Goal: Task Accomplishment & Management: Manage account settings

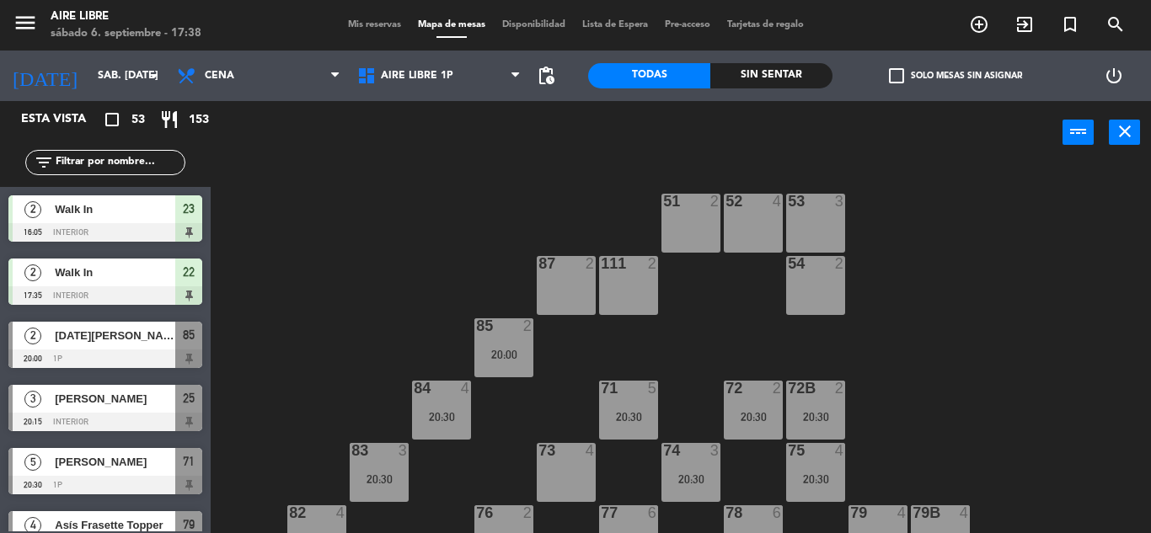
click at [367, 22] on span "Mis reservas" at bounding box center [375, 24] width 70 height 9
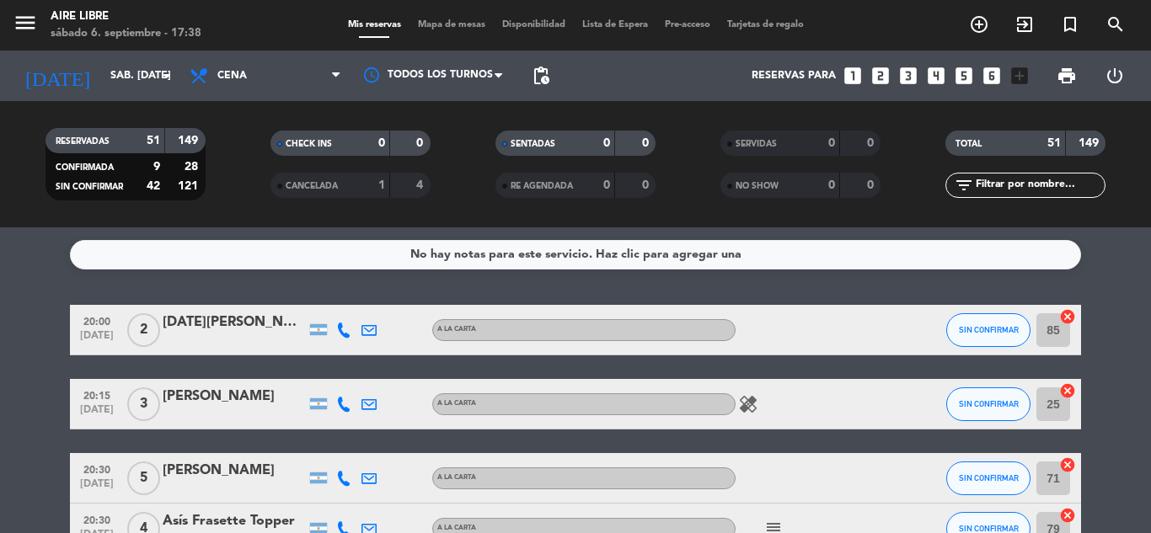
click at [1014, 185] on input "text" at bounding box center [1039, 185] width 131 height 19
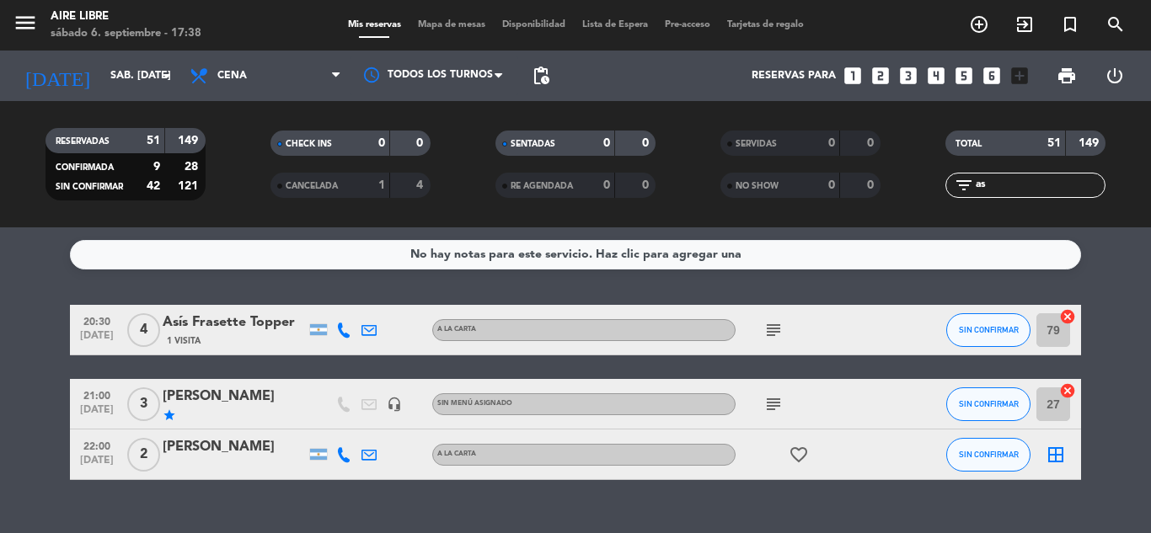
click at [1005, 329] on span "SIN CONFIRMAR" at bounding box center [989, 329] width 60 height 9
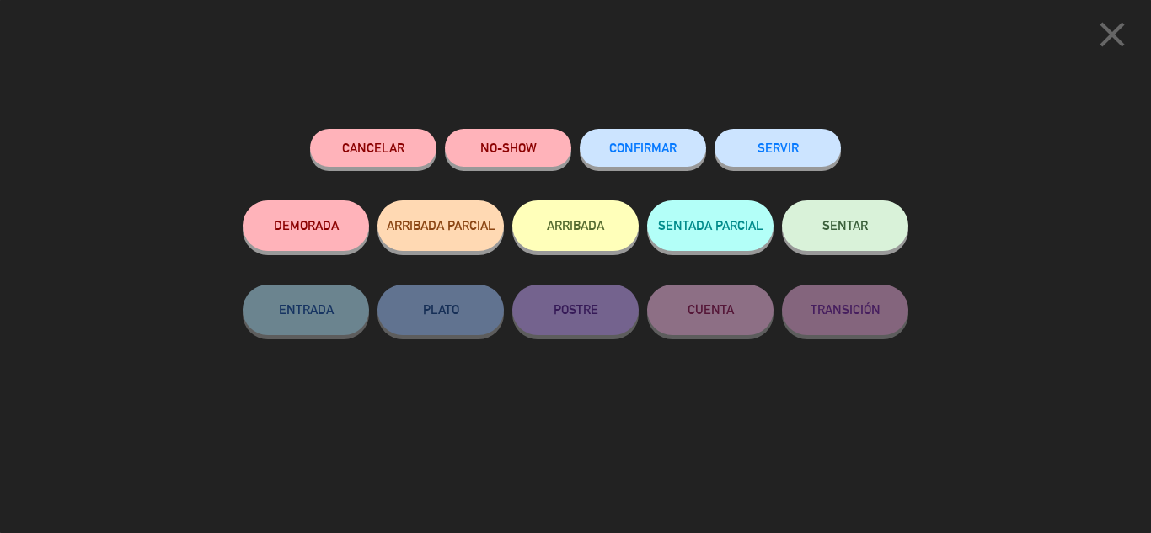
click at [654, 149] on span "CONFIRMAR" at bounding box center [642, 148] width 67 height 14
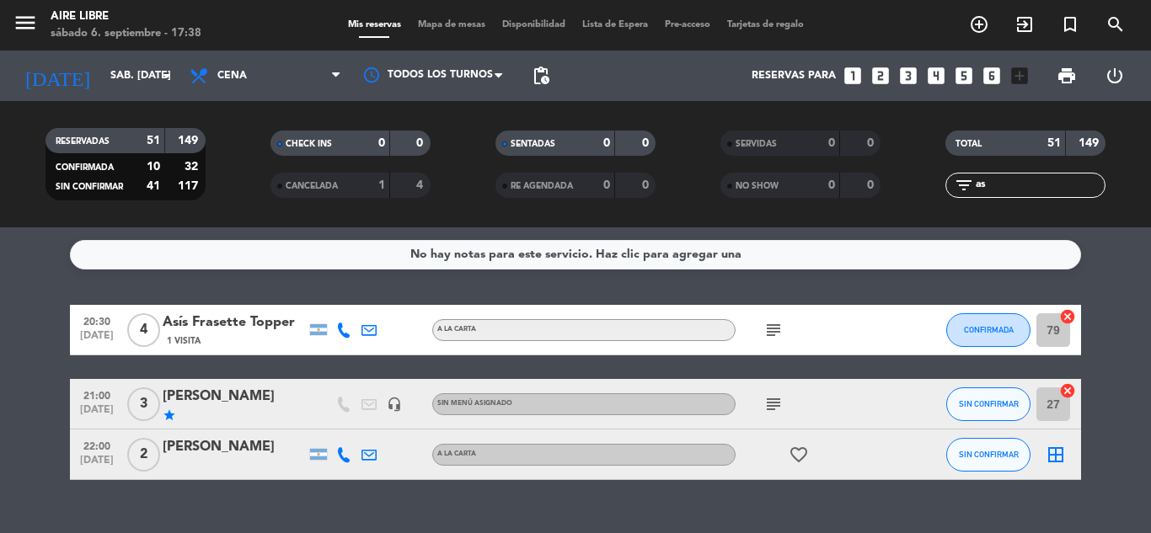
click at [1019, 187] on input "as" at bounding box center [1039, 185] width 131 height 19
type input "a"
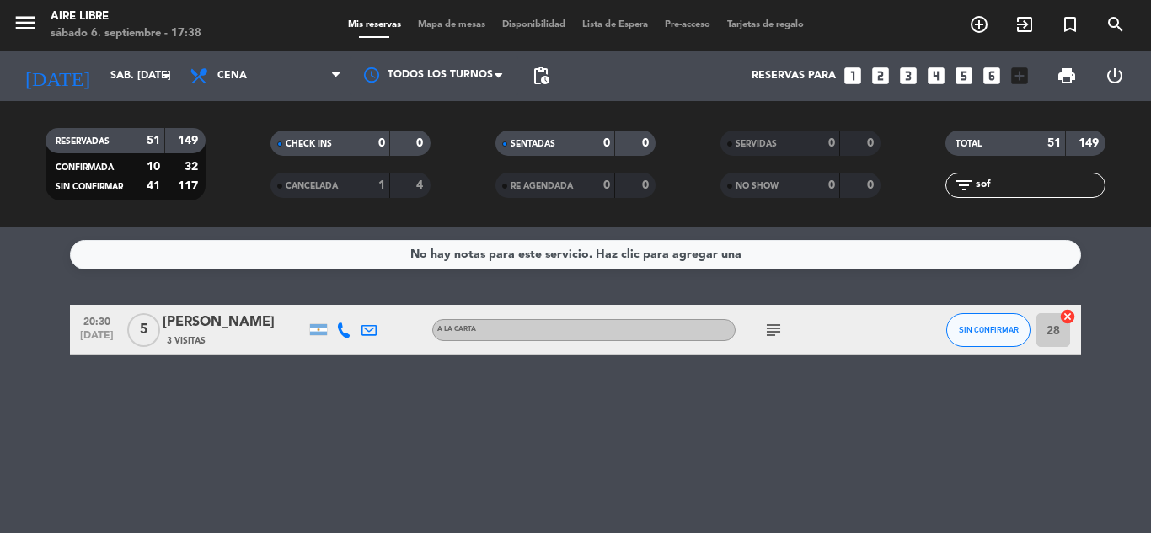
click at [990, 329] on span "SIN CONFIRMAR" at bounding box center [989, 329] width 60 height 9
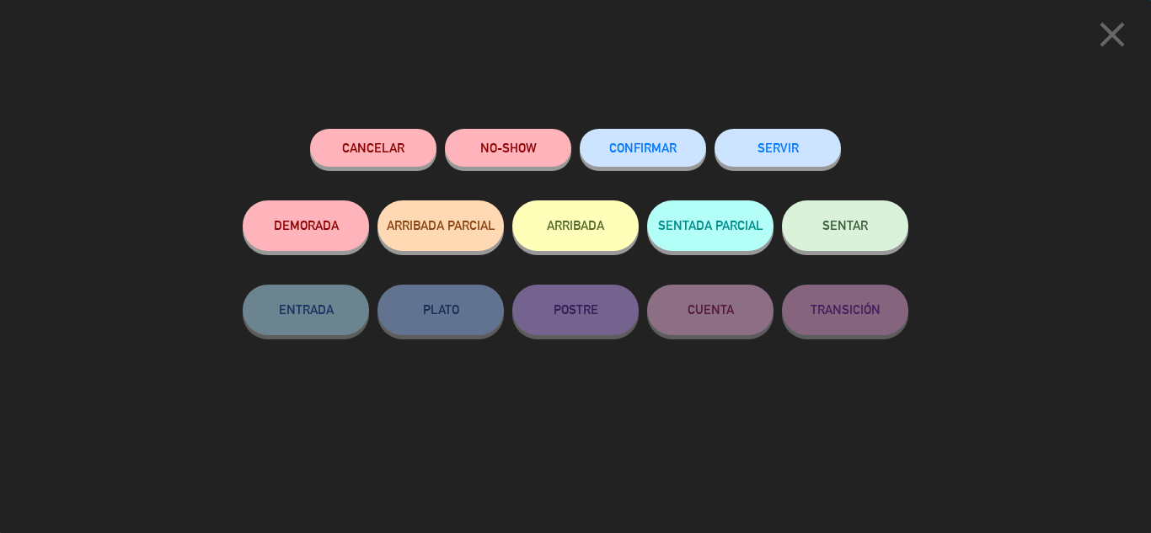
click at [631, 139] on button "CONFIRMAR" at bounding box center [643, 148] width 126 height 38
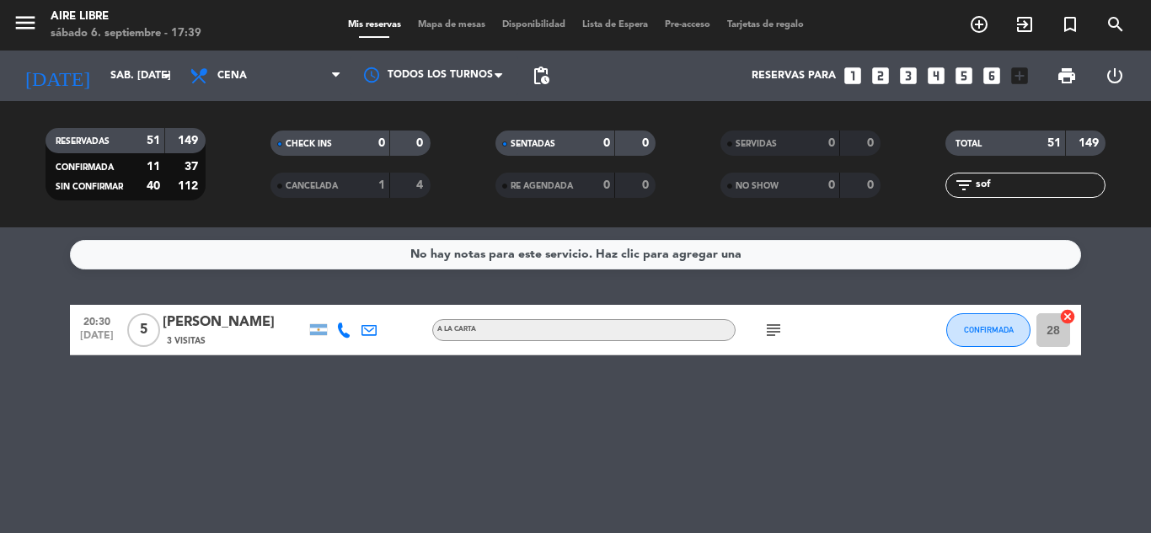
click at [1009, 181] on input "sof" at bounding box center [1039, 185] width 131 height 19
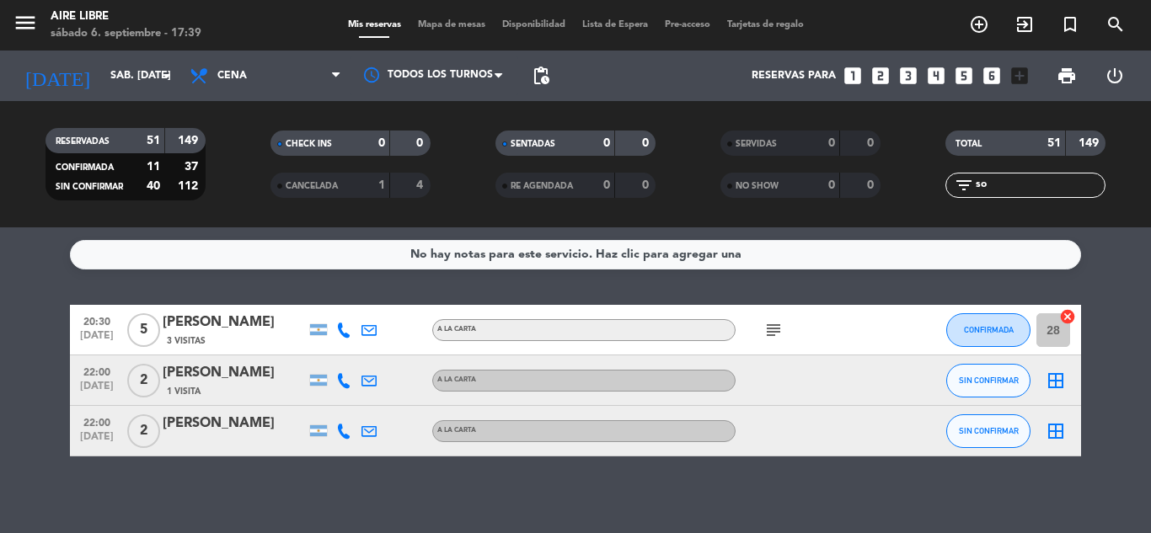
type input "s"
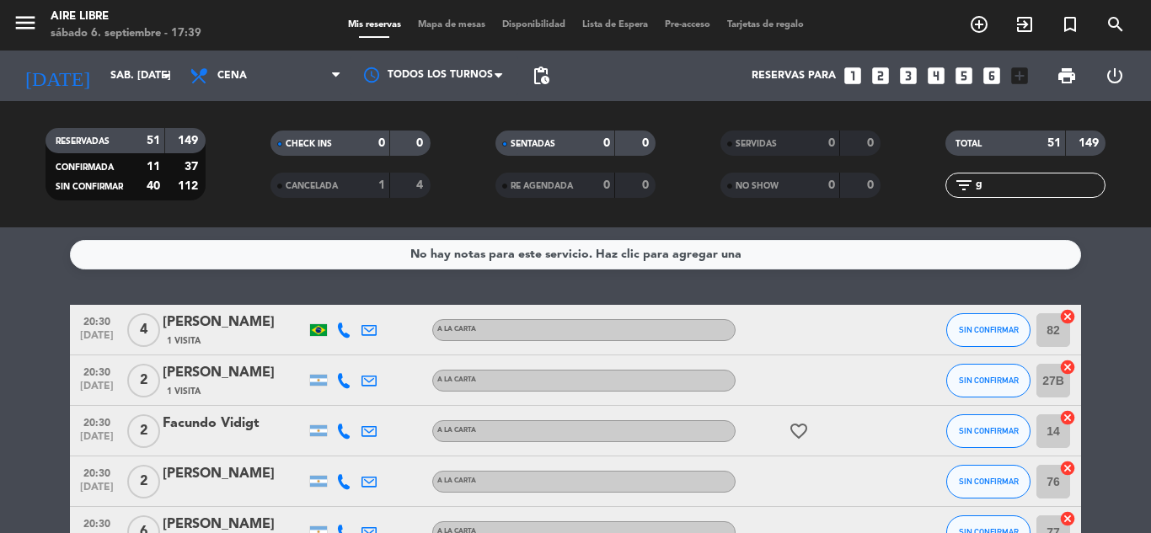
type input "g"
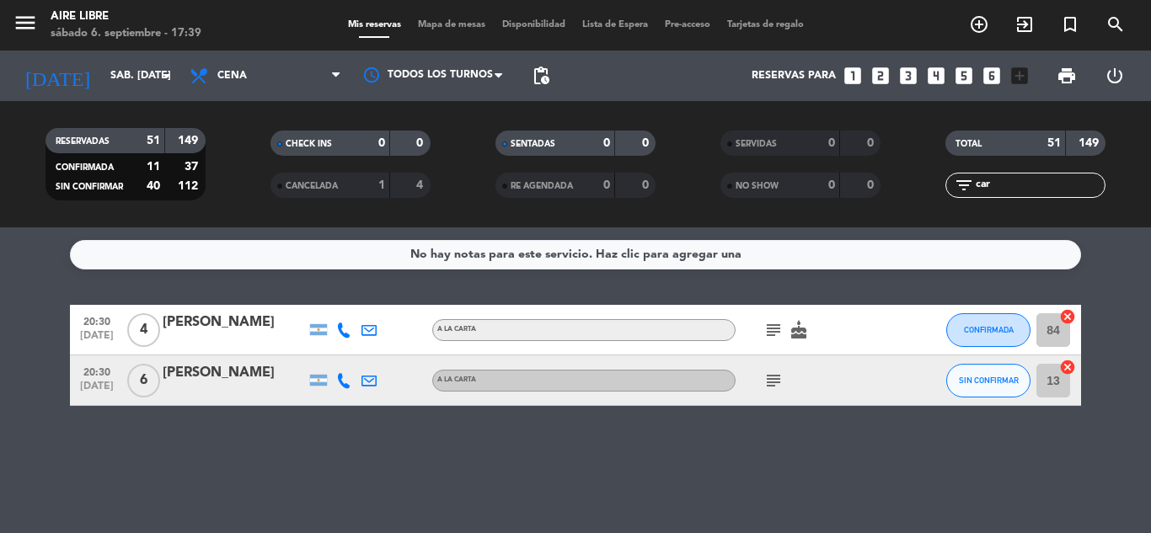
click at [984, 441] on div "No hay notas para este servicio. Haz clic para agregar una 20:30 [DATE] 4 [PERS…" at bounding box center [575, 380] width 1151 height 306
click at [1011, 179] on input "car" at bounding box center [1039, 185] width 131 height 19
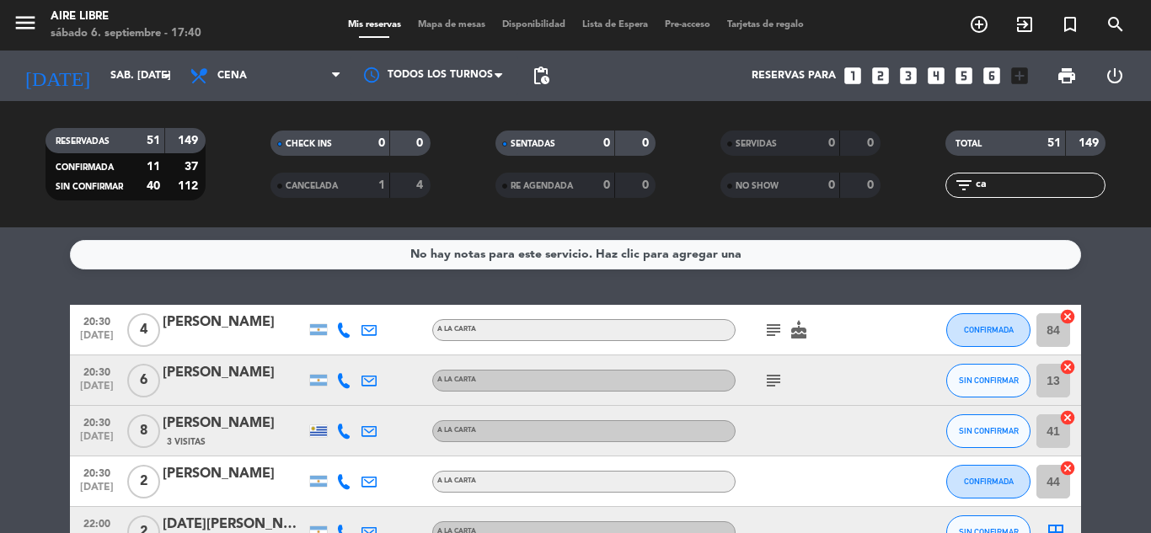
type input "c"
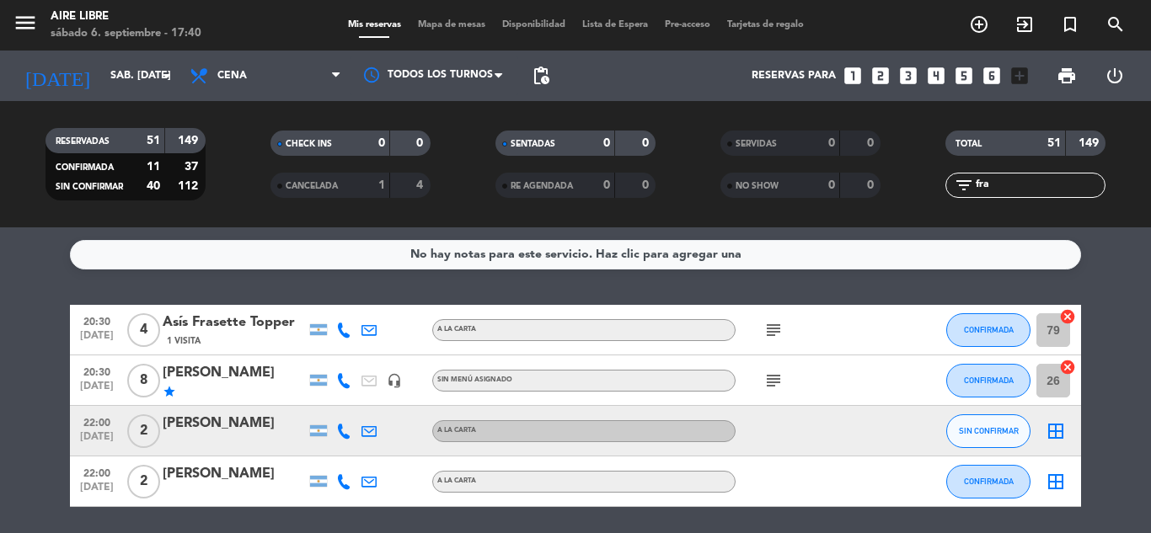
click at [1010, 188] on input "fra" at bounding box center [1039, 185] width 131 height 19
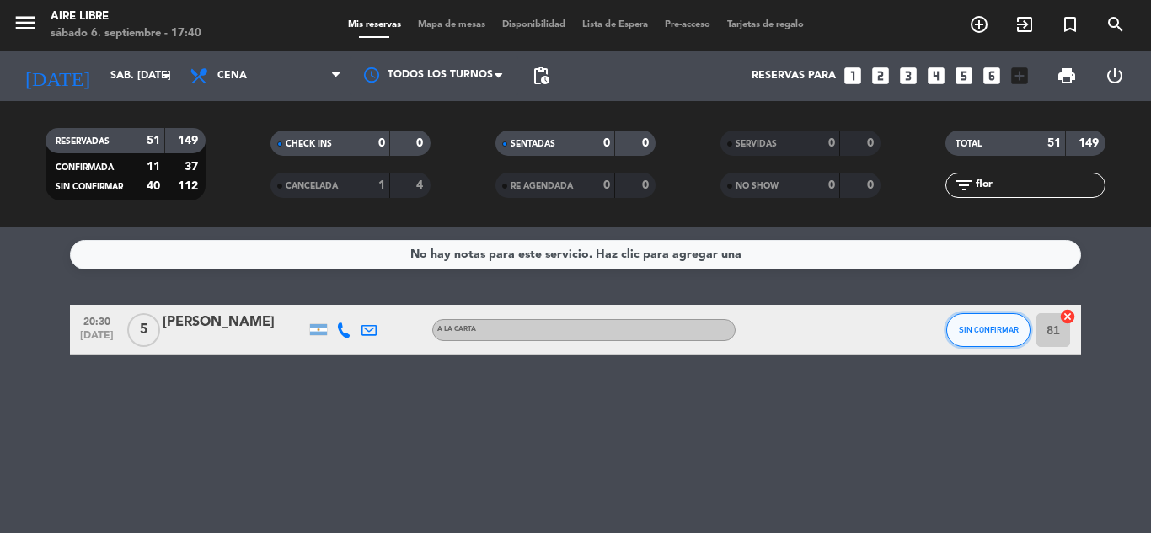
click at [981, 325] on span "SIN CONFIRMAR" at bounding box center [989, 329] width 60 height 9
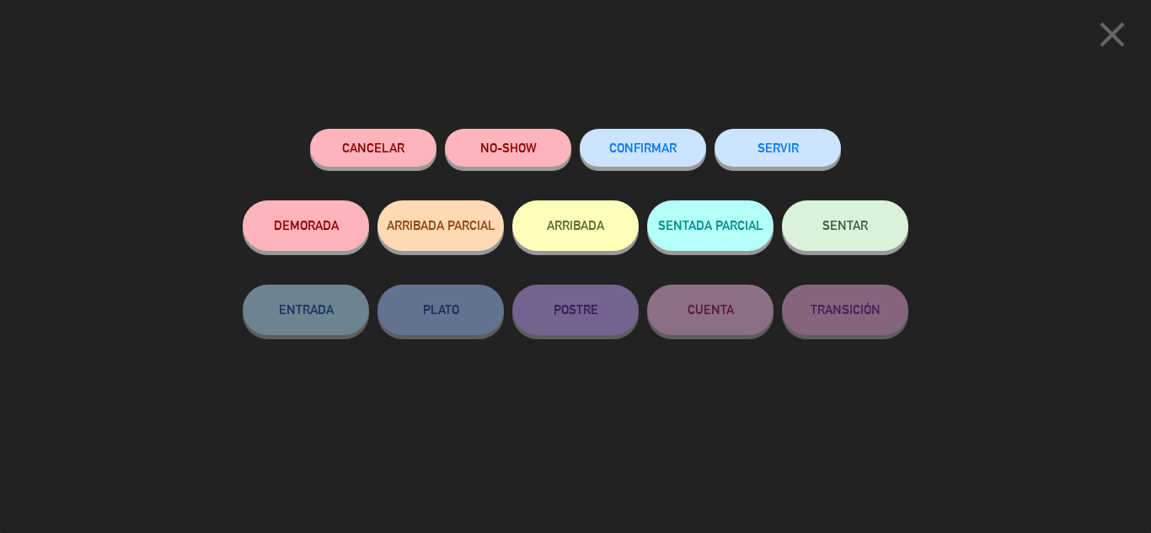
click at [647, 142] on button "CONFIRMAR" at bounding box center [643, 148] width 126 height 38
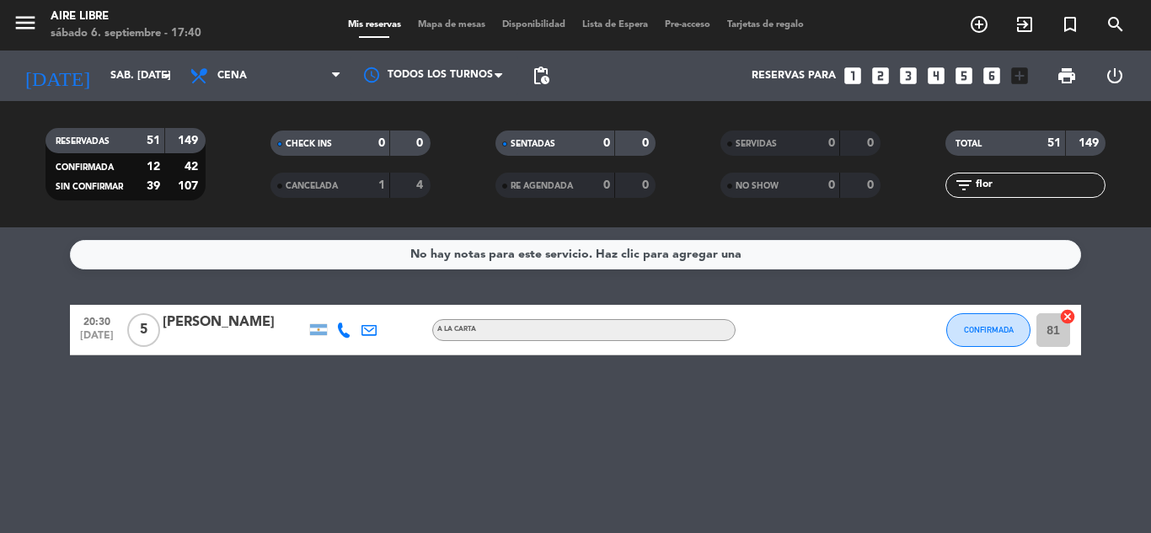
click at [1009, 187] on input "flor" at bounding box center [1039, 185] width 131 height 19
type input "f"
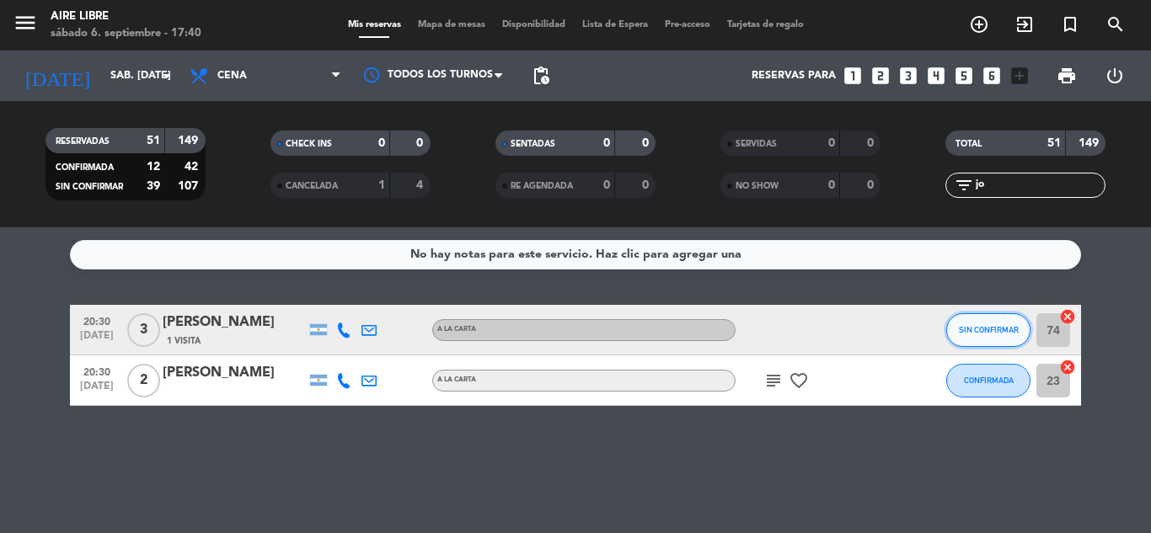
click at [974, 326] on span "SIN CONFIRMAR" at bounding box center [989, 329] width 60 height 9
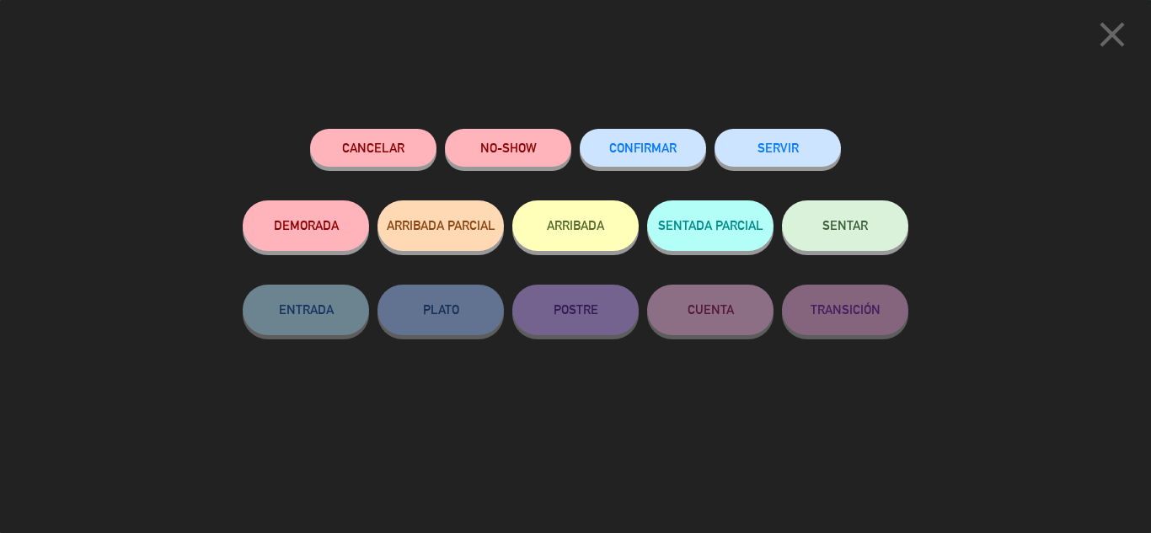
click at [638, 149] on span "CONFIRMAR" at bounding box center [642, 148] width 67 height 14
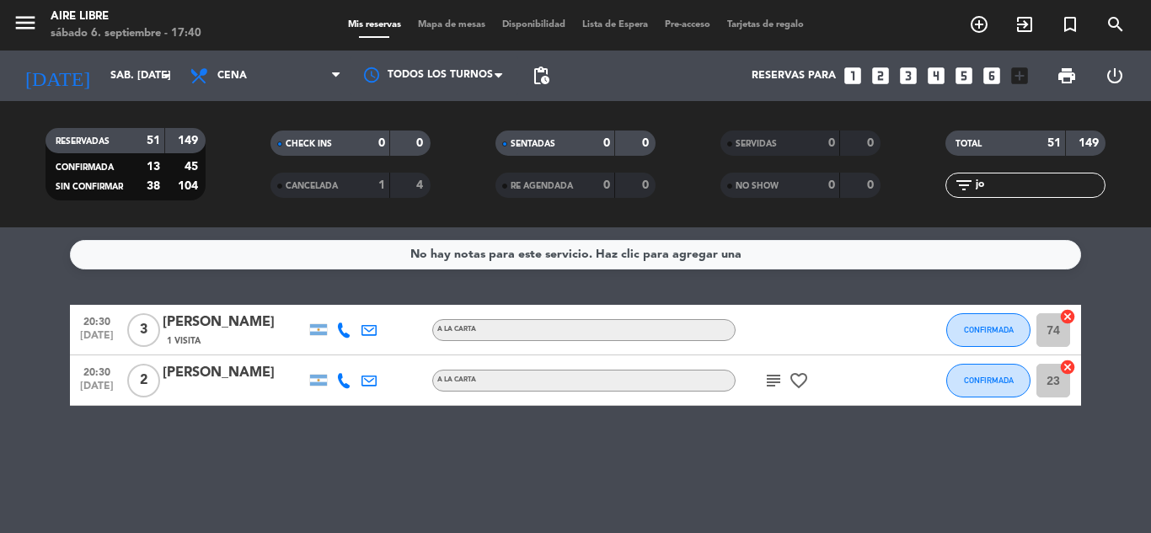
click at [991, 187] on input "jo" at bounding box center [1039, 185] width 131 height 19
type input "j"
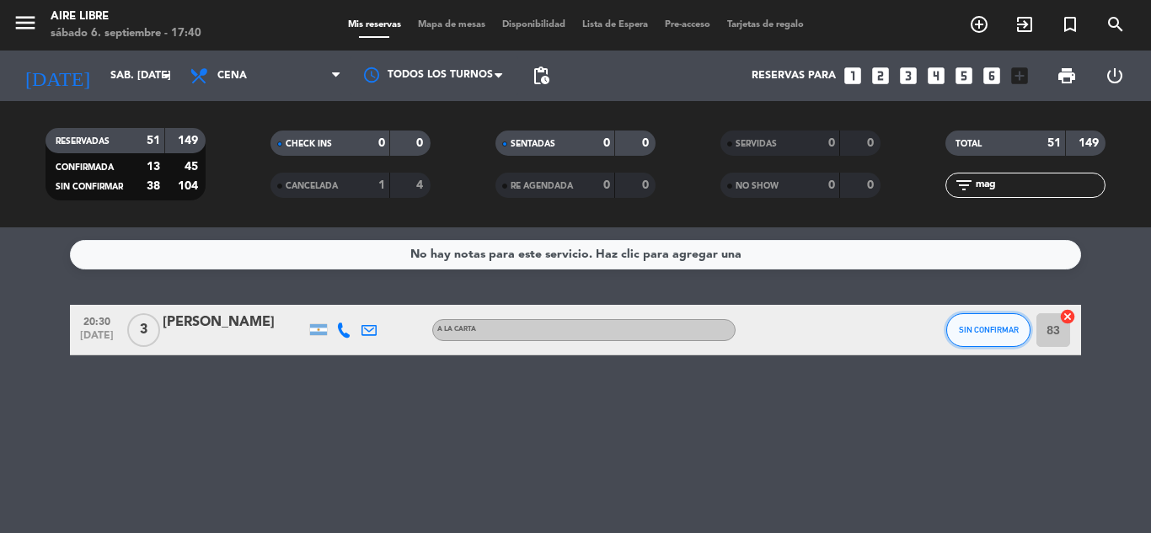
click at [993, 325] on span "SIN CONFIRMAR" at bounding box center [989, 329] width 60 height 9
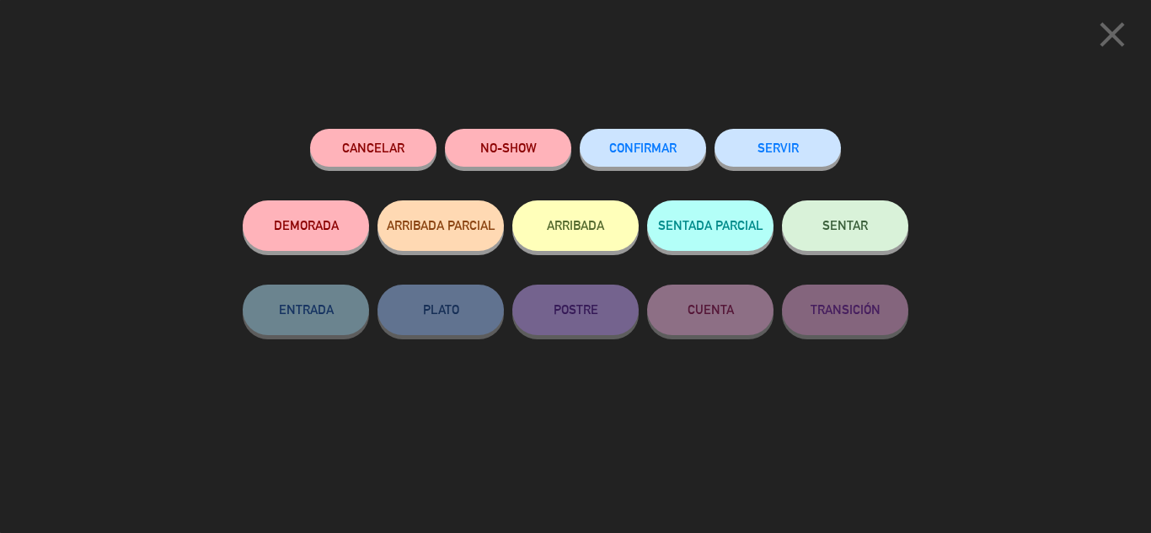
click at [654, 141] on button "CONFIRMAR" at bounding box center [643, 148] width 126 height 38
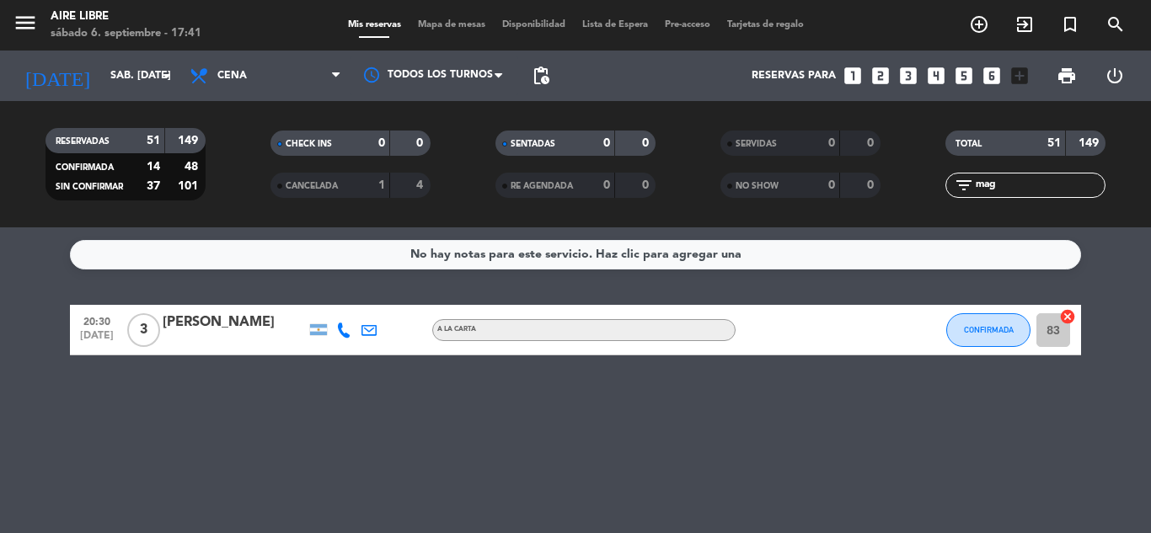
click at [1012, 179] on input "mag" at bounding box center [1039, 185] width 131 height 19
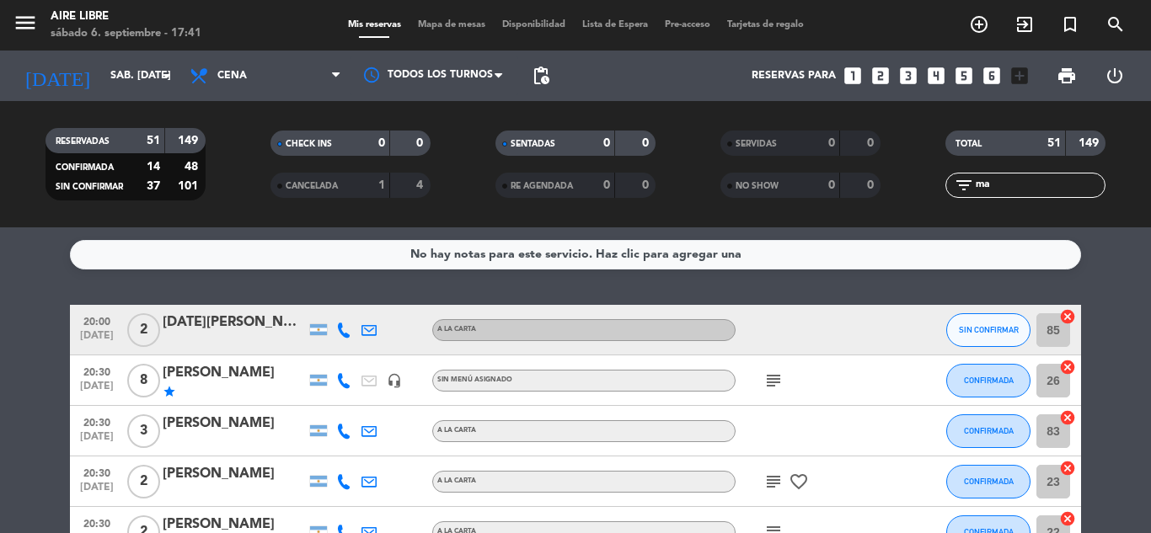
type input "m"
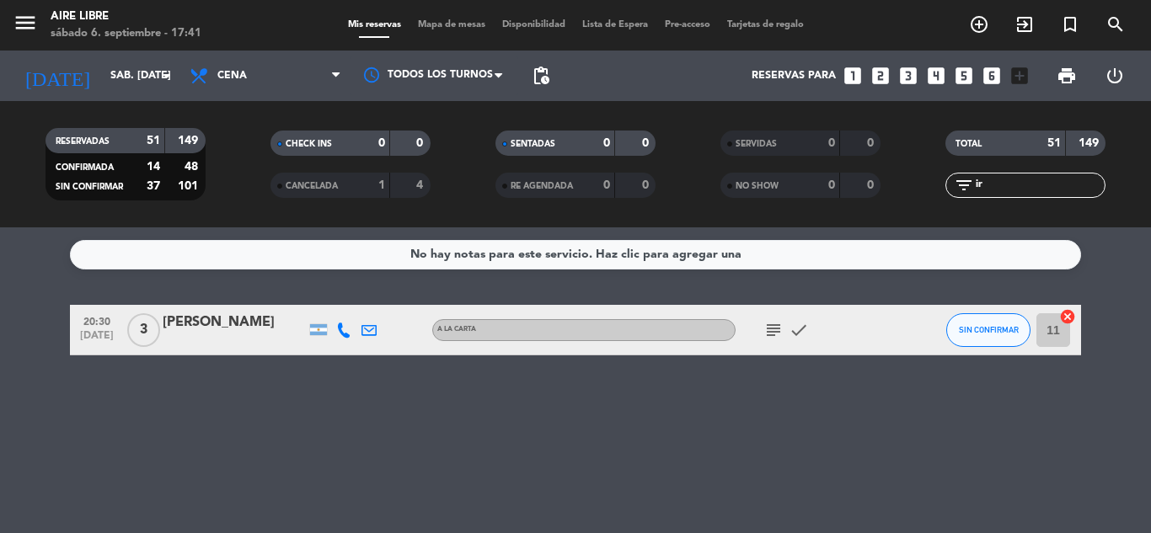
type input "i"
type input "e"
click at [996, 334] on span "SIN CONFIRMAR" at bounding box center [989, 329] width 60 height 9
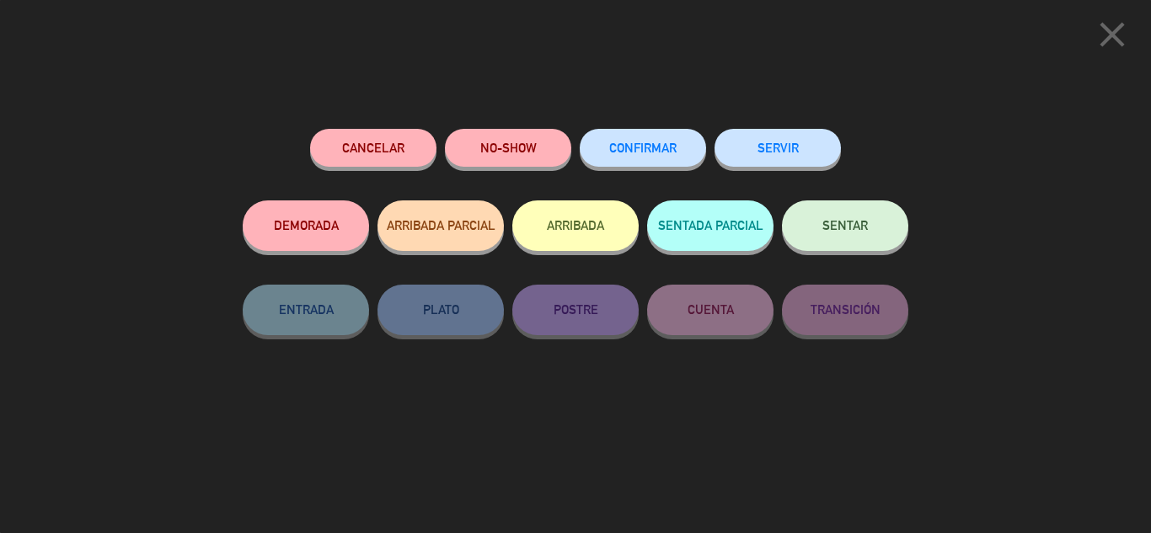
click at [653, 140] on button "CONFIRMAR" at bounding box center [643, 148] width 126 height 38
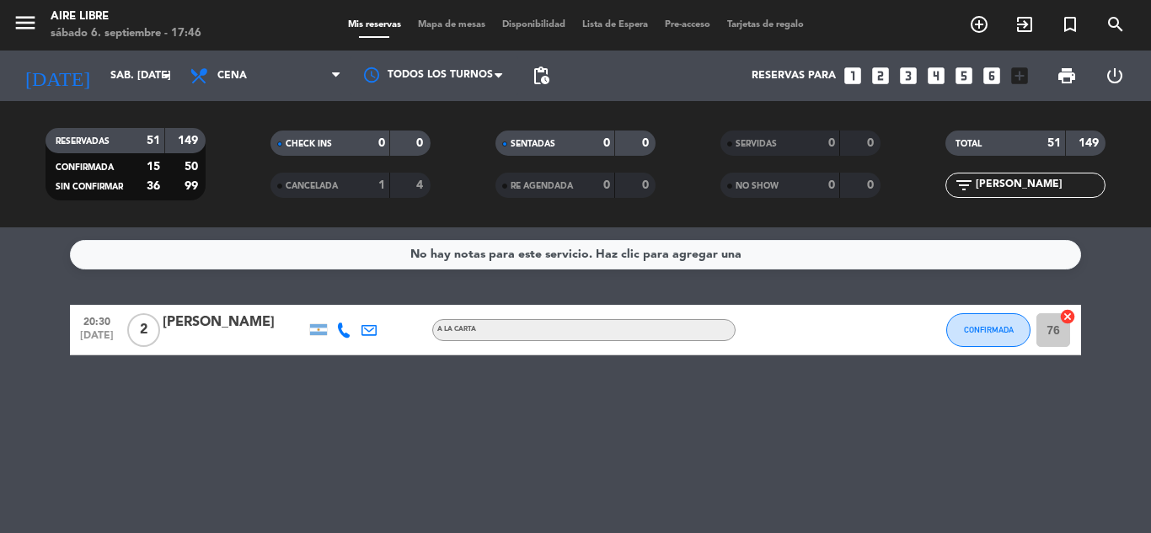
click at [1010, 190] on input "[PERSON_NAME]" at bounding box center [1039, 185] width 131 height 19
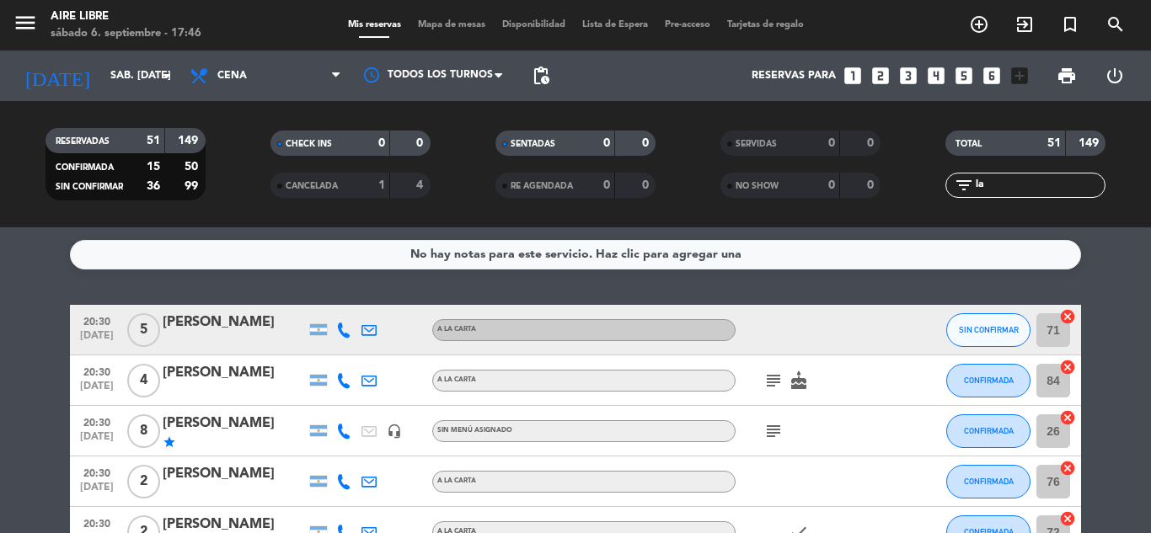
type input "l"
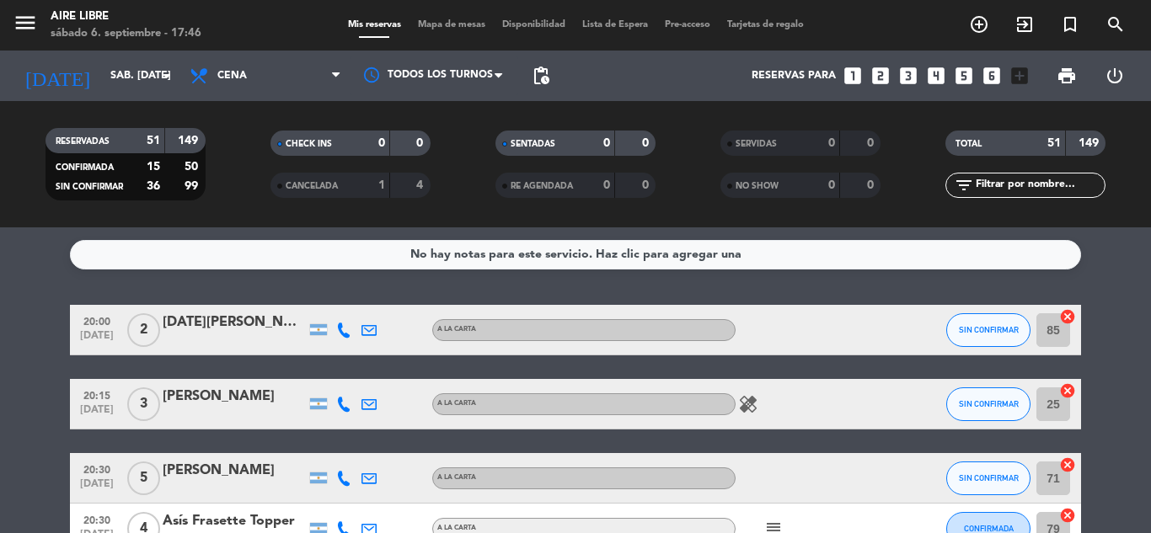
click at [455, 21] on span "Mapa de mesas" at bounding box center [451, 24] width 84 height 9
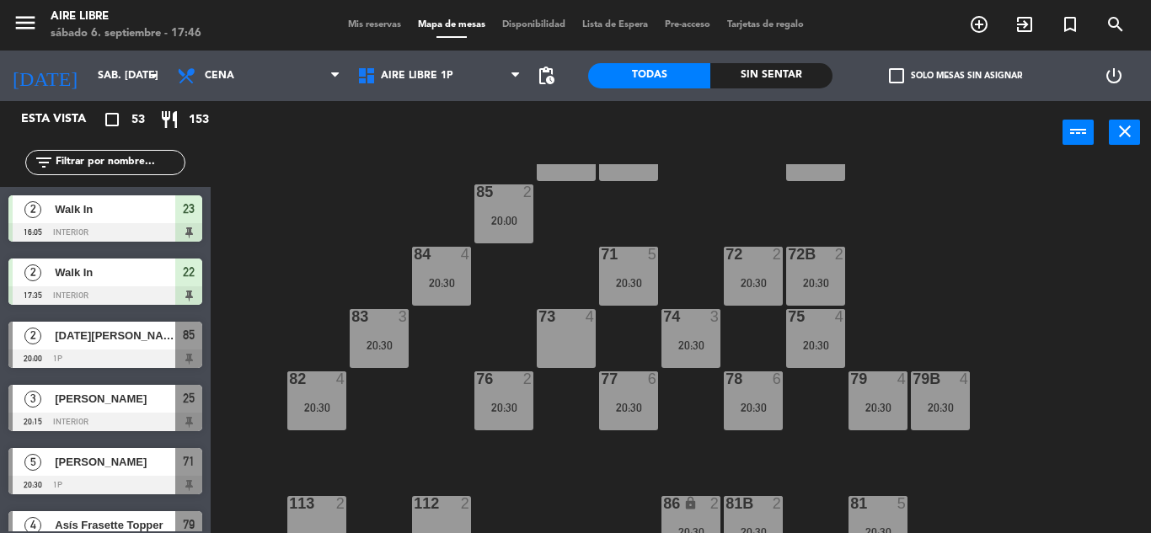
scroll to position [130, 0]
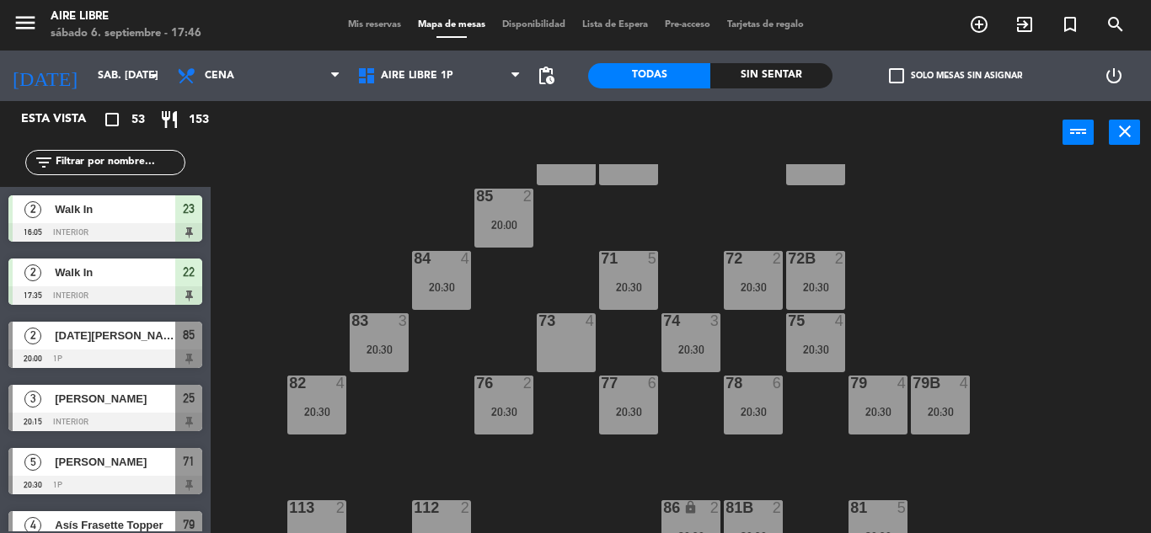
click at [903, 78] on span "check_box_outline_blank" at bounding box center [896, 75] width 15 height 15
click at [955, 76] on input "check_box_outline_blank Solo mesas sin asignar" at bounding box center [955, 76] width 0 height 0
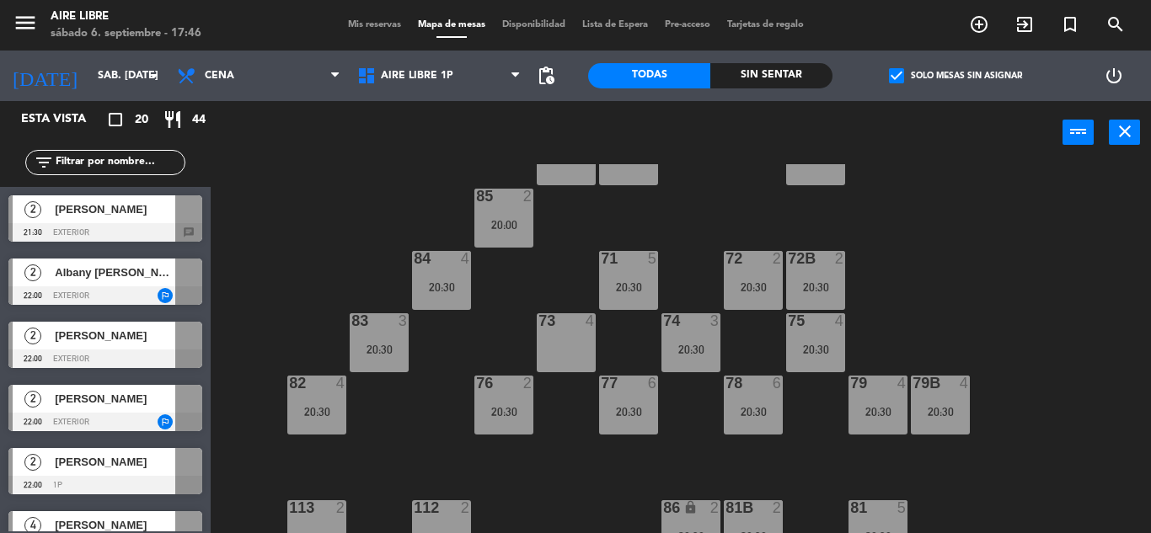
click at [1125, 350] on div "51 2 52 4 53 3 111 2 54 2 87 2 85 2 20:00 72 2 20:30 84 4 20:30 71 5 20:30 72B …" at bounding box center [686, 348] width 928 height 369
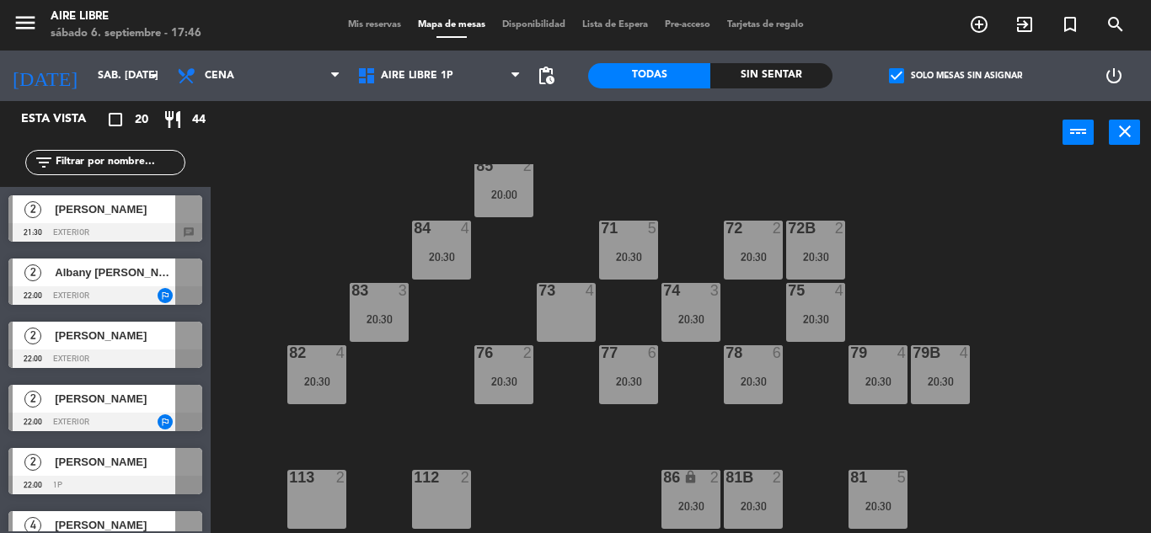
scroll to position [159, 0]
click at [420, 72] on span "Aire Libre 1P" at bounding box center [417, 76] width 72 height 12
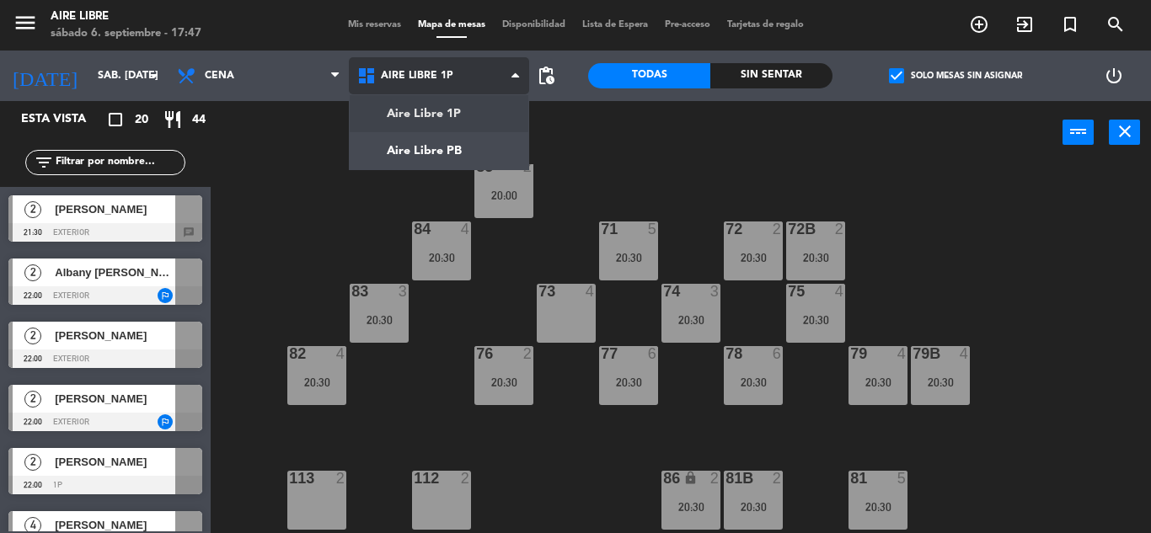
click at [431, 140] on ng-component "menu Aire Libre sábado 6. septiembre - 17:47 Mis reservas Mapa de mesas Disponi…" at bounding box center [575, 266] width 1151 height 533
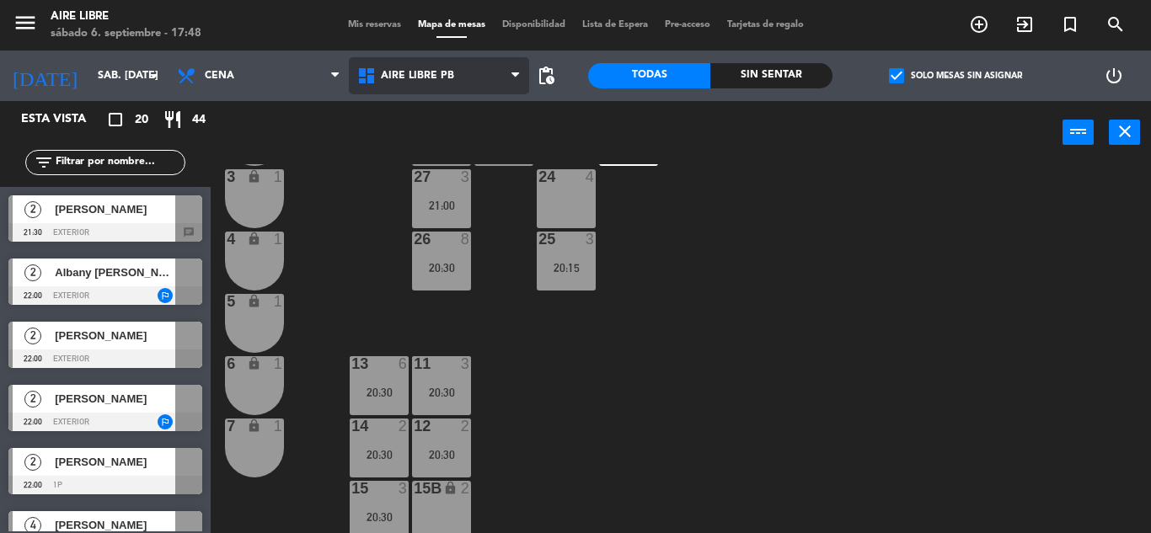
scroll to position [468, 0]
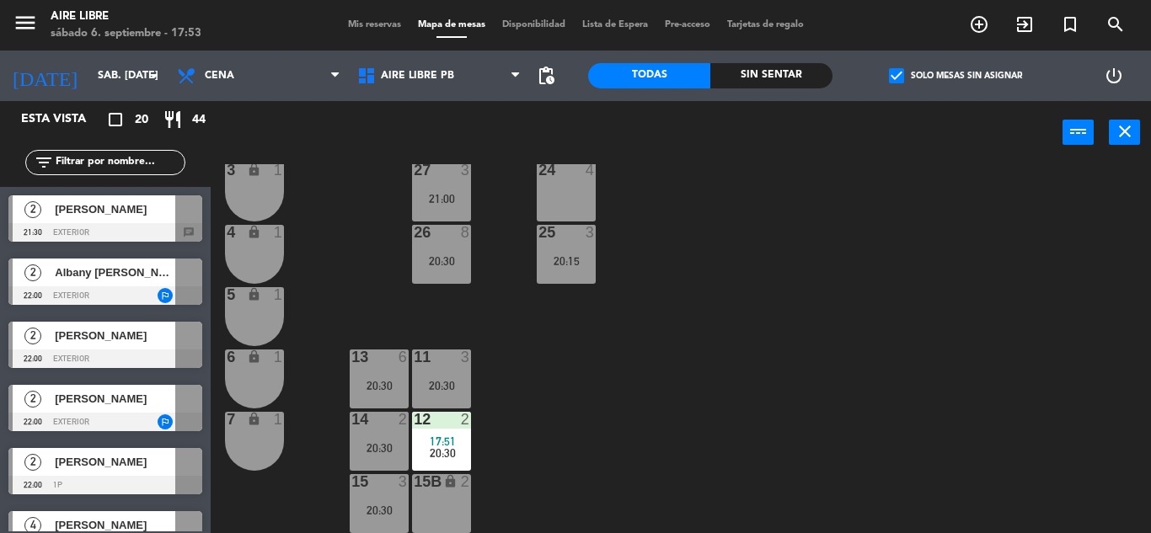
click at [143, 161] on input "text" at bounding box center [119, 162] width 131 height 19
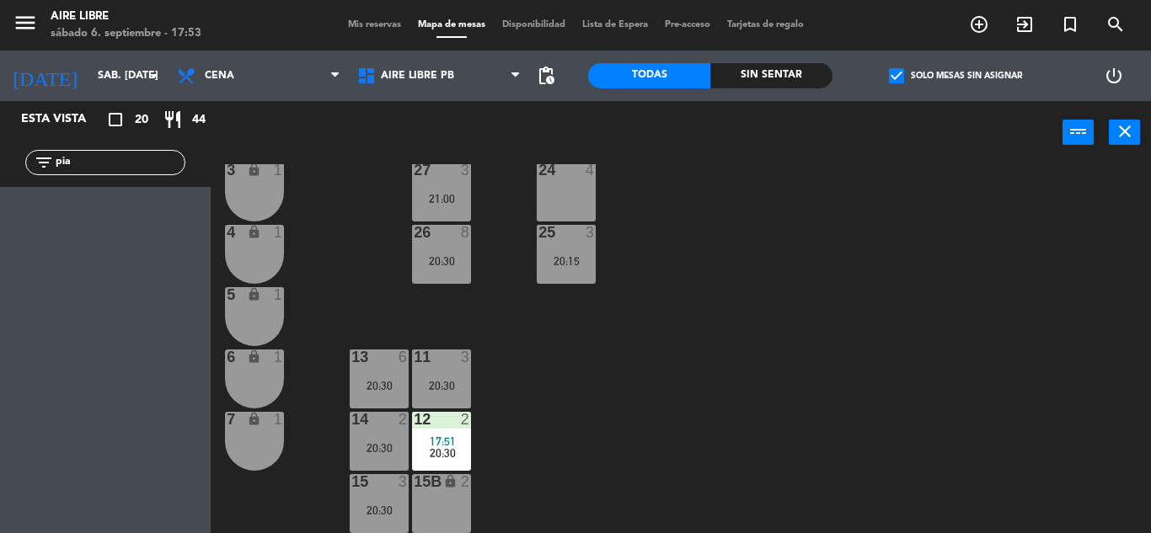
type input "pia"
click at [900, 78] on span "check_box" at bounding box center [896, 75] width 15 height 15
click at [955, 76] on input "check_box Solo mesas sin asignar" at bounding box center [955, 76] width 0 height 0
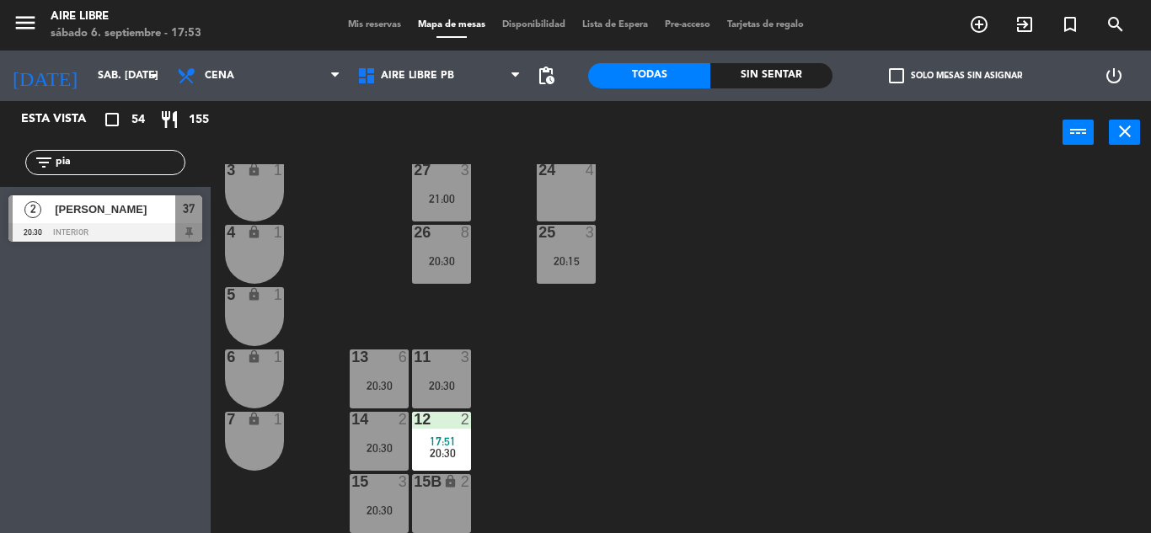
click at [115, 225] on div at bounding box center [105, 232] width 194 height 19
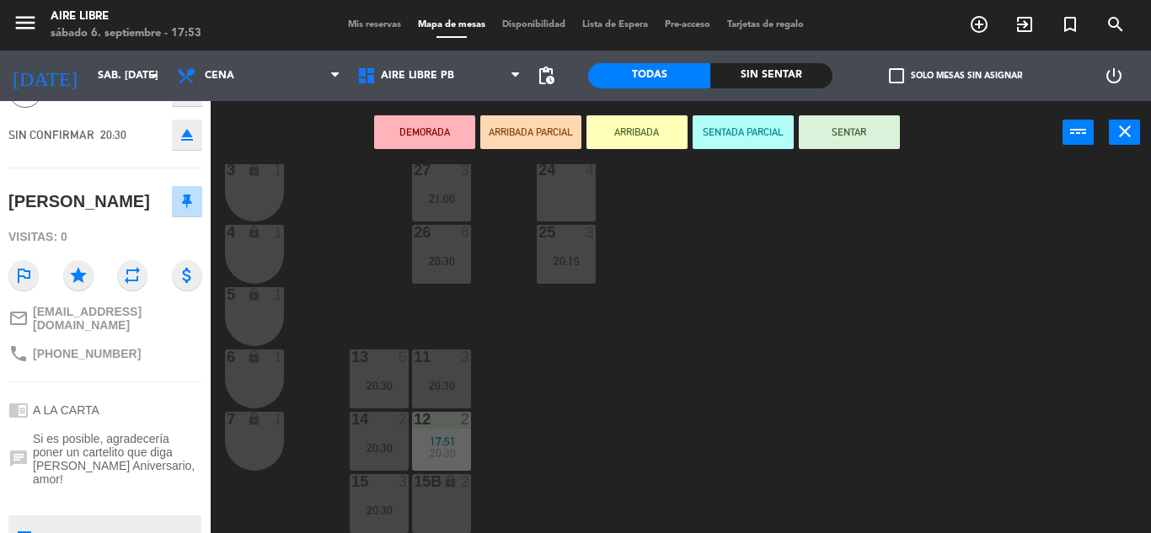
scroll to position [0, 0]
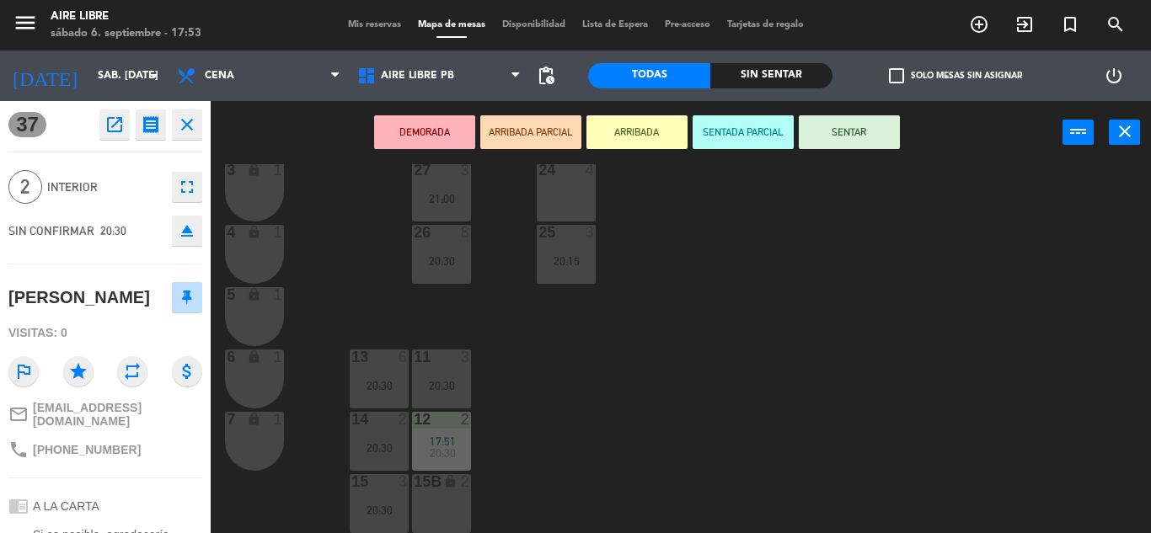
click at [114, 128] on icon "open_in_new" at bounding box center [114, 125] width 20 height 20
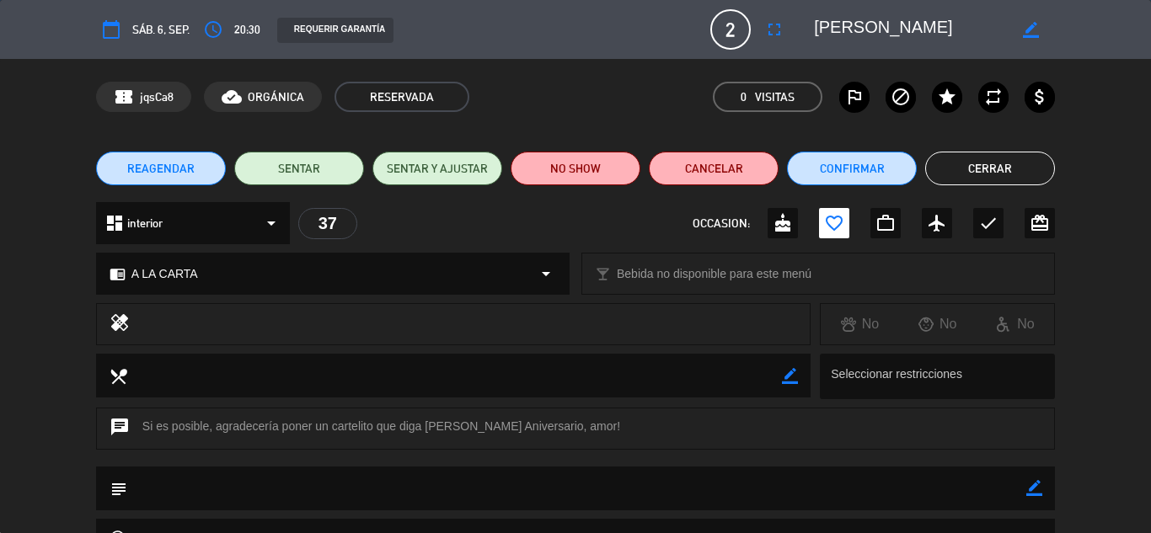
click at [714, 171] on button "Cancelar" at bounding box center [714, 169] width 130 height 34
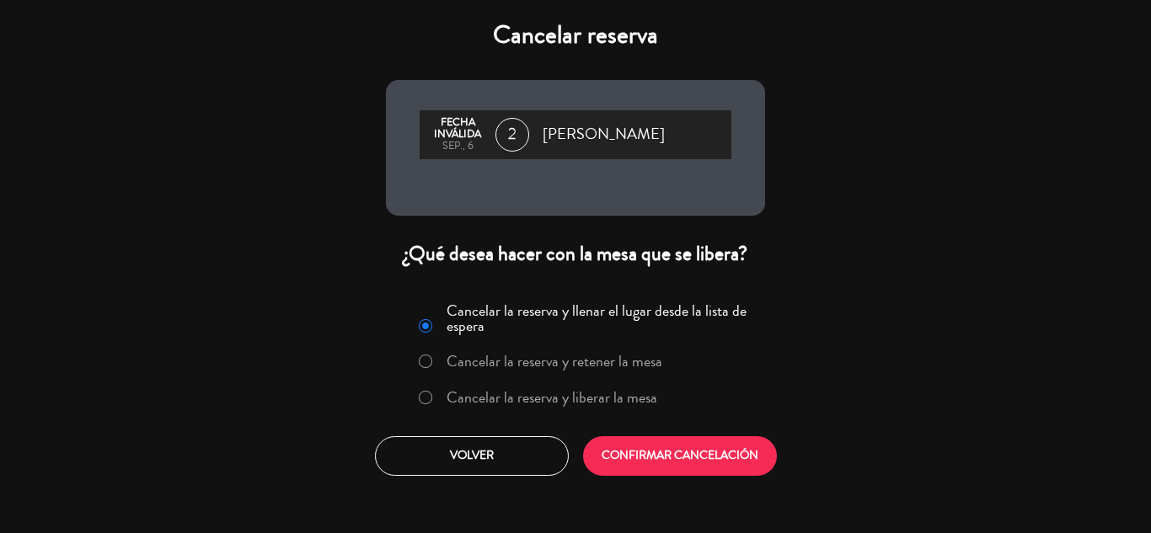
click at [575, 398] on label "Cancelar la reserva y liberar la mesa" at bounding box center [552, 397] width 211 height 15
click at [666, 447] on button "CONFIRMAR CANCELACIÓN" at bounding box center [680, 456] width 194 height 40
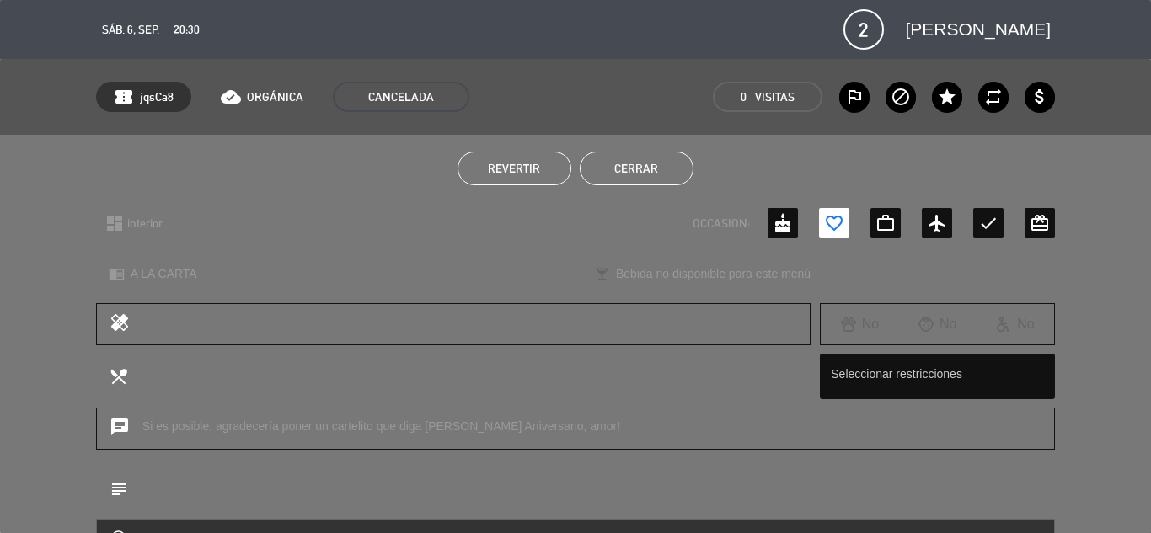
click at [639, 168] on button "Cerrar" at bounding box center [637, 169] width 114 height 34
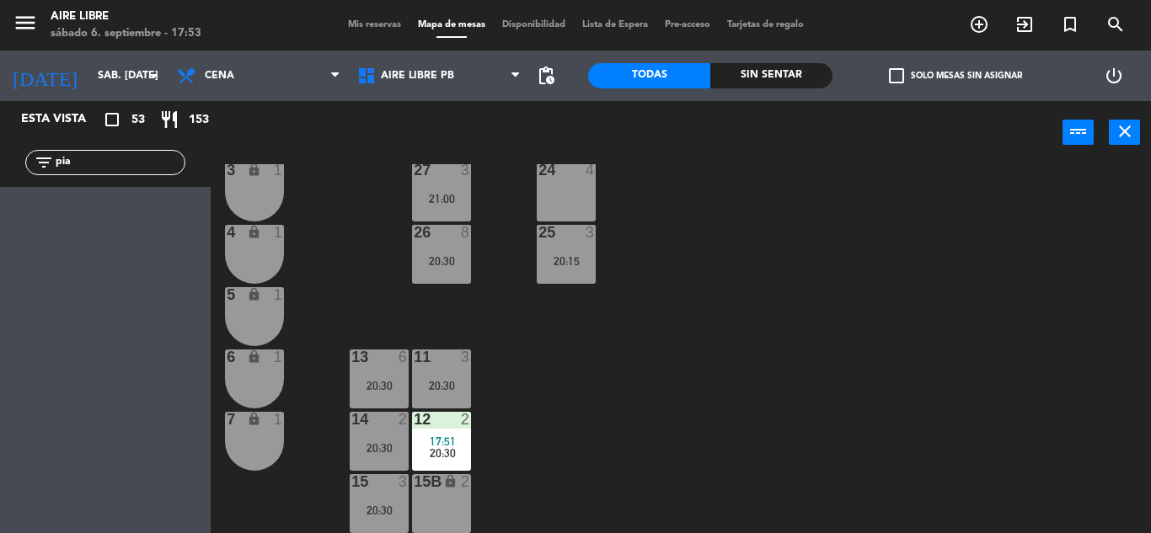
click at [117, 153] on input "pia" at bounding box center [119, 162] width 131 height 19
type input "p"
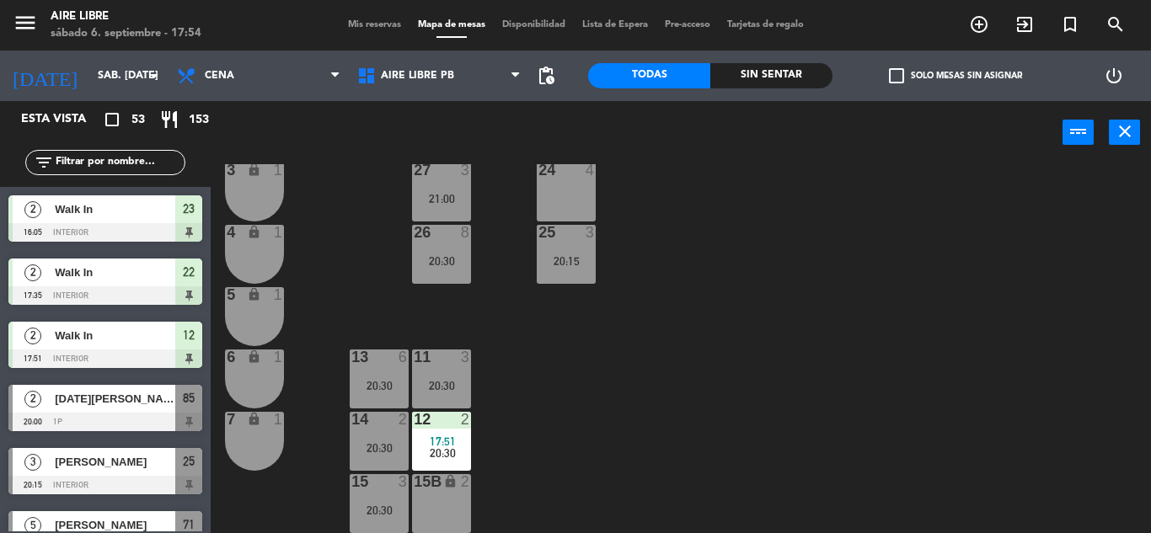
click at [142, 155] on input "text" at bounding box center [119, 162] width 131 height 19
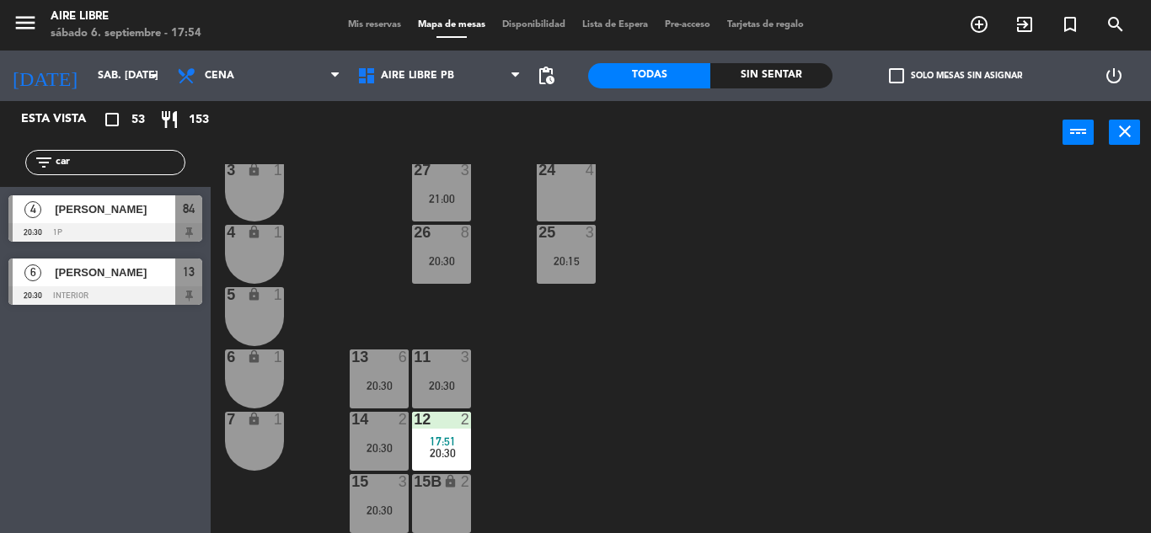
type input "car"
click at [141, 513] on div "Esta vista crop_square 53 restaurant 153 filter_list car 4 [PERSON_NAME] 20:30 …" at bounding box center [105, 317] width 211 height 432
click at [95, 303] on div at bounding box center [105, 295] width 194 height 19
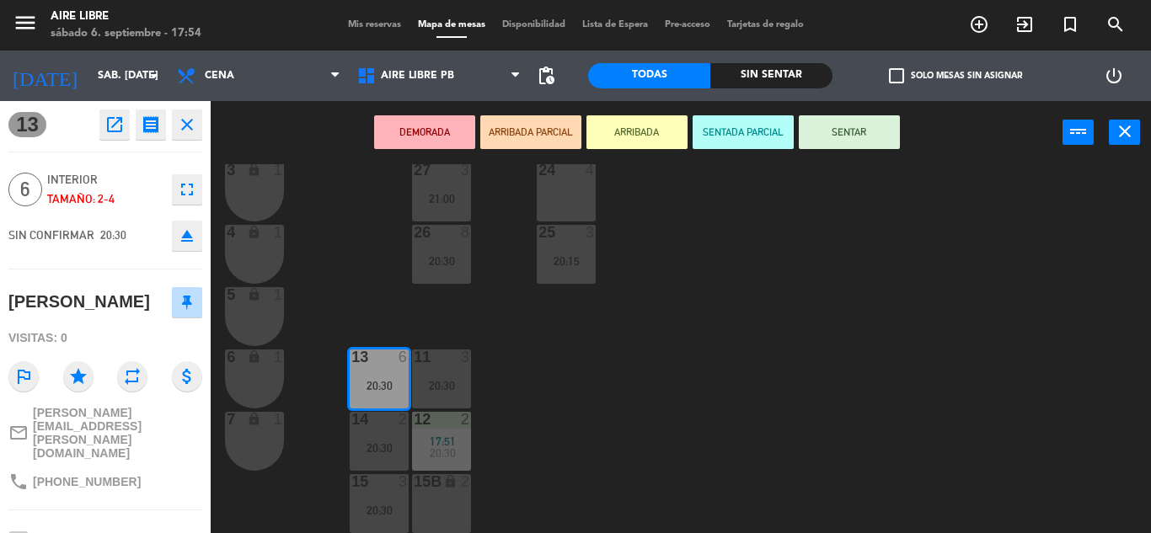
click at [105, 116] on icon "open_in_new" at bounding box center [114, 125] width 20 height 20
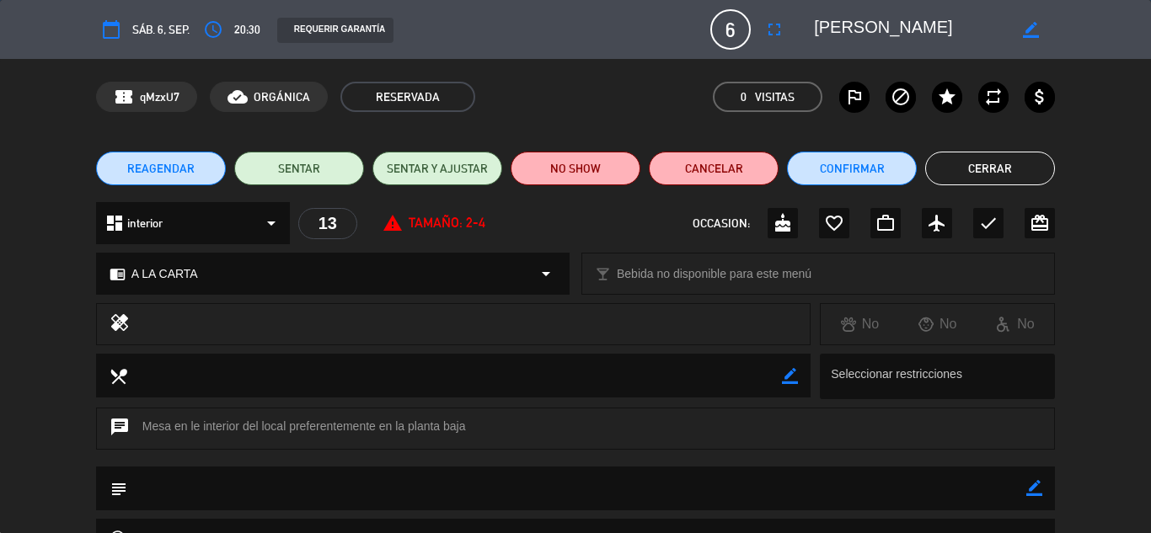
click at [851, 168] on button "Confirmar" at bounding box center [852, 169] width 130 height 34
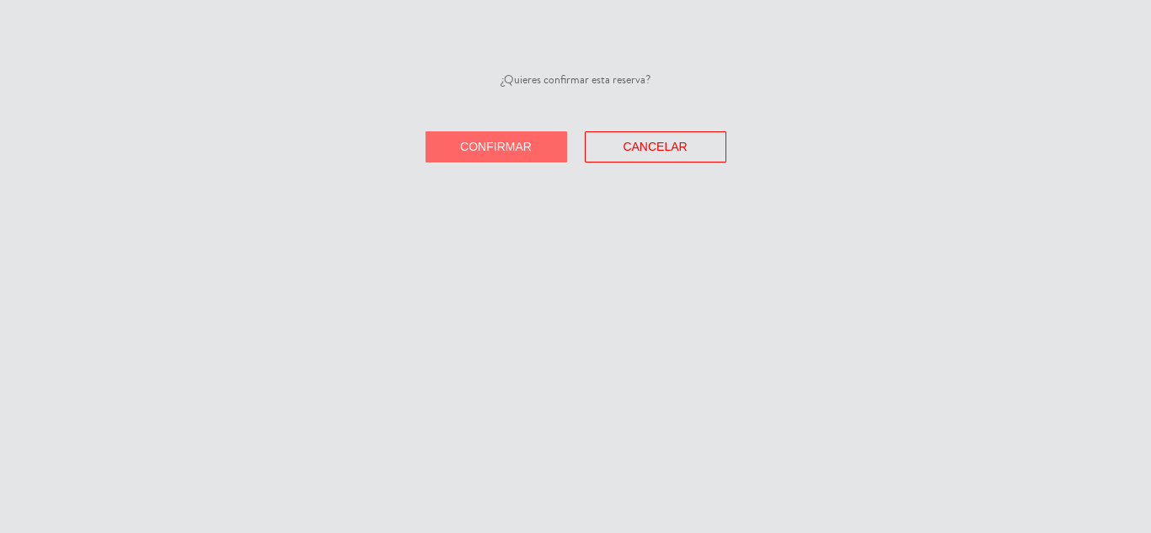
click at [507, 139] on button "Confirmar" at bounding box center [496, 146] width 142 height 31
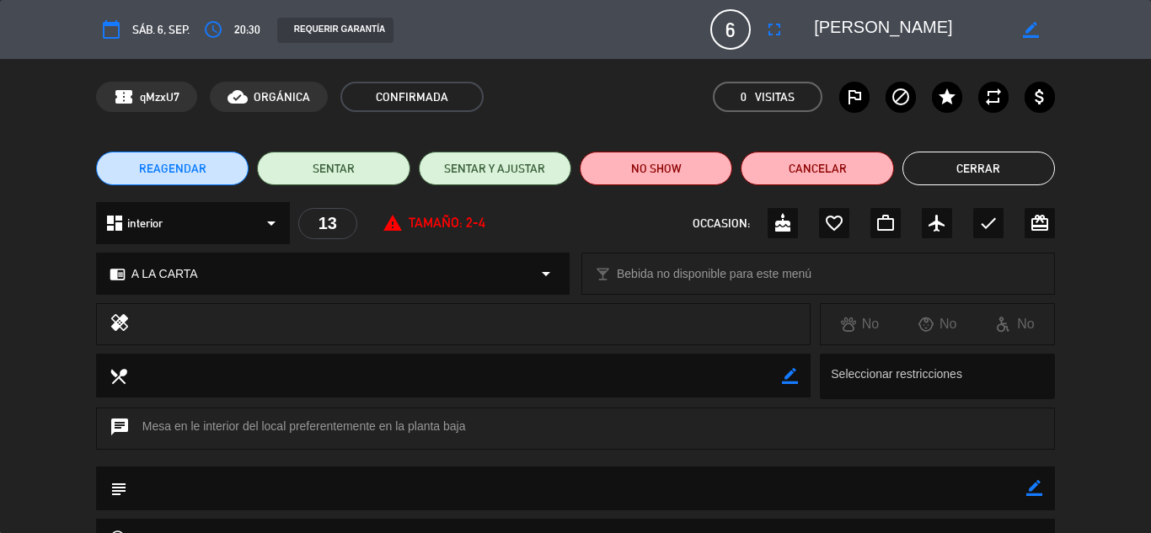
click at [1020, 174] on button "Cerrar" at bounding box center [978, 169] width 152 height 34
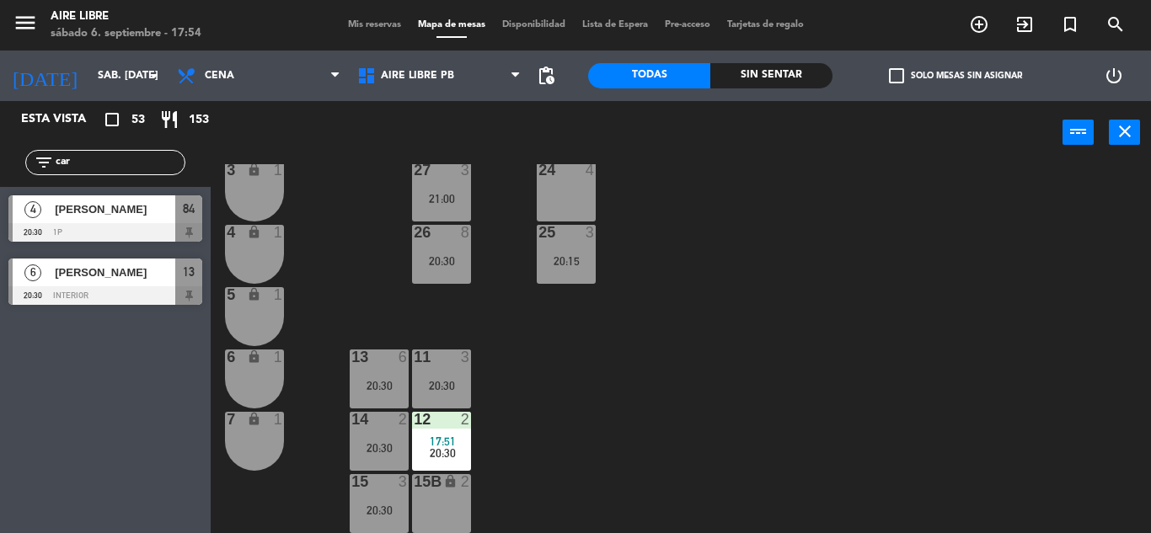
click at [352, 164] on div "42 2 20:30 43 2 31 7 32 7 33 7 42B 2 20:30 43B 2 41 8 20:30 44 2 20:30 45 2 46 …" at bounding box center [686, 348] width 928 height 369
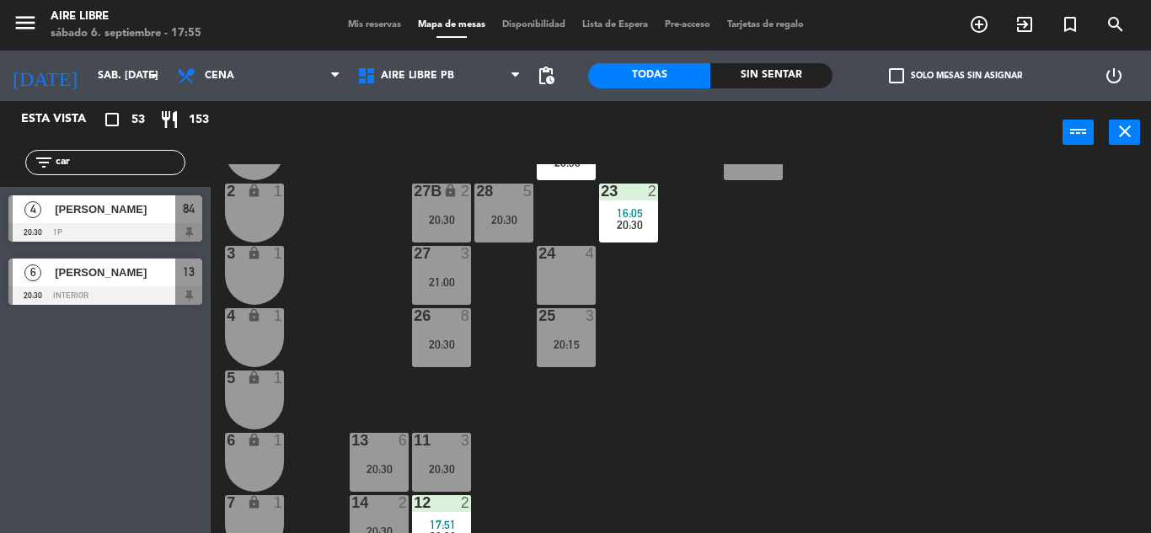
scroll to position [468, 0]
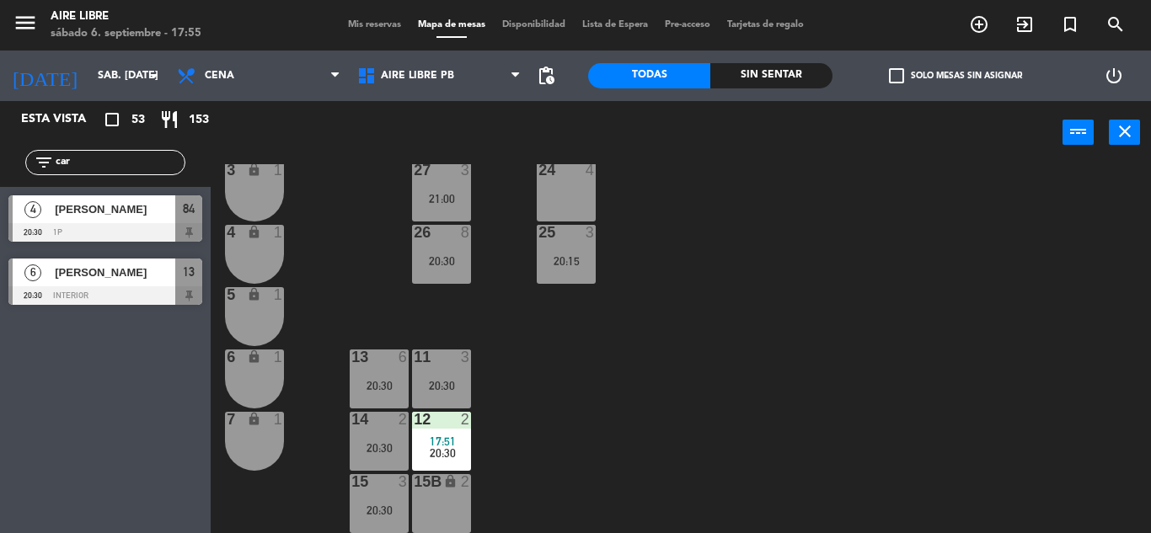
click at [419, 265] on div "20:30" at bounding box center [441, 261] width 59 height 12
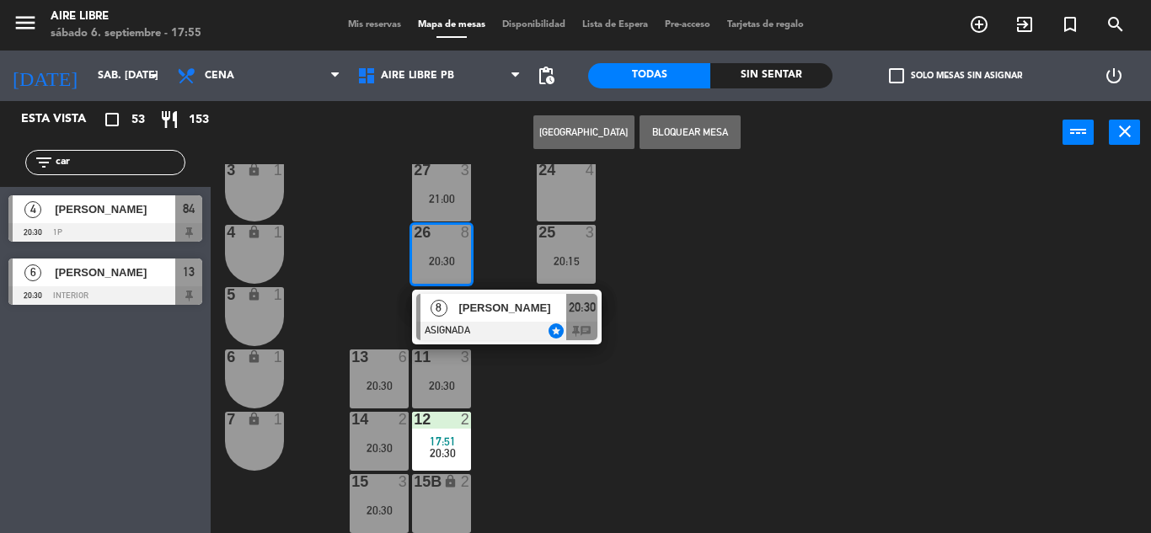
click at [87, 162] on input "car" at bounding box center [119, 162] width 131 height 19
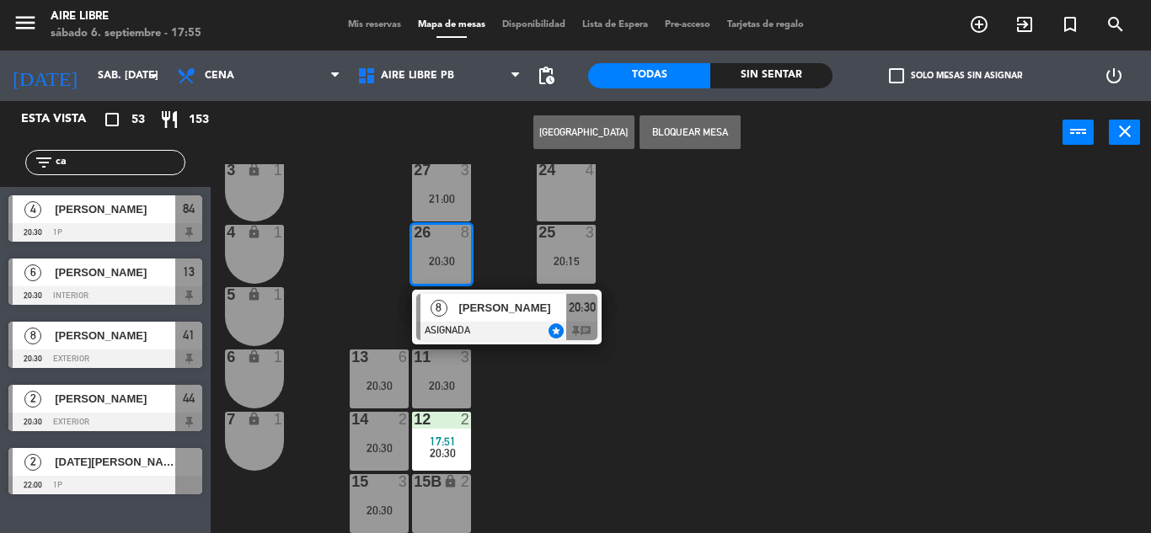
type input "c"
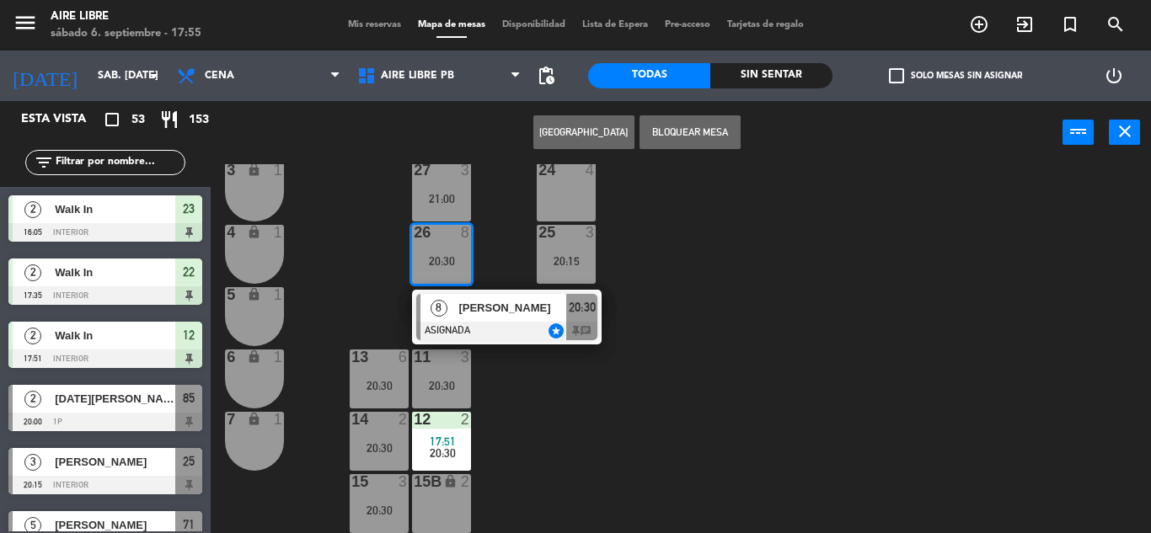
click at [902, 74] on span "check_box_outline_blank" at bounding box center [896, 75] width 15 height 15
click at [955, 76] on input "check_box_outline_blank Solo mesas sin asignar" at bounding box center [955, 76] width 0 height 0
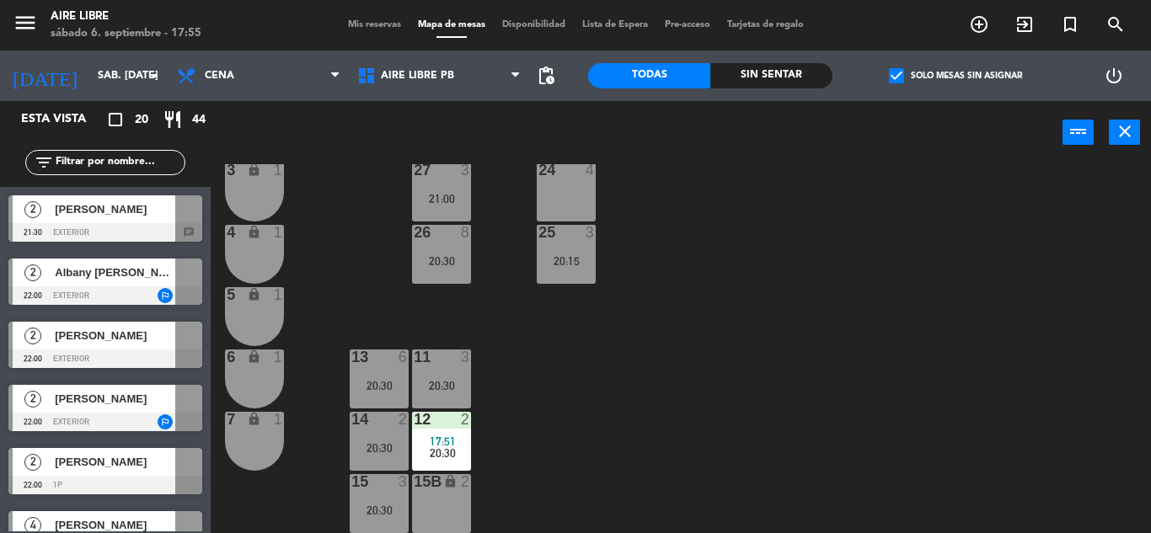
click at [379, 448] on div "20:30" at bounding box center [379, 448] width 59 height 12
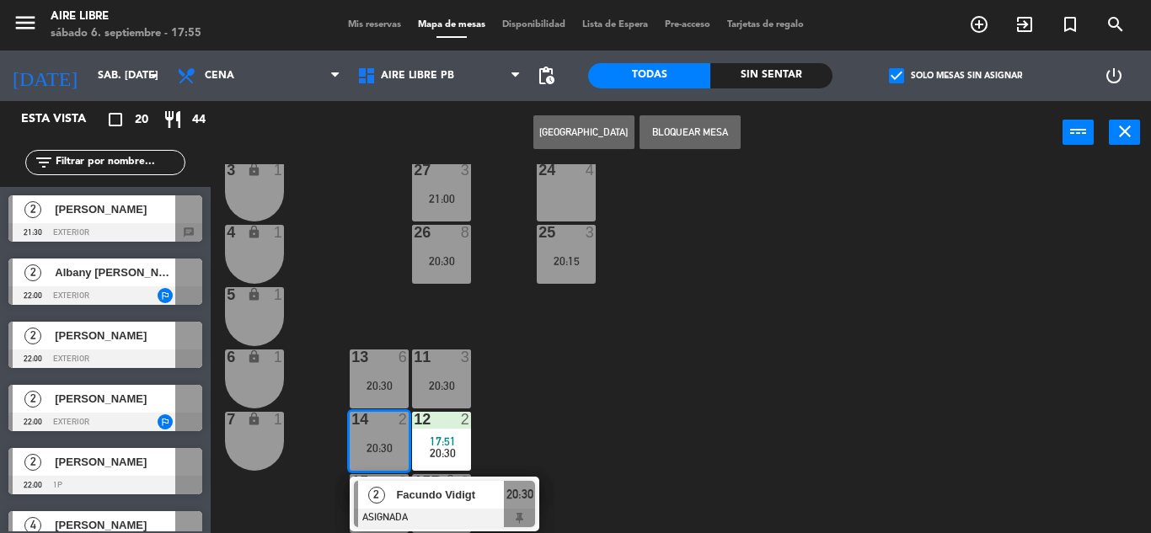
click at [432, 506] on div "Facundo Vidigt" at bounding box center [449, 495] width 110 height 28
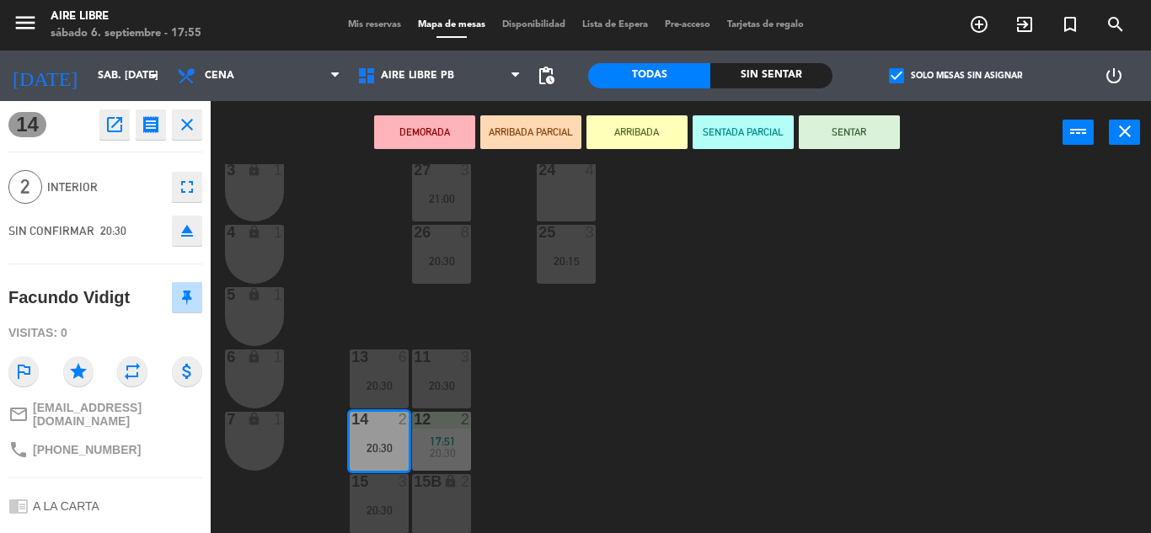
click at [175, 234] on button "eject" at bounding box center [187, 231] width 30 height 30
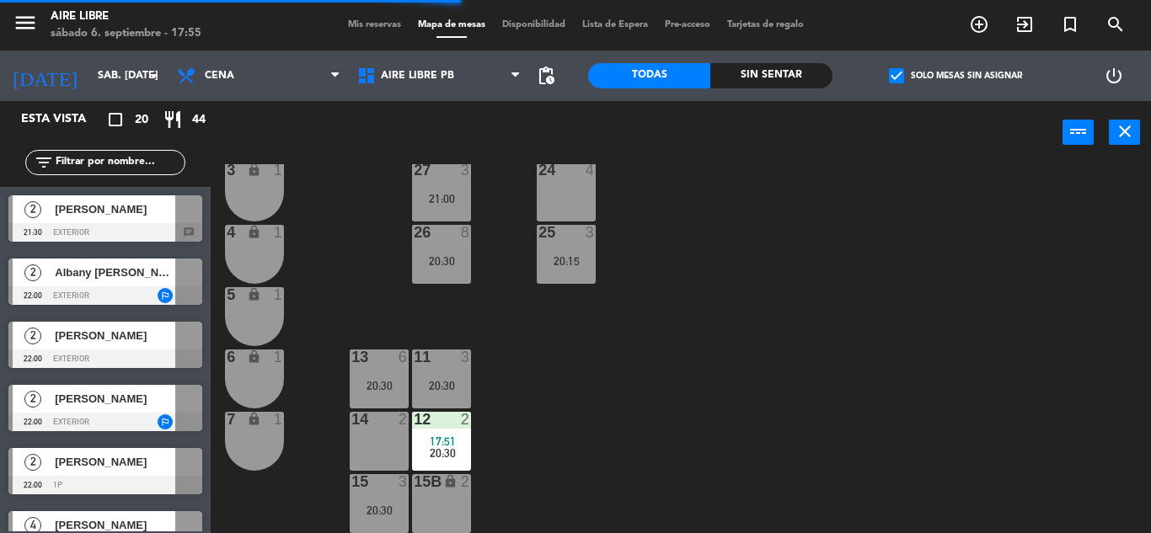
click at [140, 219] on div "[PERSON_NAME]" at bounding box center [114, 209] width 122 height 28
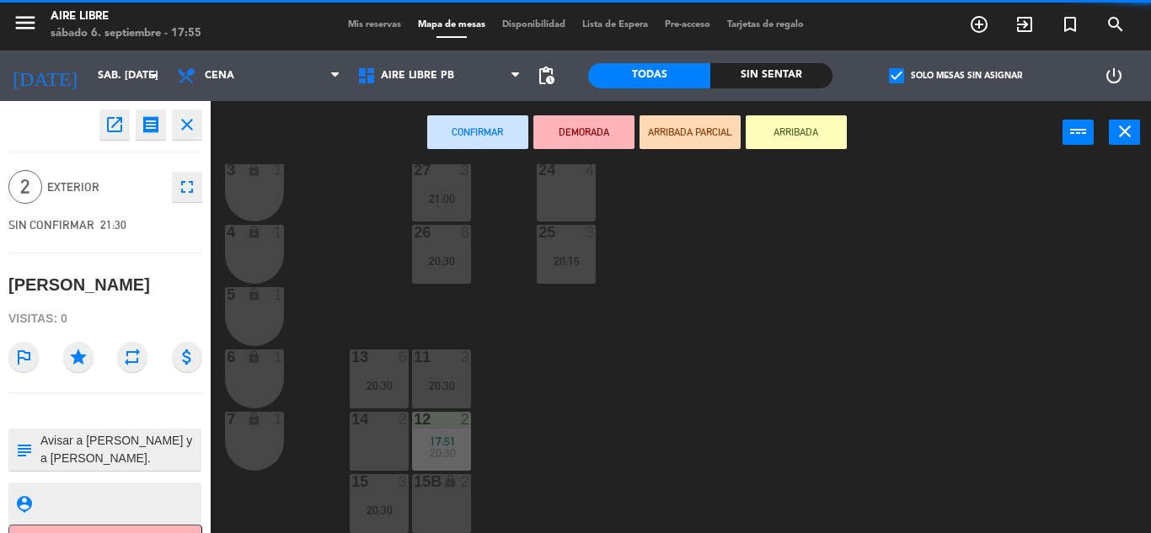
click at [379, 441] on div "14 2" at bounding box center [379, 441] width 59 height 59
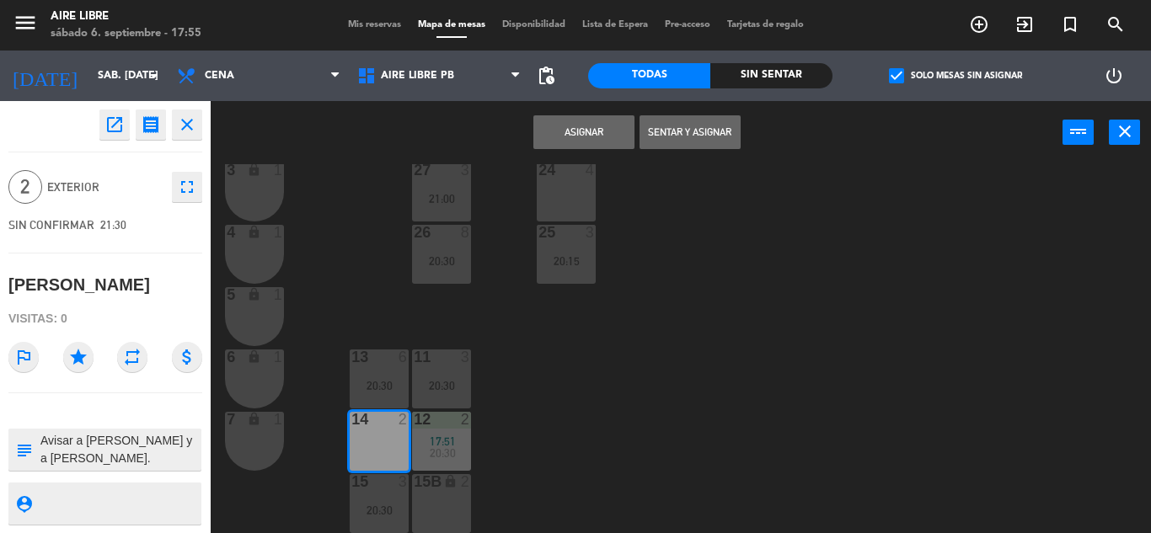
click at [575, 131] on button "Asignar" at bounding box center [583, 132] width 101 height 34
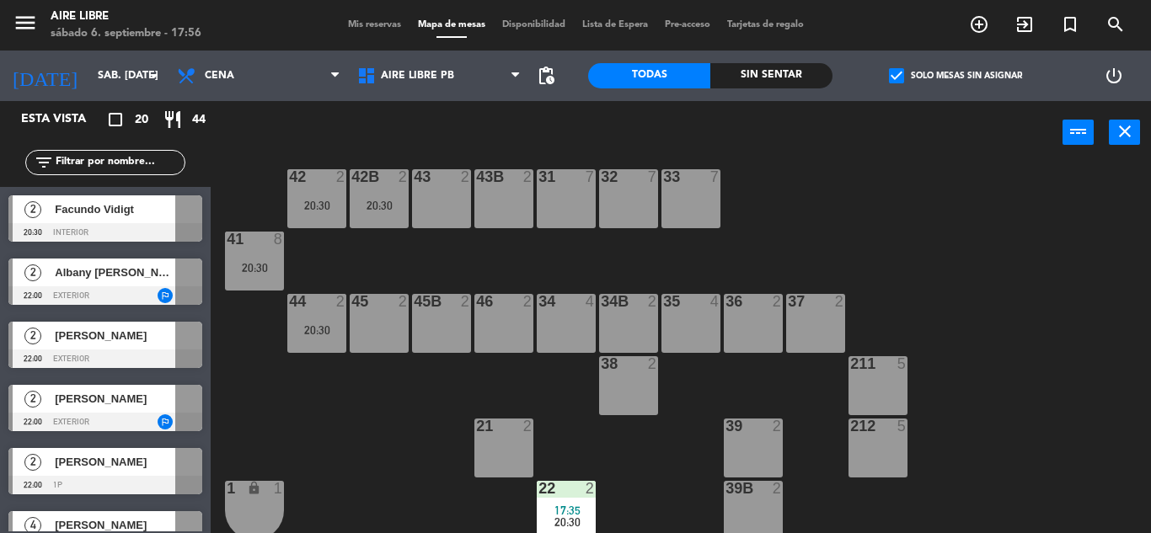
scroll to position [18, 0]
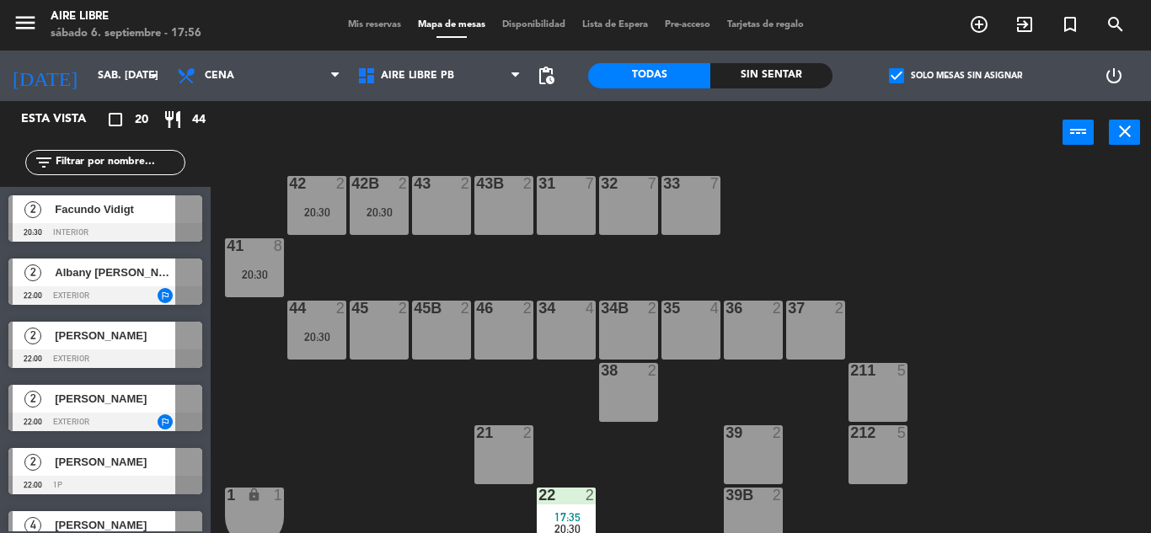
click at [152, 207] on span "Facundo Vidigt" at bounding box center [115, 210] width 120 height 18
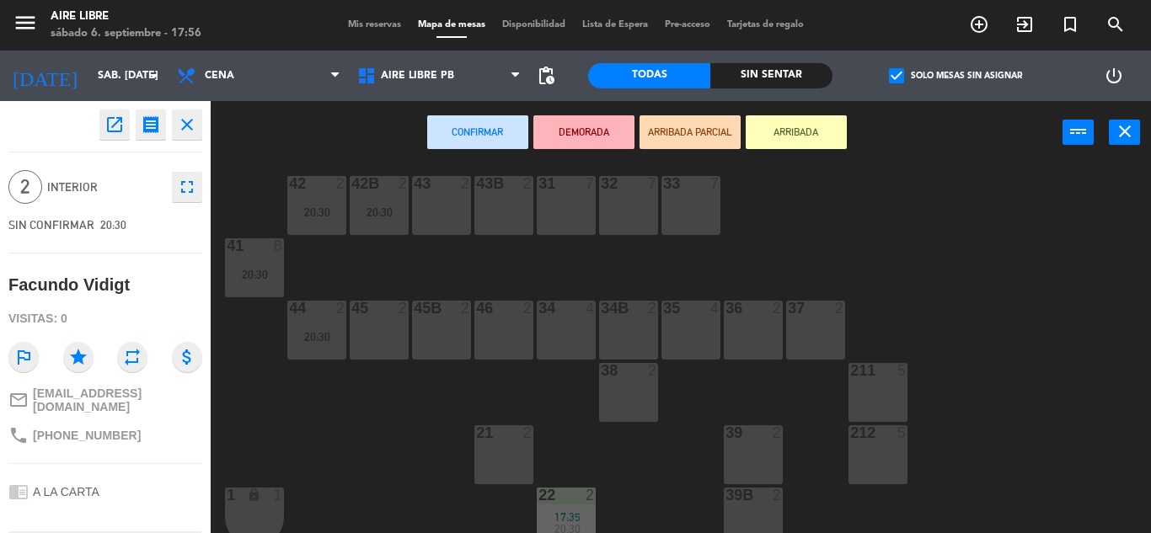
click at [818, 327] on div "37 2" at bounding box center [815, 330] width 59 height 59
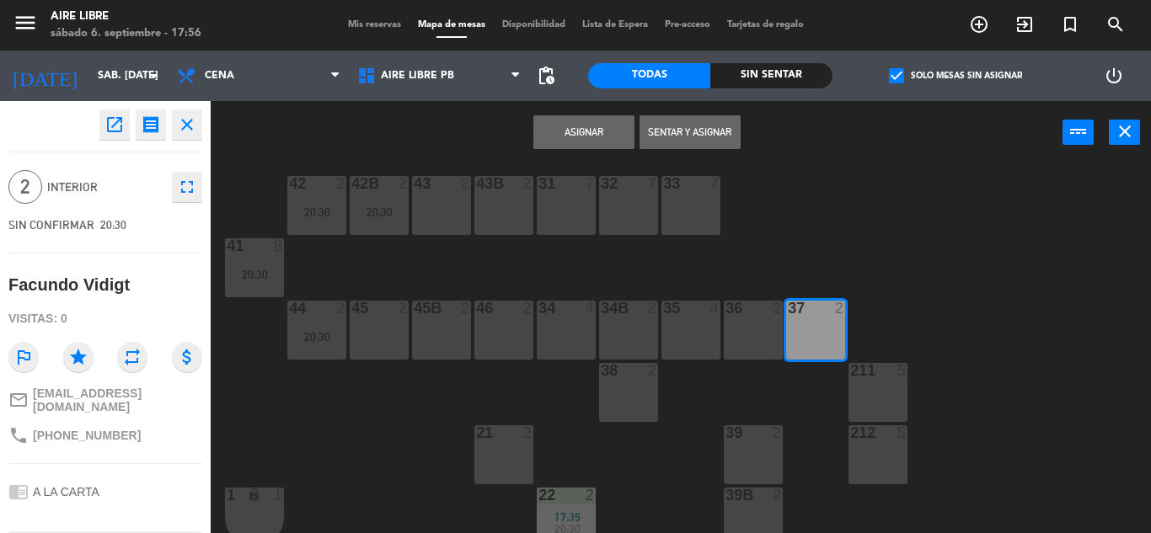
click at [585, 131] on button "Asignar" at bounding box center [583, 132] width 101 height 34
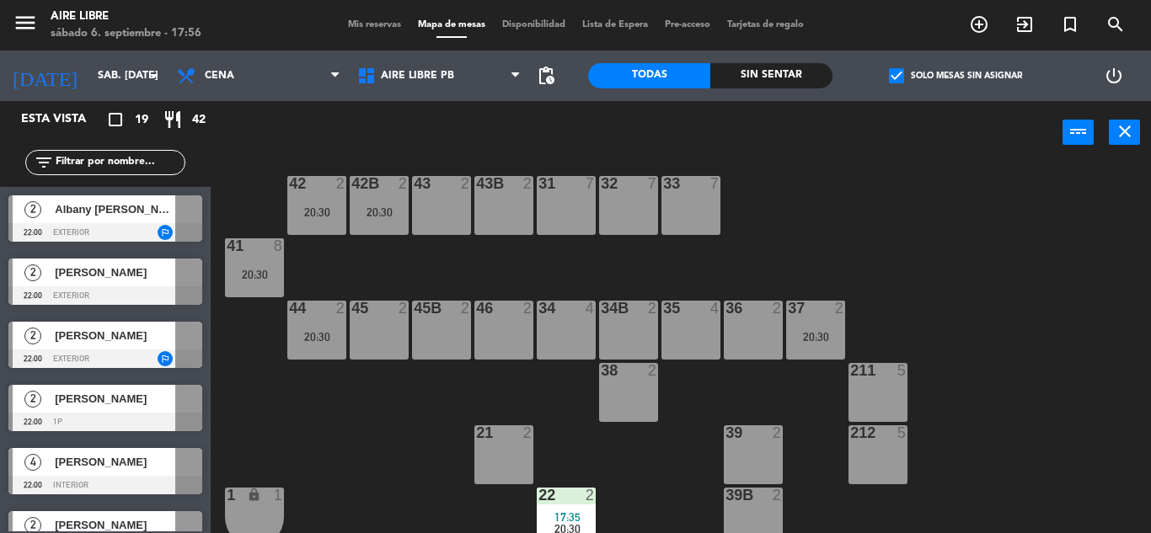
click at [818, 313] on div at bounding box center [815, 308] width 28 height 15
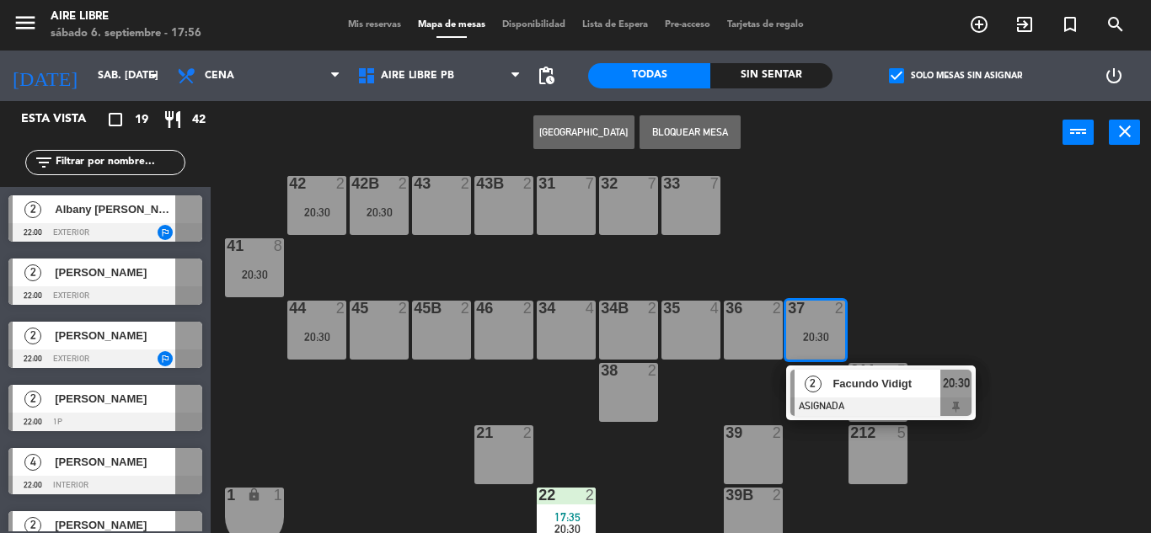
click at [628, 395] on div "38 2" at bounding box center [628, 392] width 59 height 59
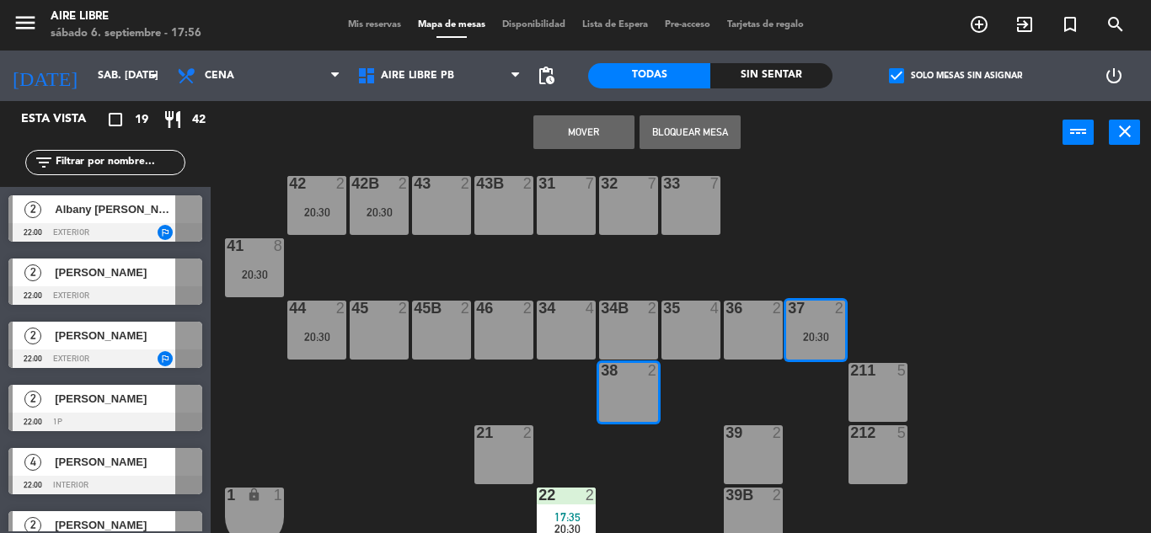
click at [577, 142] on button "Mover" at bounding box center [583, 132] width 101 height 34
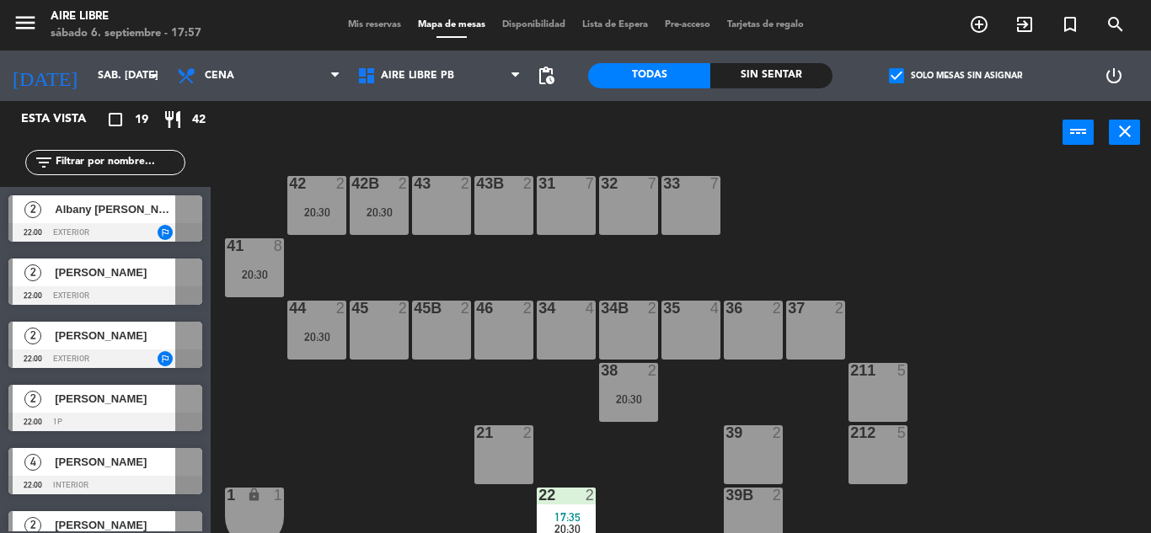
click at [363, 29] on span "Mis reservas" at bounding box center [375, 24] width 70 height 9
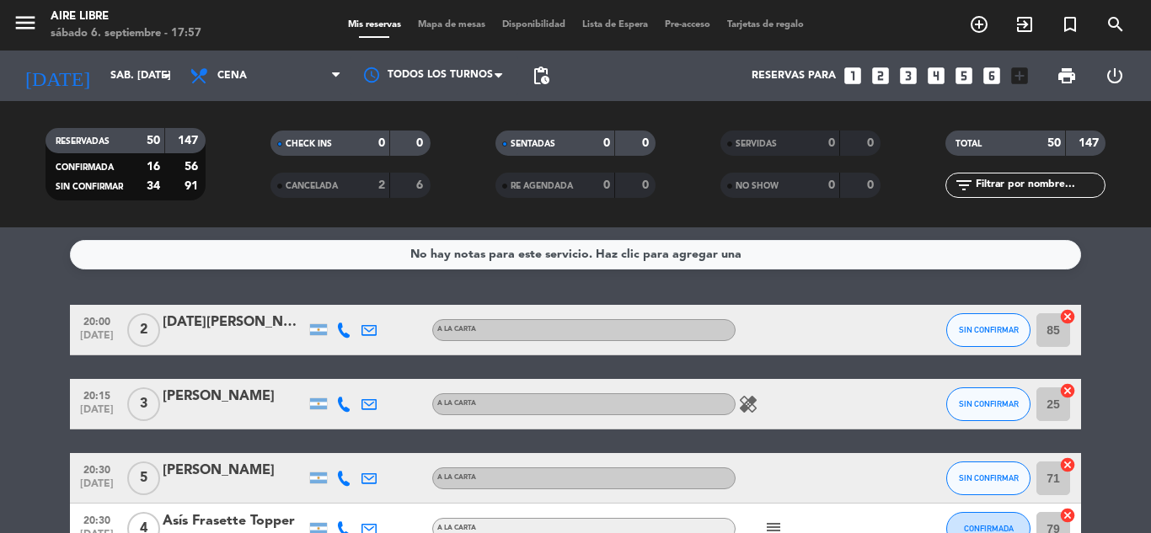
click at [0, 304] on div "No hay notas para este servicio. Haz clic para agregar una 20:00 [DATE] 2 [DATE…" at bounding box center [575, 380] width 1151 height 306
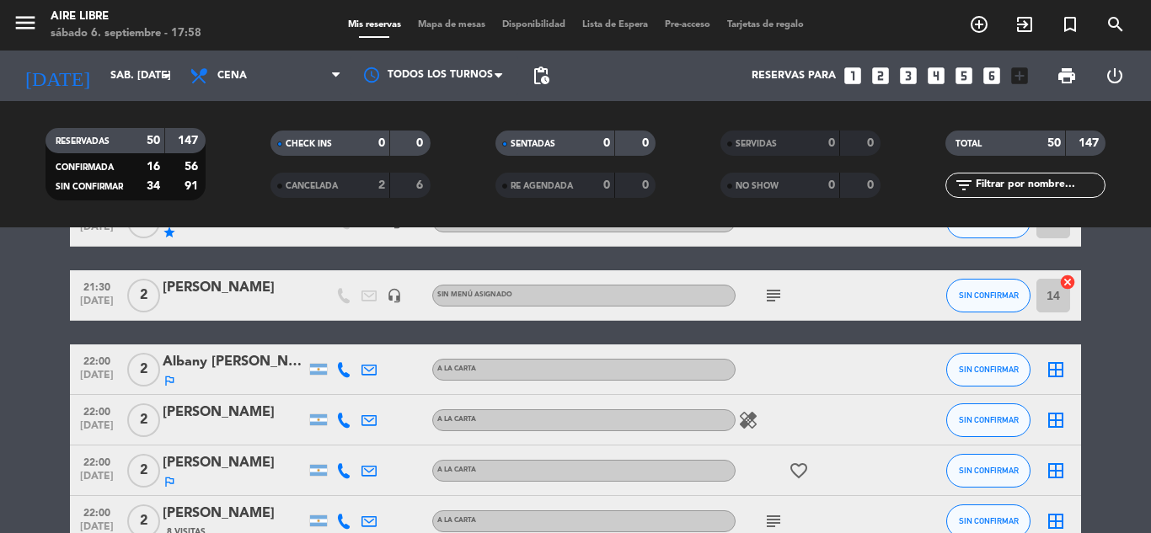
scroll to position [1641, 0]
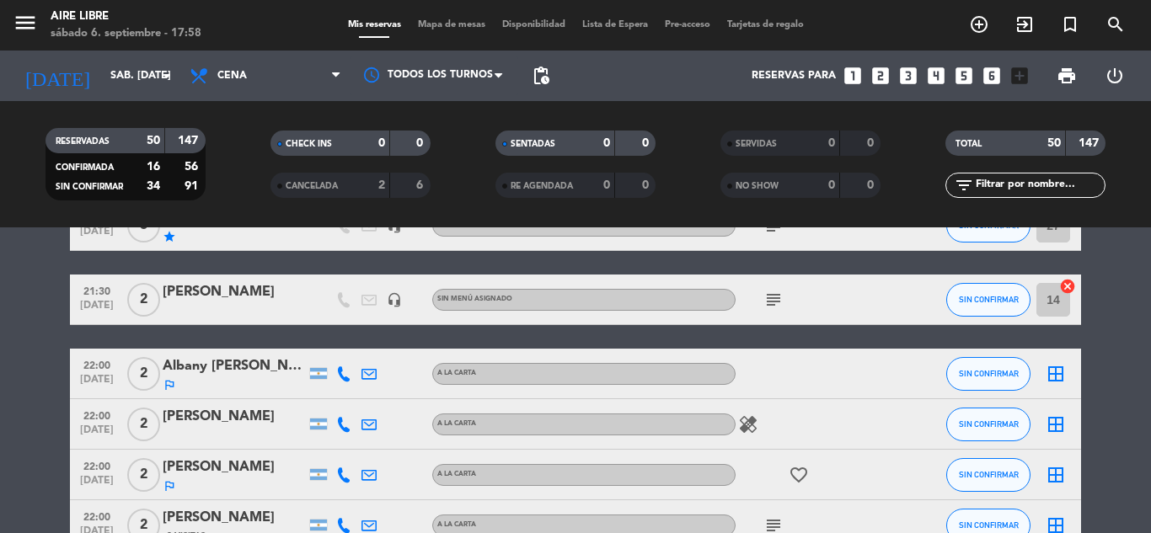
click at [342, 375] on icon at bounding box center [343, 373] width 15 height 15
click at [352, 342] on span "content_paste" at bounding box center [358, 346] width 13 height 13
click at [343, 430] on icon at bounding box center [343, 424] width 15 height 15
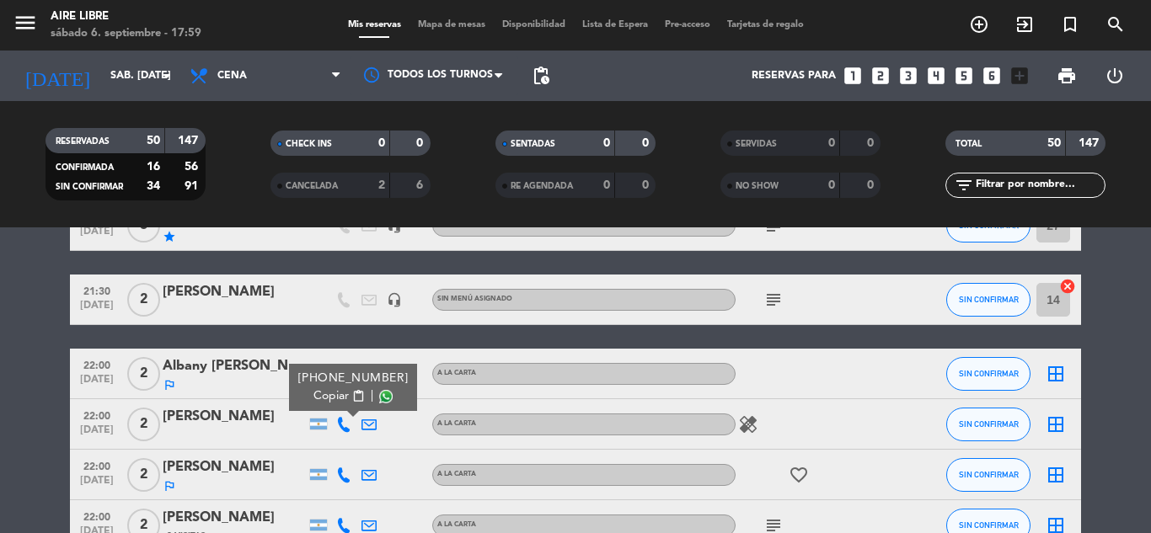
click at [352, 396] on span "content_paste" at bounding box center [358, 396] width 13 height 13
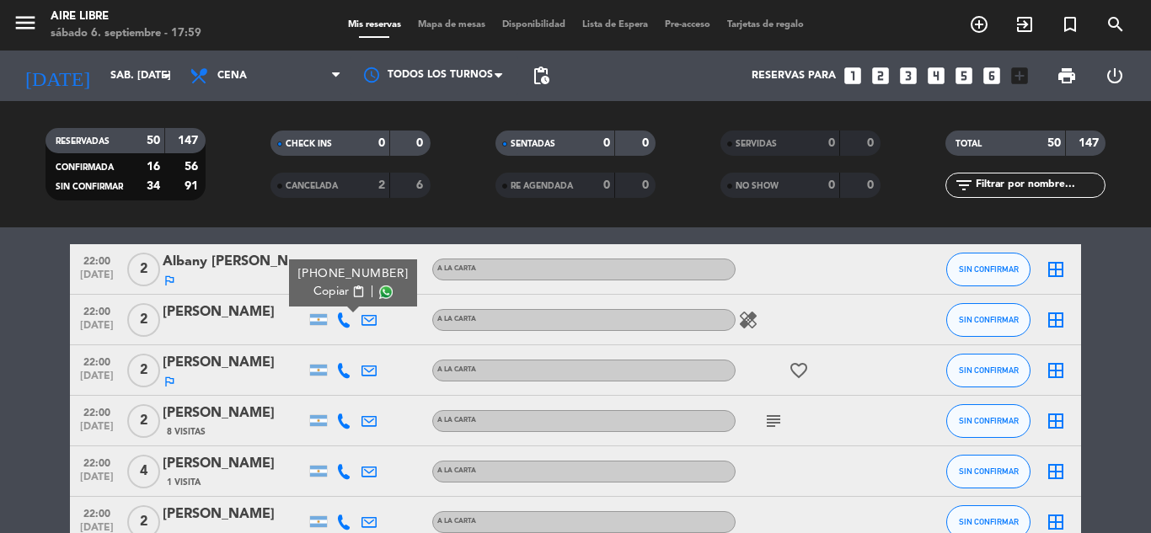
scroll to position [1750, 0]
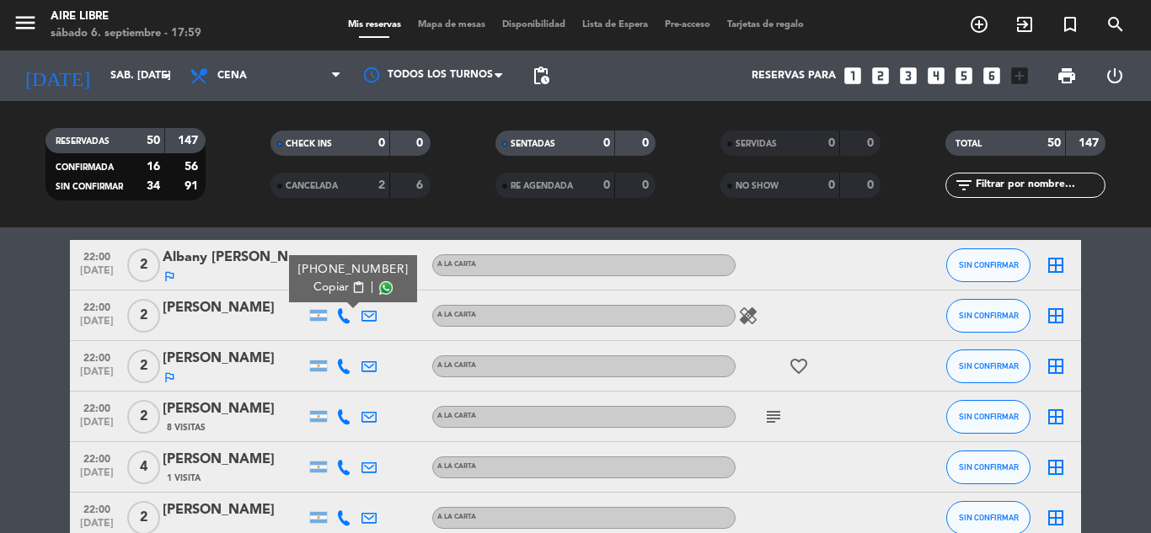
click at [346, 367] on icon at bounding box center [343, 366] width 15 height 15
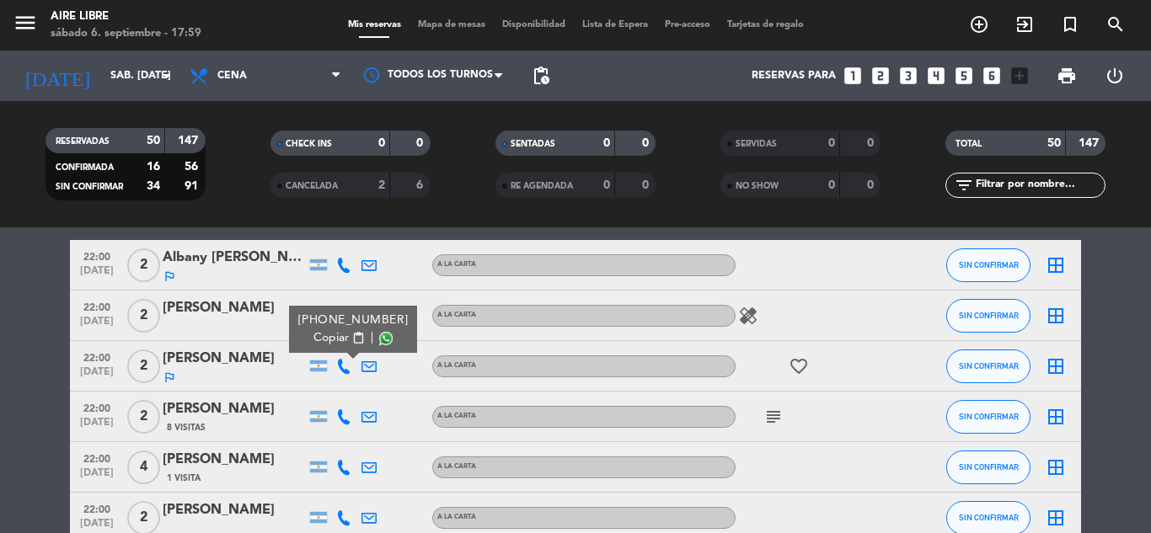
click at [352, 336] on span "content_paste" at bounding box center [358, 338] width 13 height 13
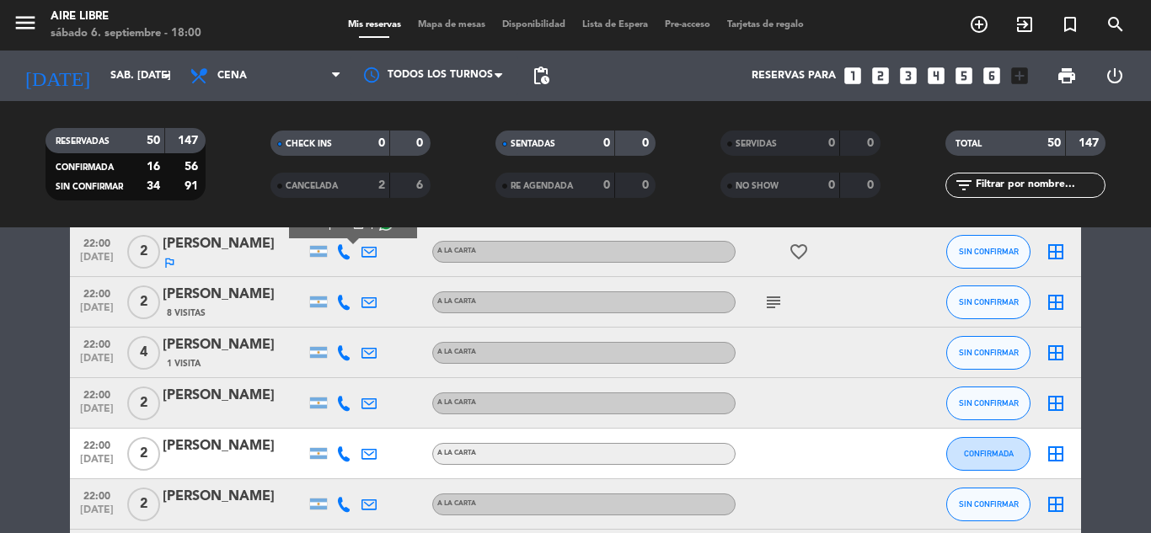
scroll to position [1875, 0]
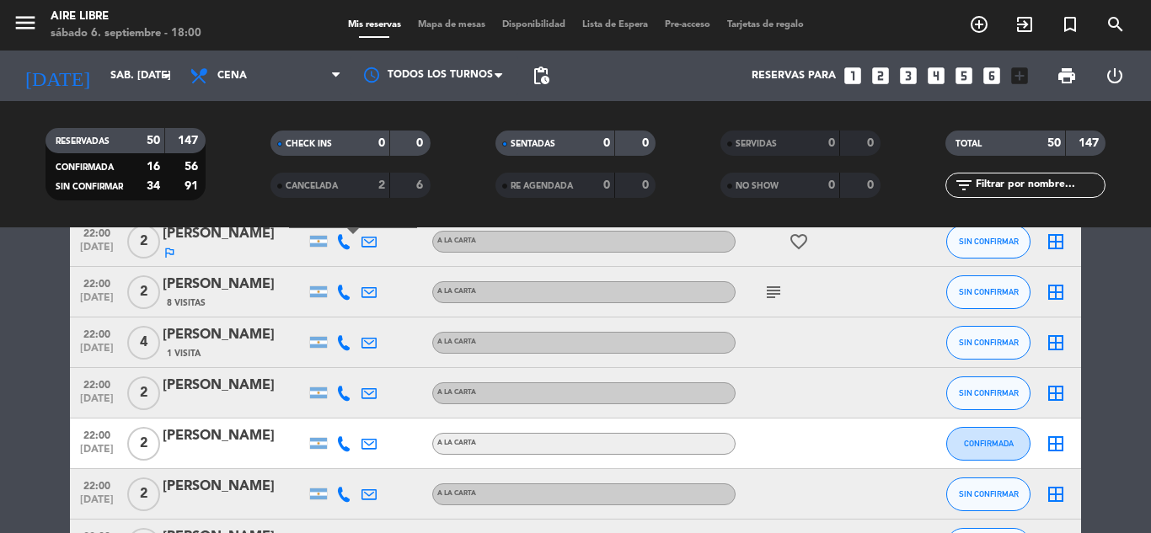
click at [340, 294] on icon at bounding box center [343, 292] width 15 height 15
click at [352, 263] on span "content_paste" at bounding box center [358, 264] width 13 height 13
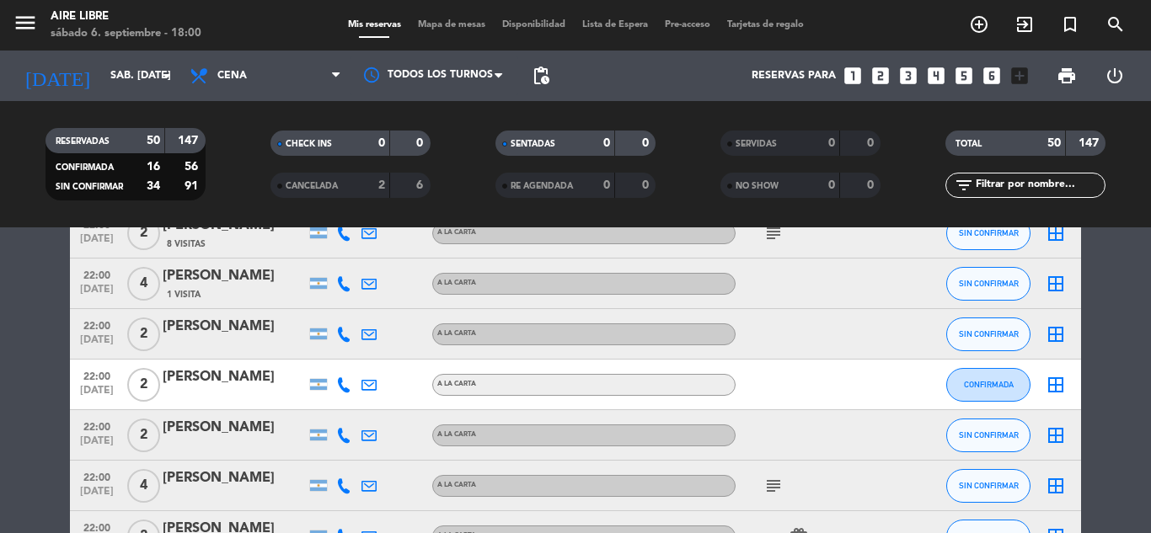
scroll to position [1934, 0]
click at [341, 283] on icon at bounding box center [343, 282] width 15 height 15
click at [352, 254] on span "content_paste" at bounding box center [358, 255] width 13 height 13
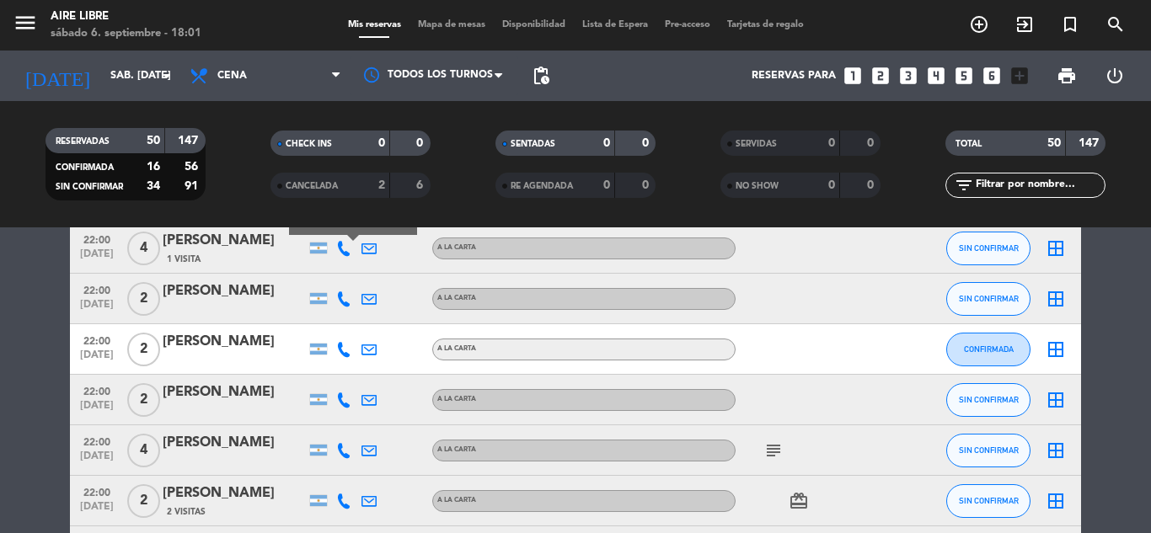
scroll to position [1981, 0]
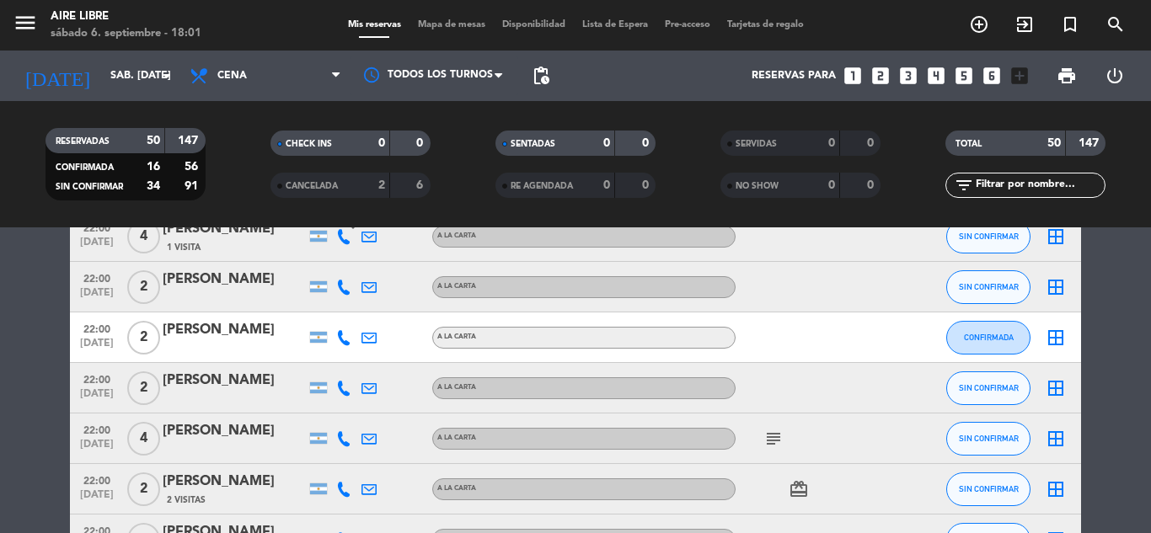
click at [343, 289] on icon at bounding box center [343, 287] width 15 height 15
click at [352, 260] on span "content_paste" at bounding box center [358, 259] width 13 height 13
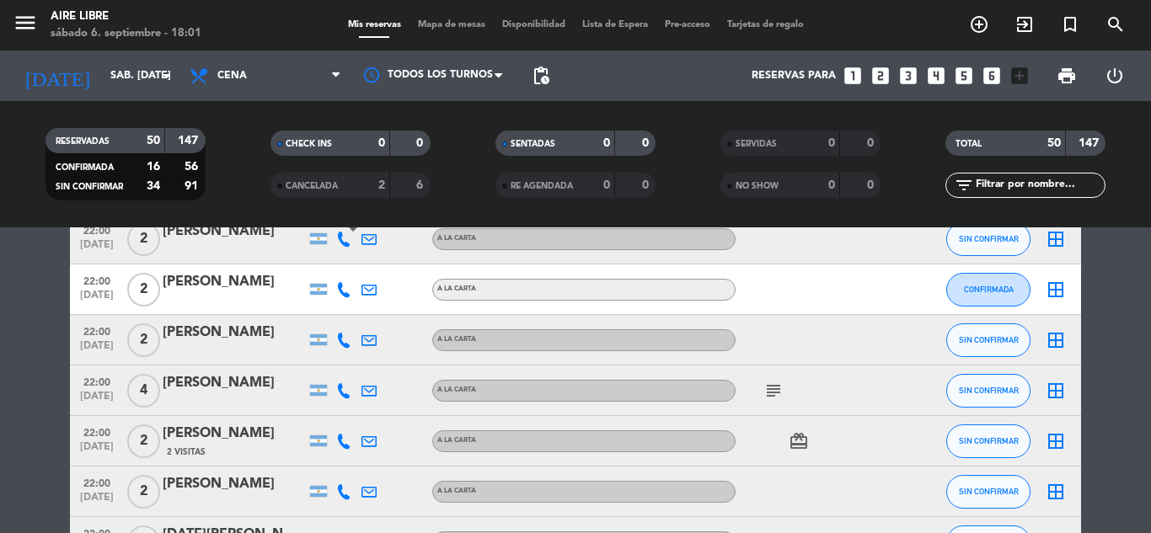
scroll to position [2032, 0]
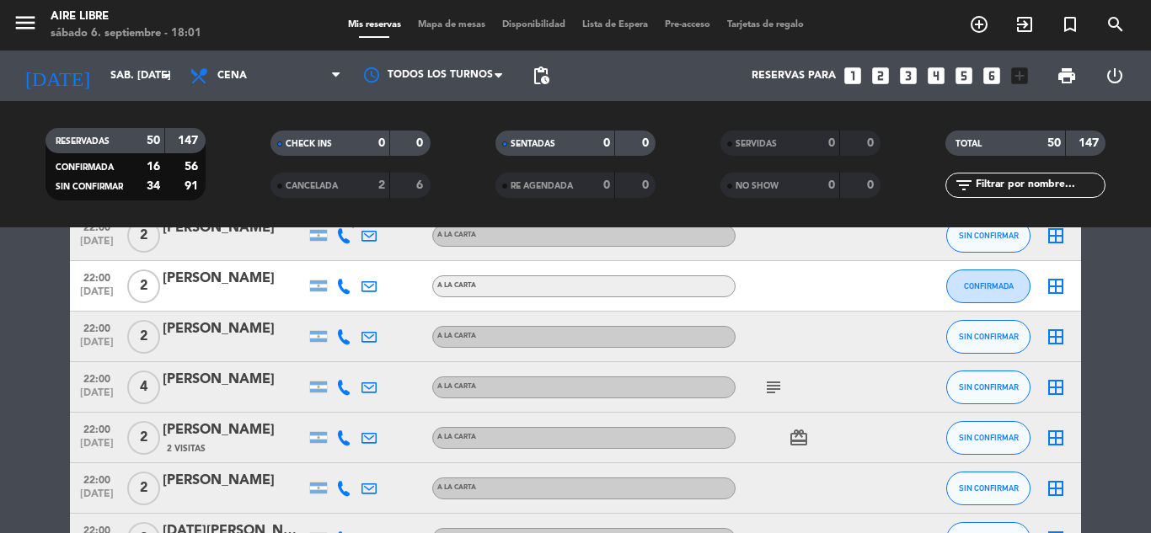
click at [344, 289] on icon at bounding box center [343, 286] width 15 height 15
click at [352, 258] on span "content_paste" at bounding box center [358, 258] width 13 height 13
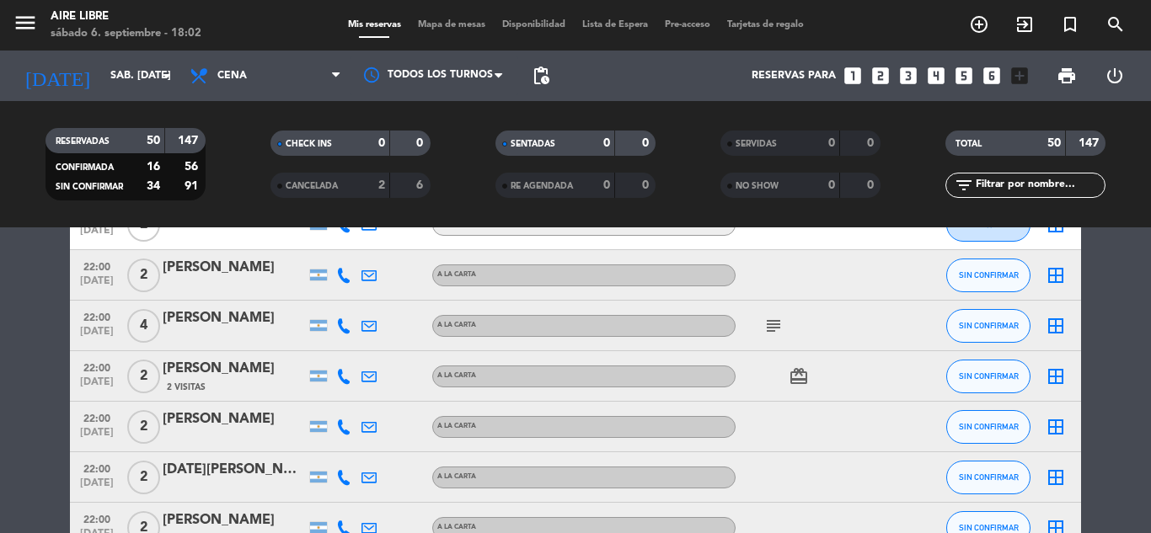
scroll to position [2095, 0]
click at [339, 275] on icon at bounding box center [343, 273] width 15 height 15
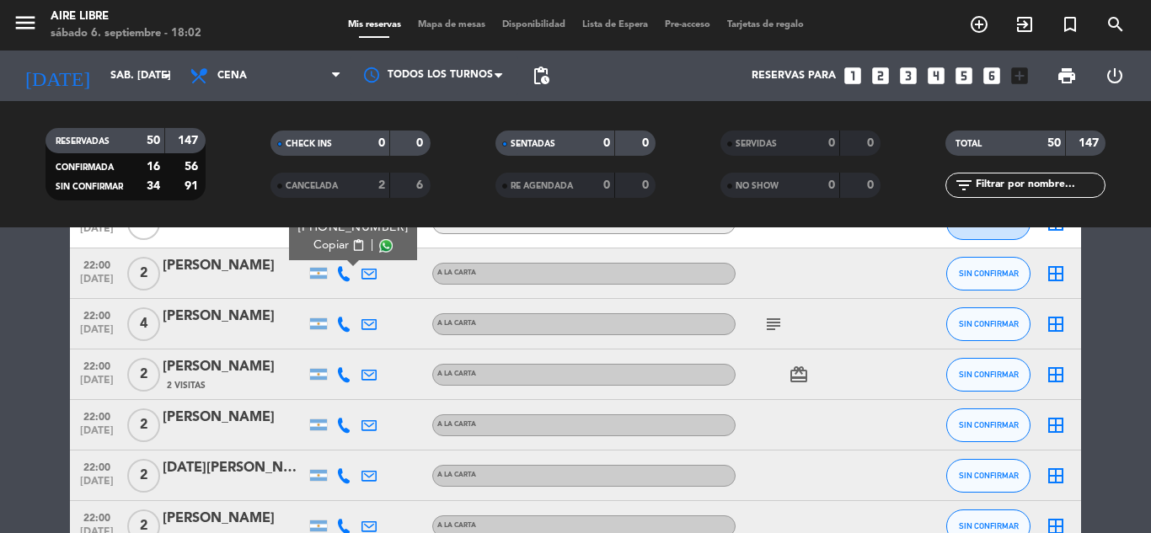
click at [352, 245] on span "content_paste" at bounding box center [358, 245] width 13 height 13
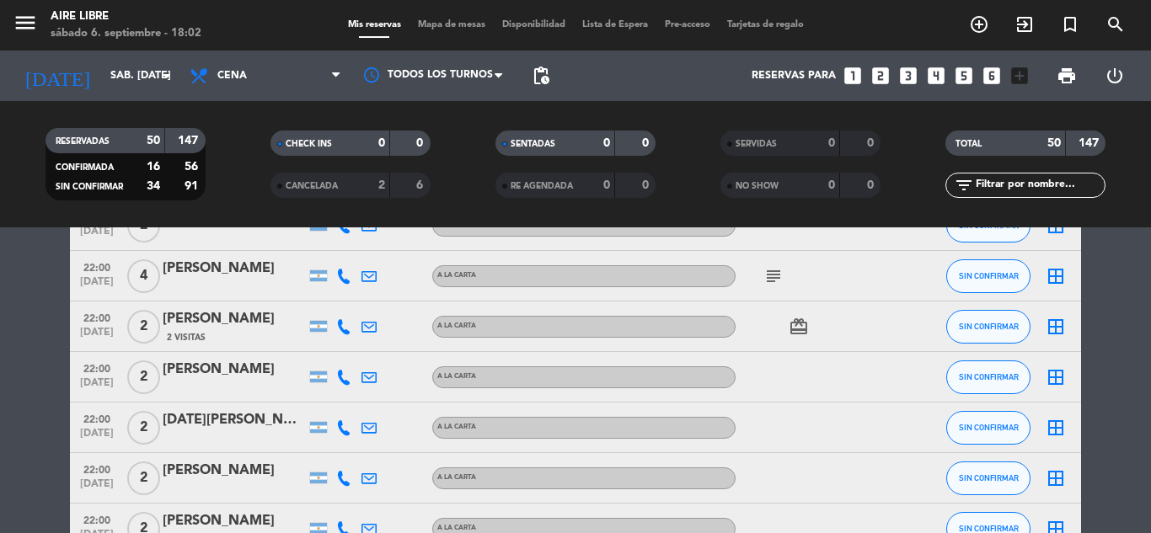
scroll to position [2152, 0]
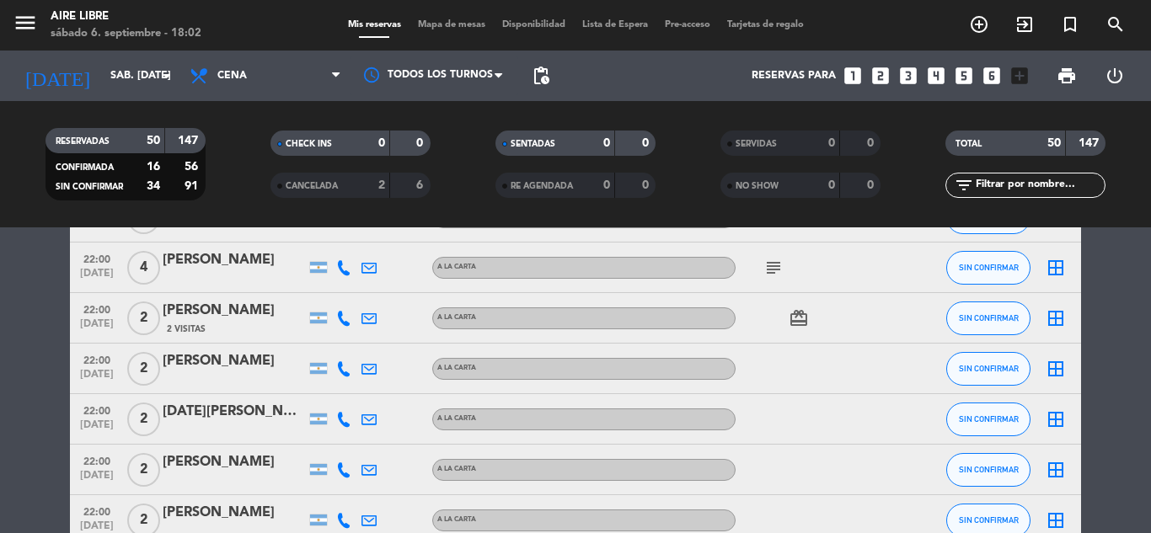
click at [346, 269] on icon at bounding box center [343, 267] width 15 height 15
click at [352, 242] on span "content_paste" at bounding box center [358, 239] width 13 height 13
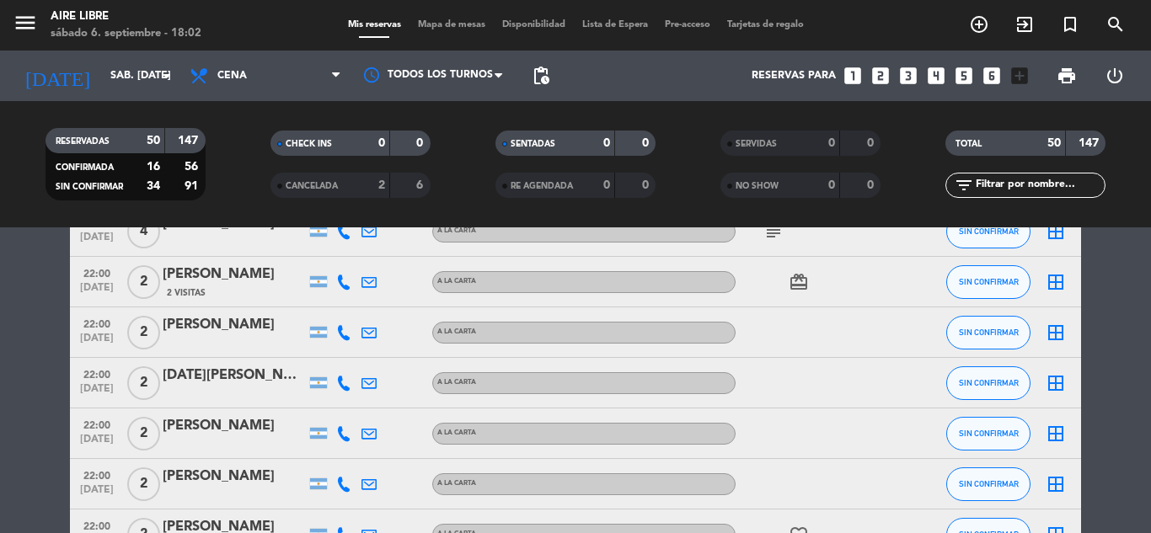
scroll to position [2191, 0]
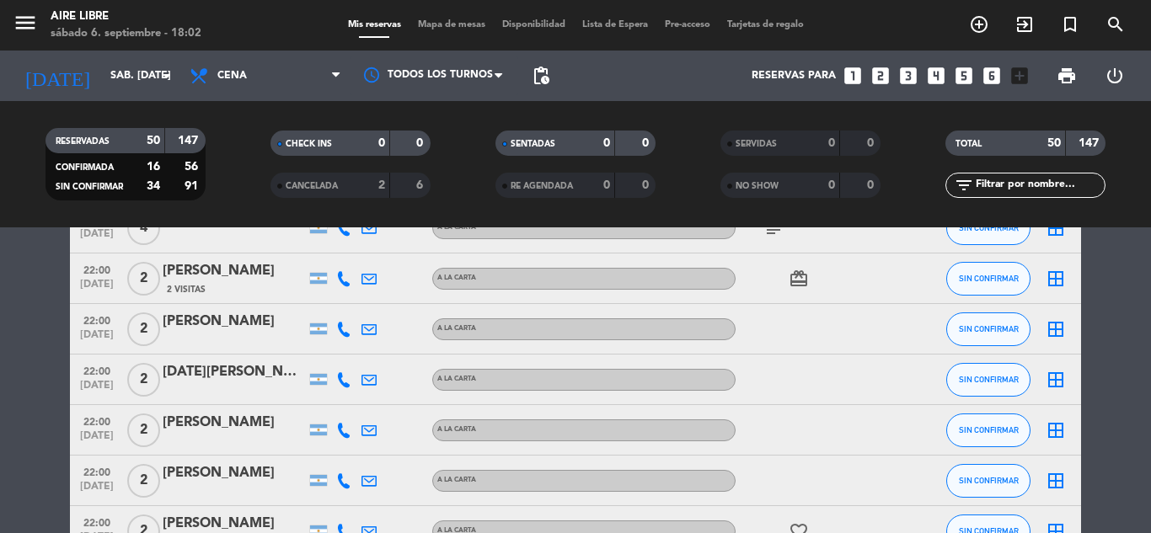
click at [345, 282] on icon at bounding box center [343, 278] width 15 height 15
click at [352, 249] on span "content_paste" at bounding box center [358, 250] width 13 height 13
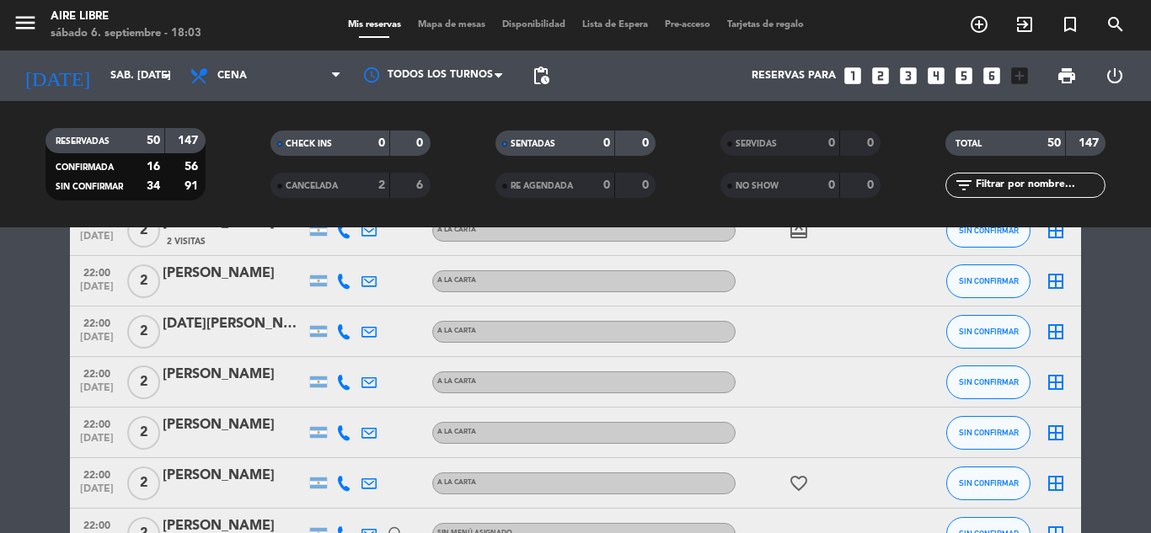
scroll to position [2244, 0]
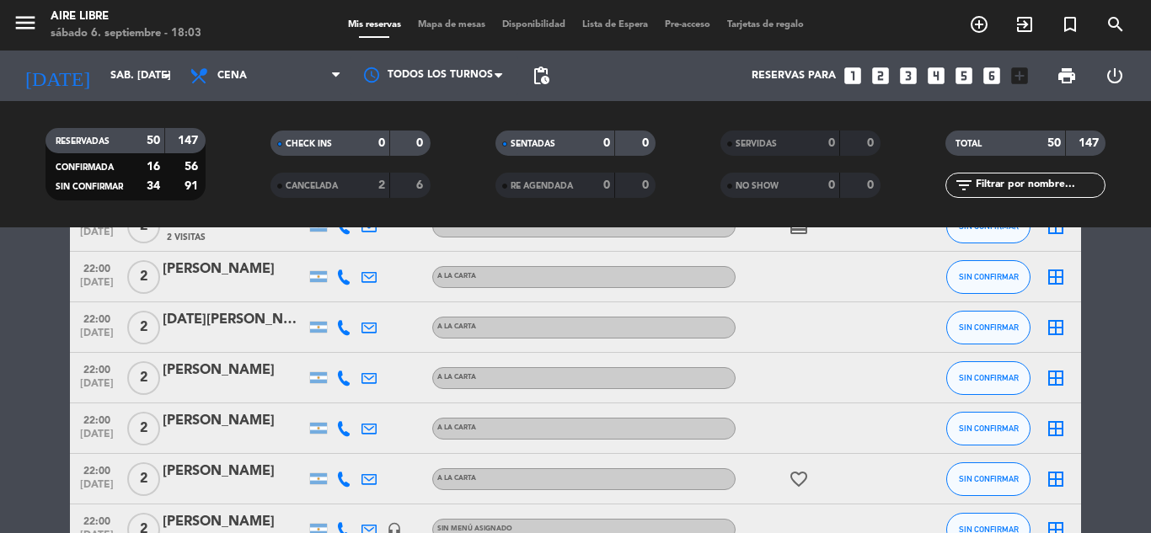
click at [344, 282] on icon at bounding box center [343, 277] width 15 height 15
click at [352, 249] on span "content_paste" at bounding box center [358, 249] width 13 height 13
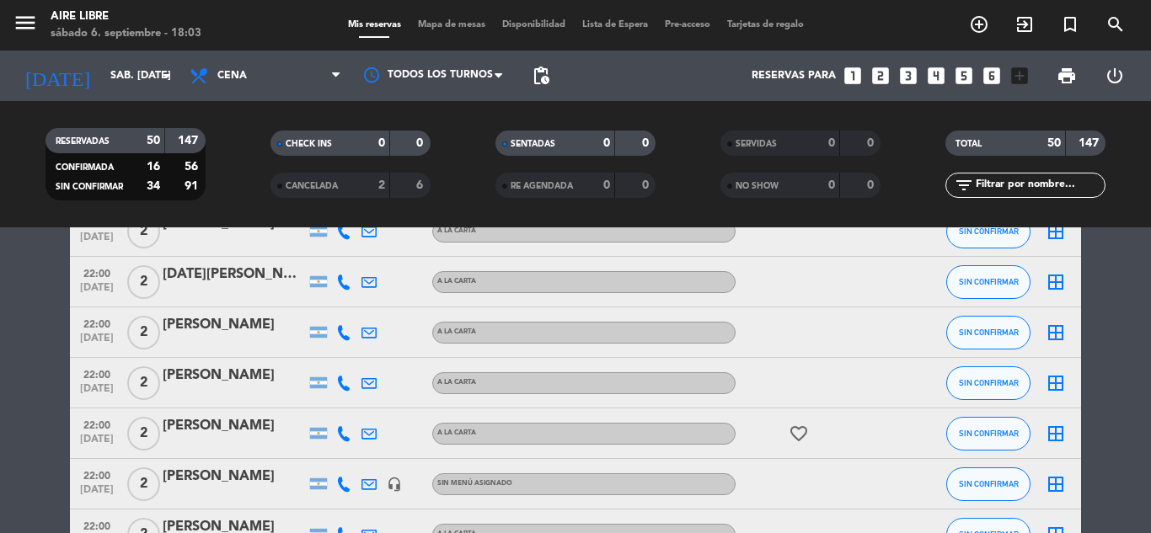
scroll to position [2298, 0]
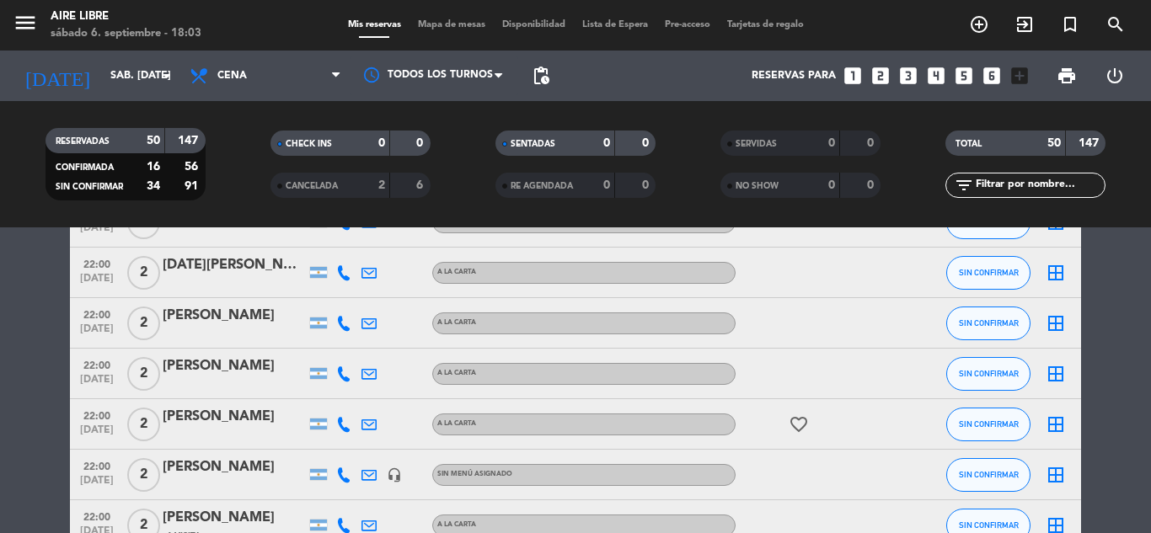
click at [341, 272] on icon at bounding box center [343, 272] width 15 height 15
click at [352, 243] on span "content_paste" at bounding box center [358, 244] width 13 height 13
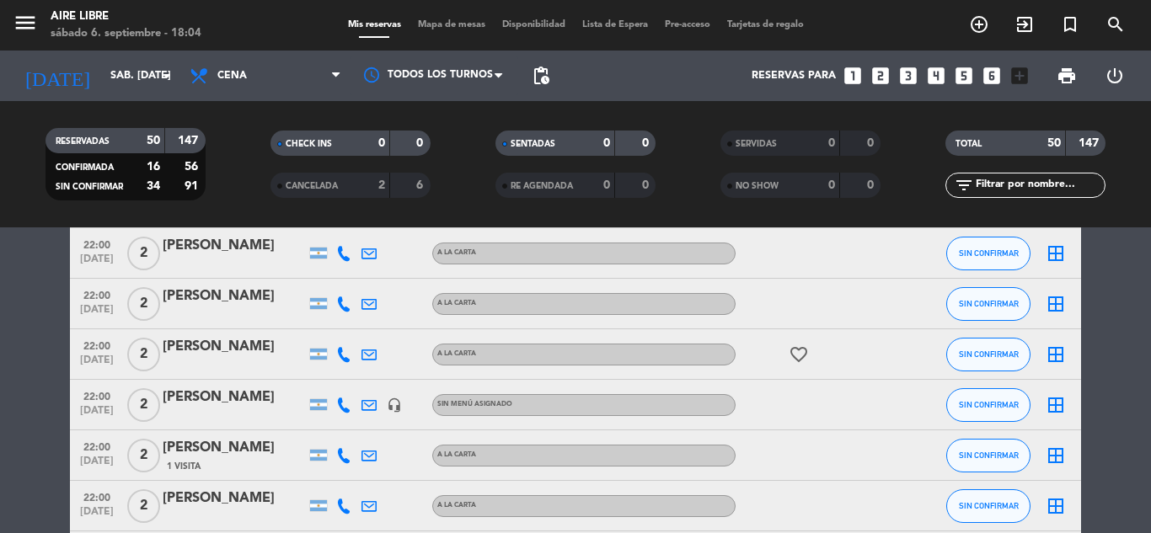
scroll to position [2369, 0]
click at [345, 255] on icon at bounding box center [343, 252] width 15 height 15
click at [352, 227] on span "content_paste" at bounding box center [358, 224] width 13 height 13
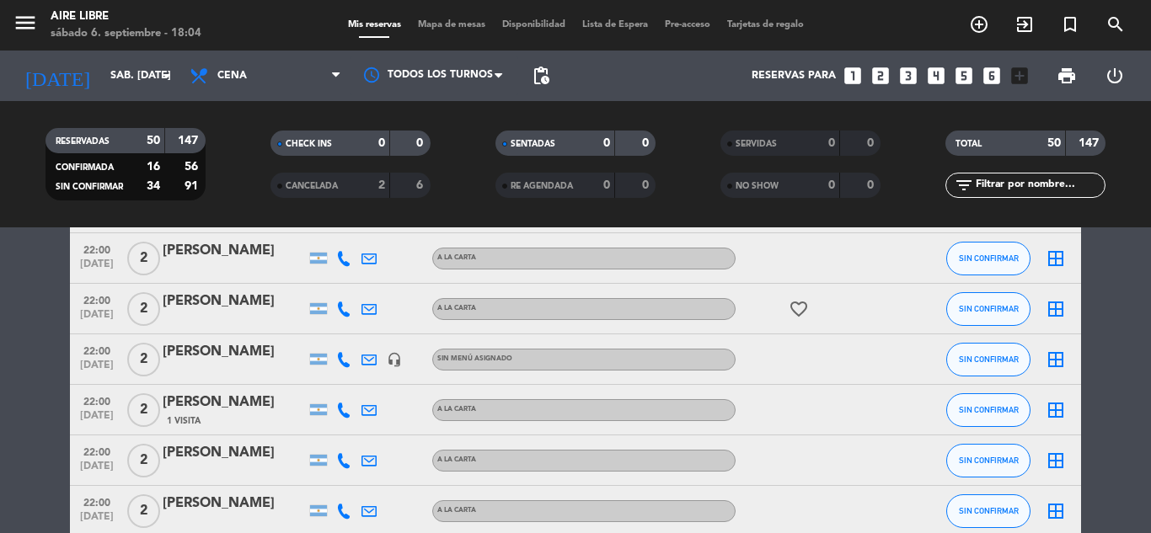
scroll to position [2416, 0]
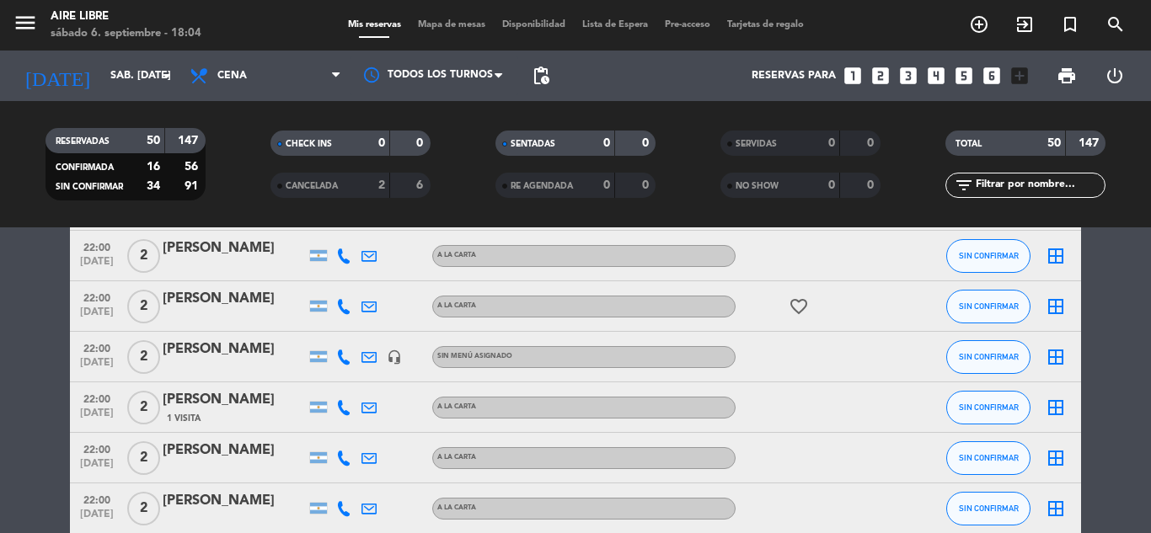
click at [344, 254] on icon at bounding box center [343, 256] width 15 height 15
click at [350, 230] on span "content_paste" at bounding box center [355, 228] width 13 height 13
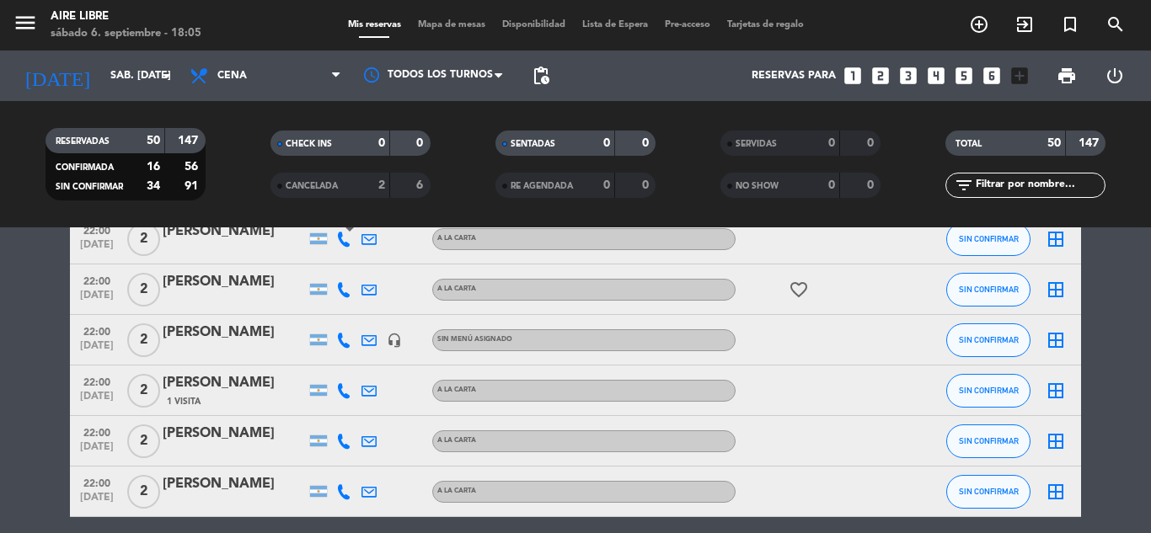
scroll to position [2448, 0]
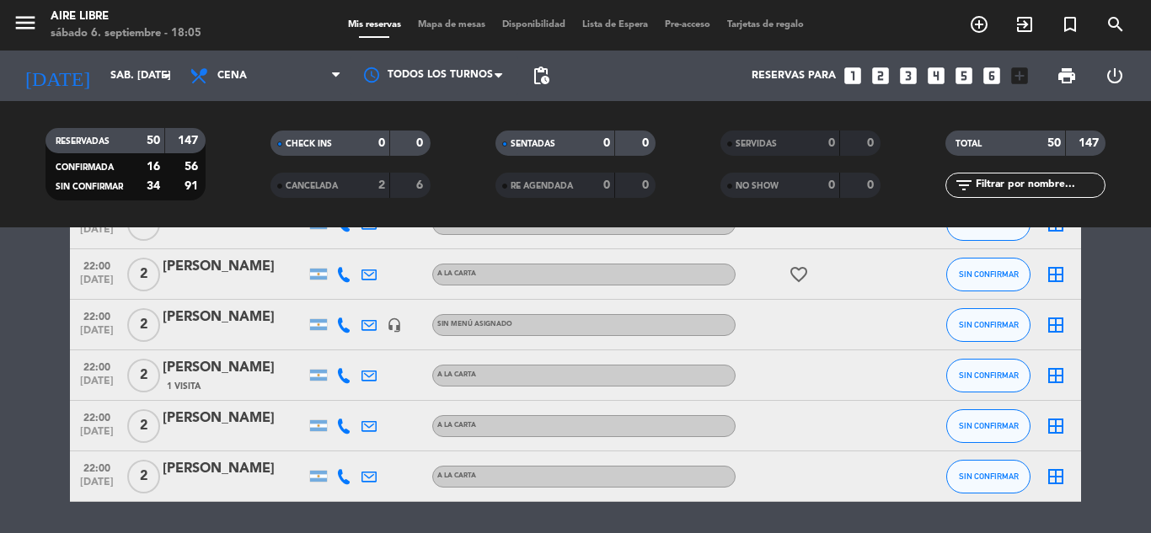
click at [345, 277] on icon at bounding box center [343, 274] width 15 height 15
click at [352, 247] on span "content_paste" at bounding box center [358, 246] width 13 height 13
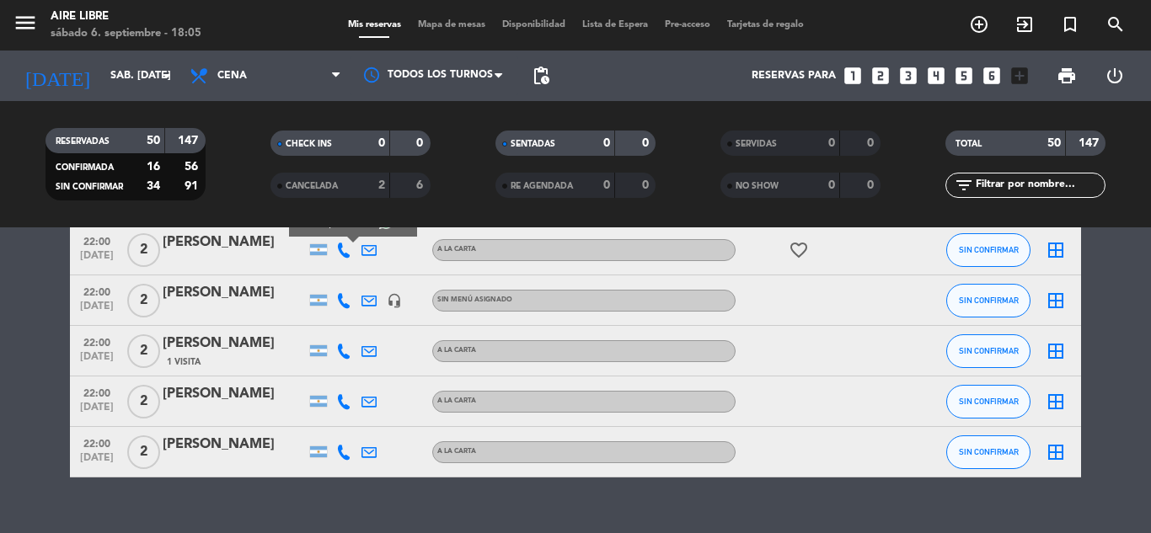
scroll to position [2481, 0]
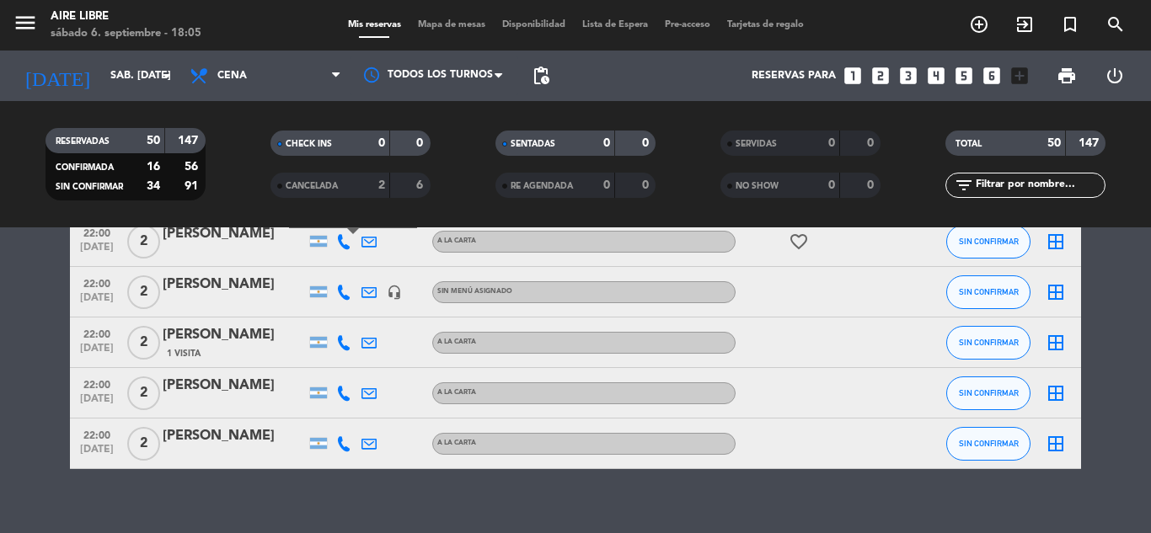
click at [343, 292] on icon at bounding box center [343, 292] width 15 height 15
click at [352, 260] on span "content_paste" at bounding box center [358, 264] width 13 height 13
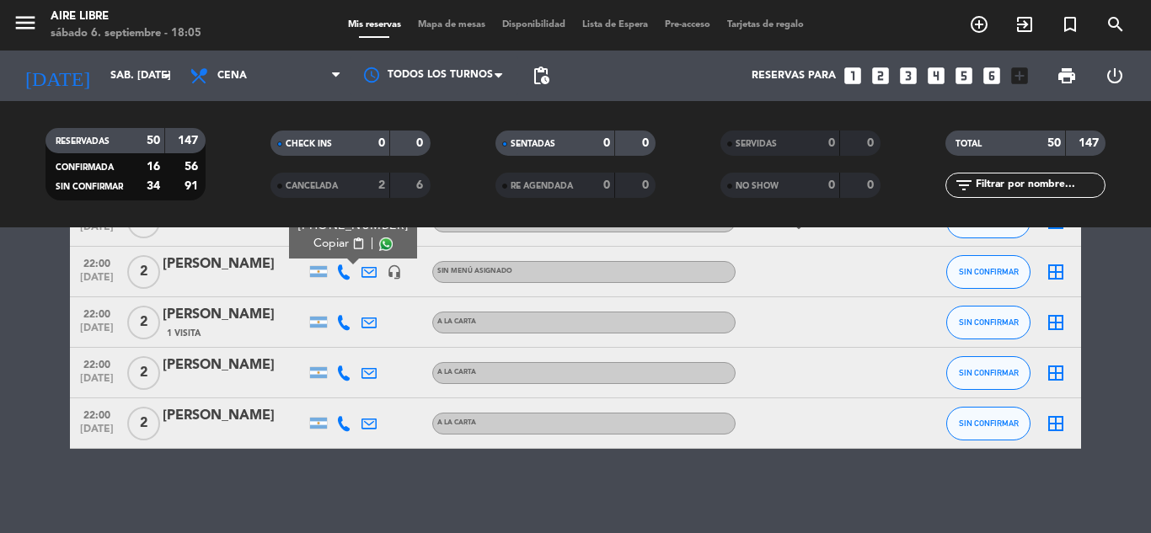
click at [345, 321] on icon at bounding box center [343, 322] width 15 height 15
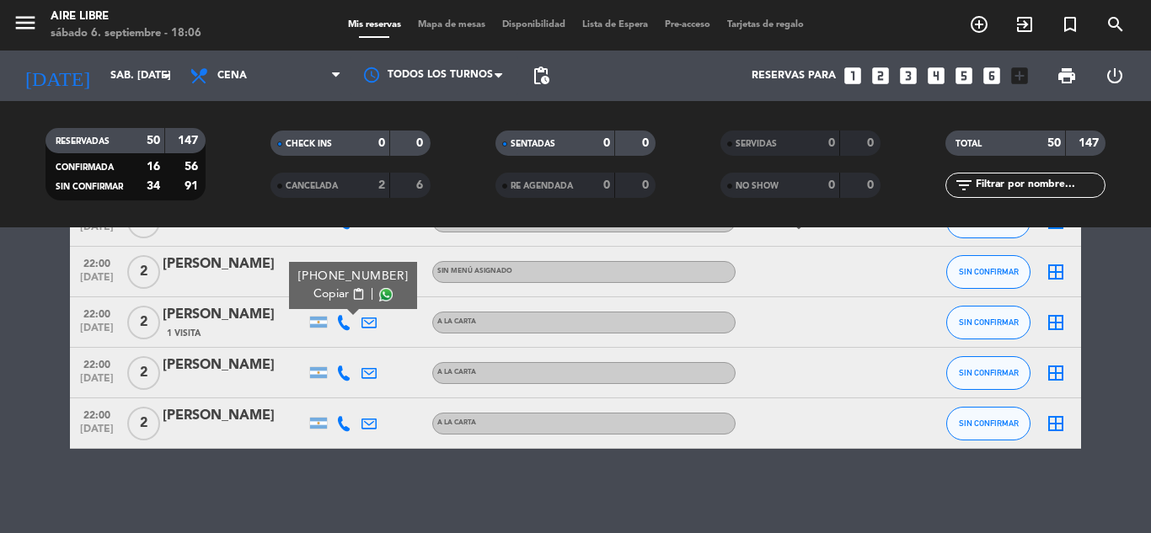
click at [352, 300] on span "content_paste" at bounding box center [358, 294] width 13 height 13
click at [345, 368] on icon at bounding box center [343, 373] width 15 height 15
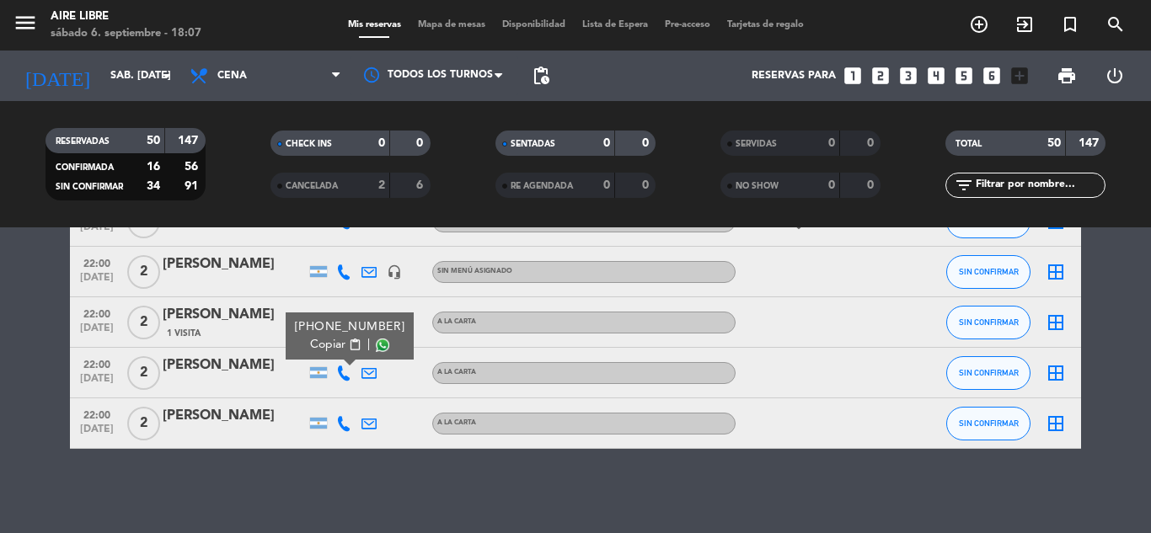
click at [350, 343] on span "content_paste" at bounding box center [355, 345] width 13 height 13
click at [344, 425] on icon at bounding box center [343, 423] width 15 height 15
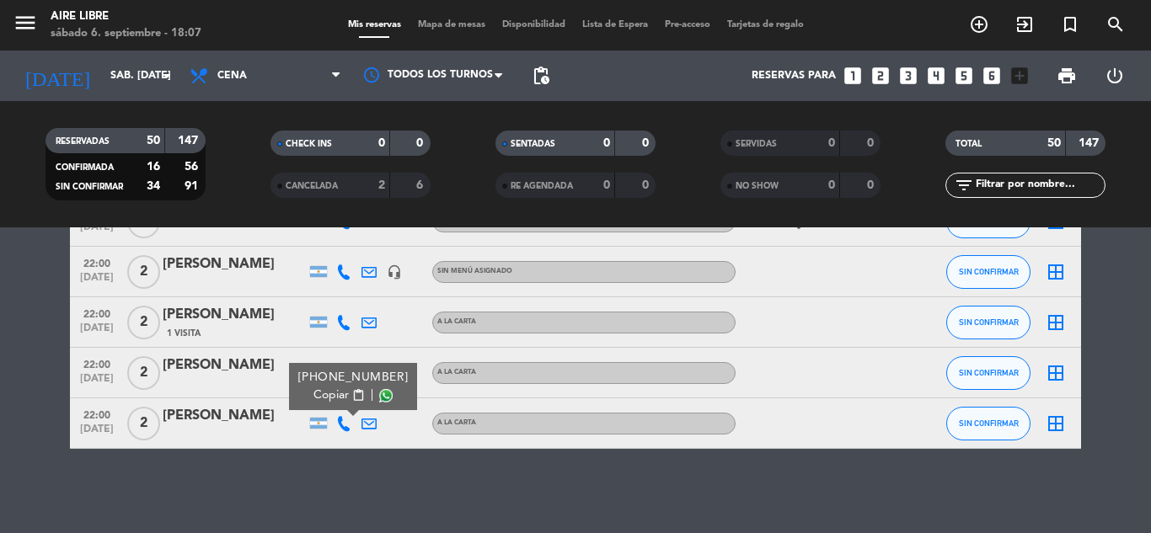
click at [352, 393] on span "content_paste" at bounding box center [358, 395] width 13 height 13
click at [1035, 183] on input "text" at bounding box center [1039, 185] width 131 height 19
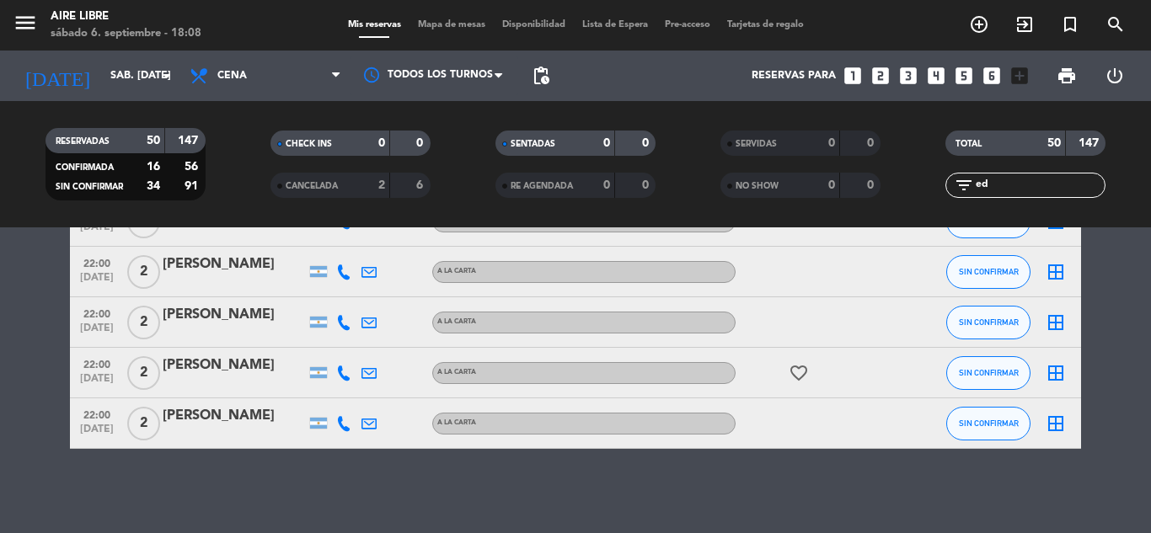
scroll to position [8, 0]
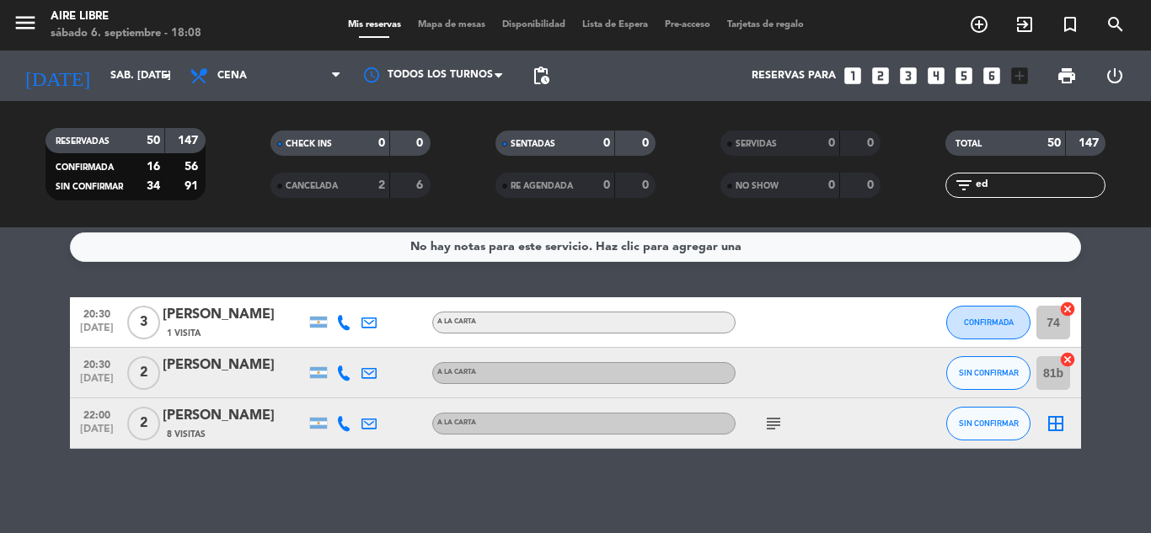
click at [983, 424] on span "SIN CONFIRMAR" at bounding box center [989, 423] width 60 height 9
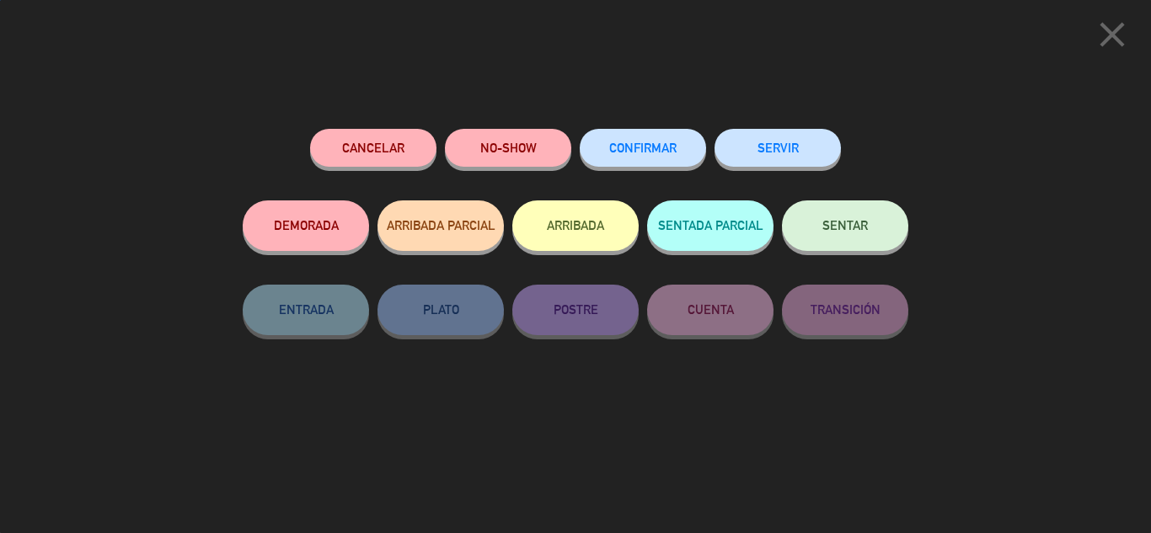
click at [654, 149] on span "CONFIRMAR" at bounding box center [642, 148] width 67 height 14
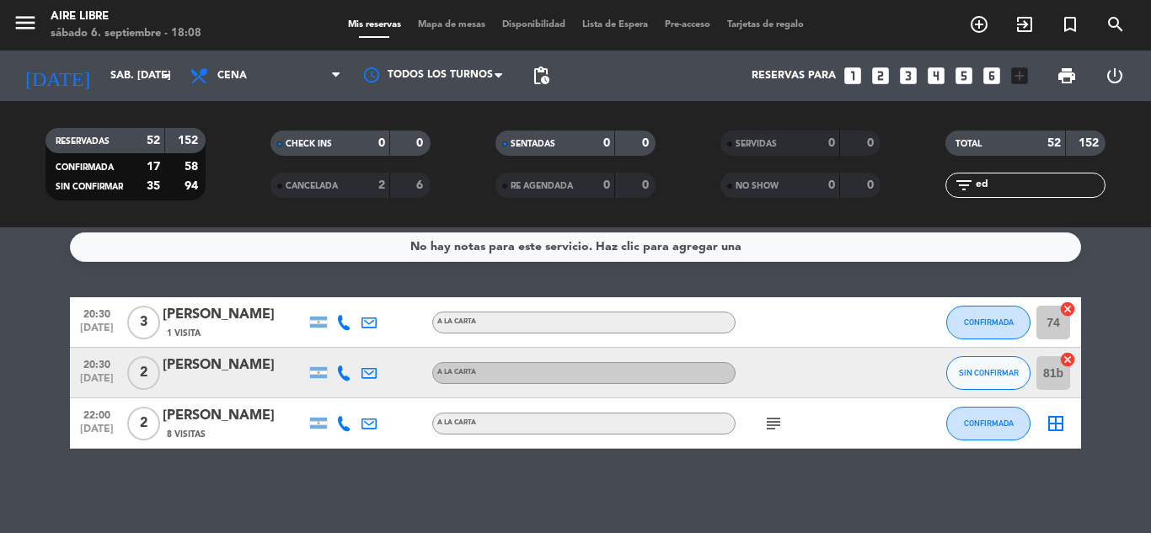
click at [998, 182] on input "ed" at bounding box center [1039, 185] width 131 height 19
type input "e"
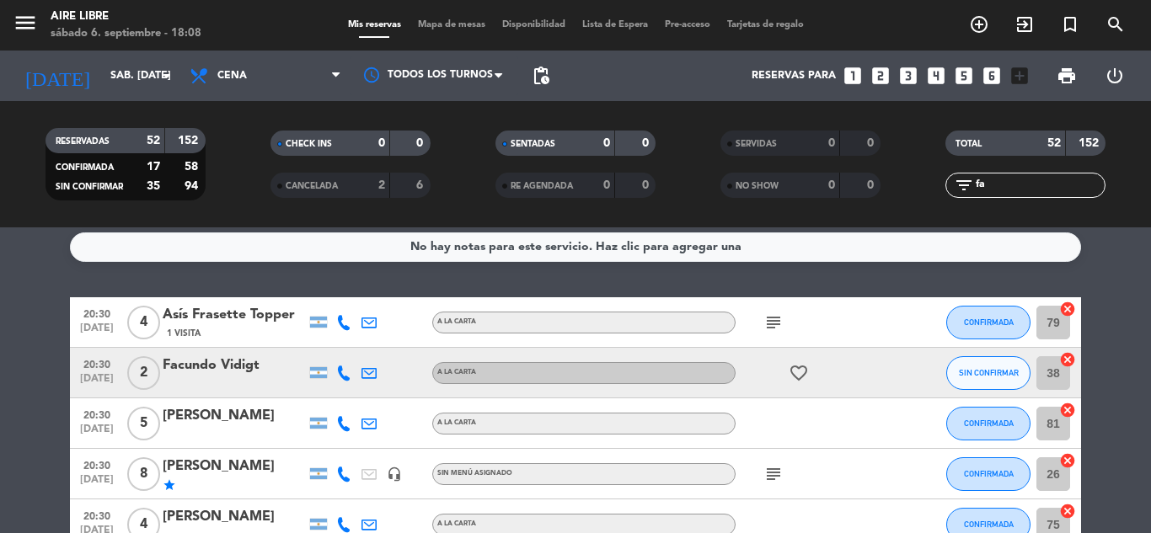
scroll to position [0, 0]
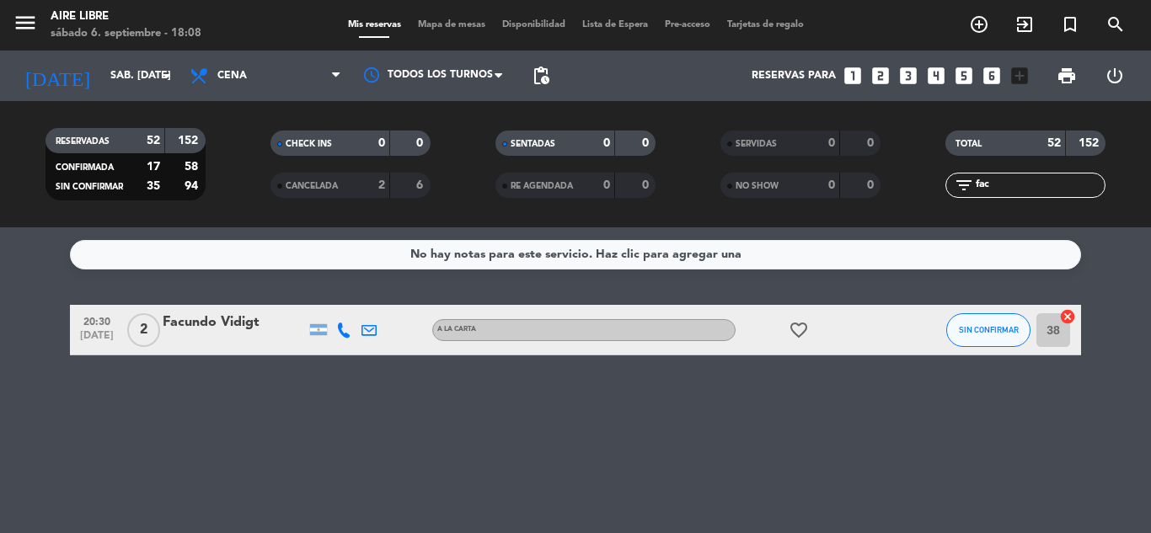
click at [978, 329] on span "SIN CONFIRMAR" at bounding box center [989, 329] width 60 height 9
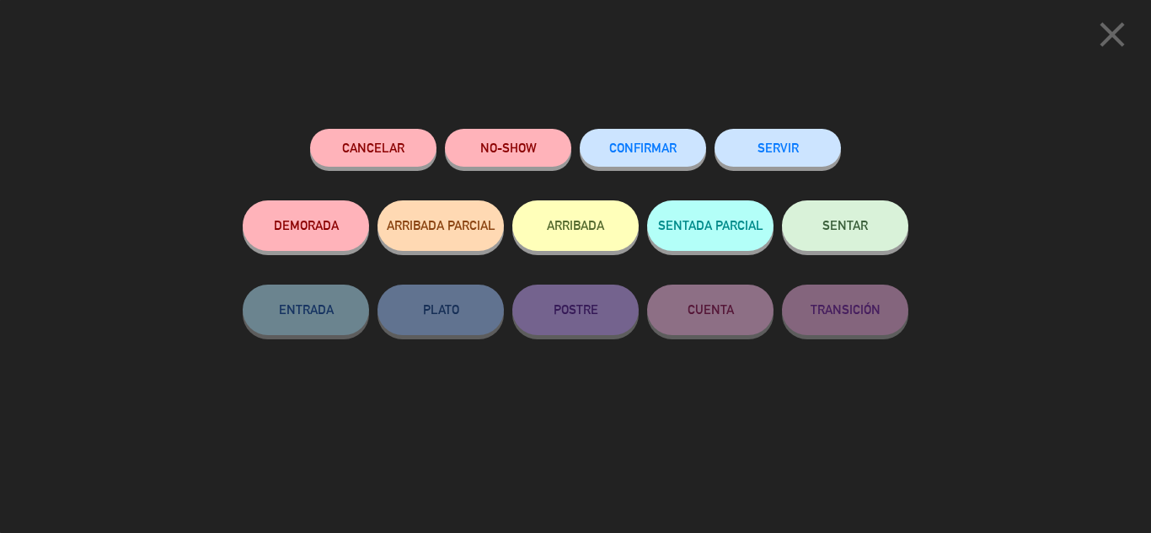
click at [638, 155] on span "CONFIRMAR" at bounding box center [642, 148] width 67 height 14
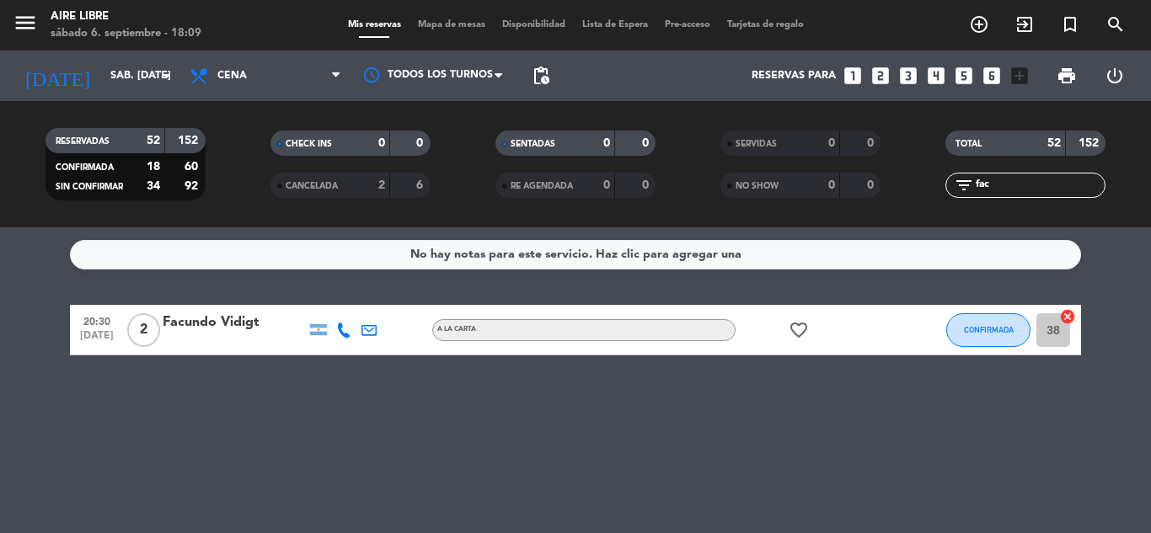
click at [1004, 179] on input "fac" at bounding box center [1039, 185] width 131 height 19
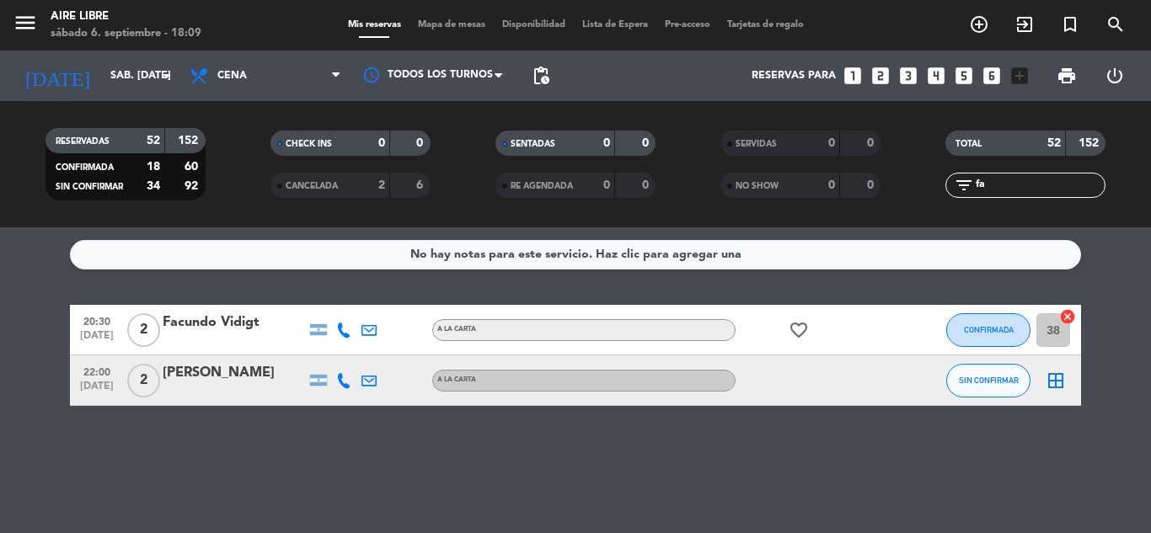
type input "f"
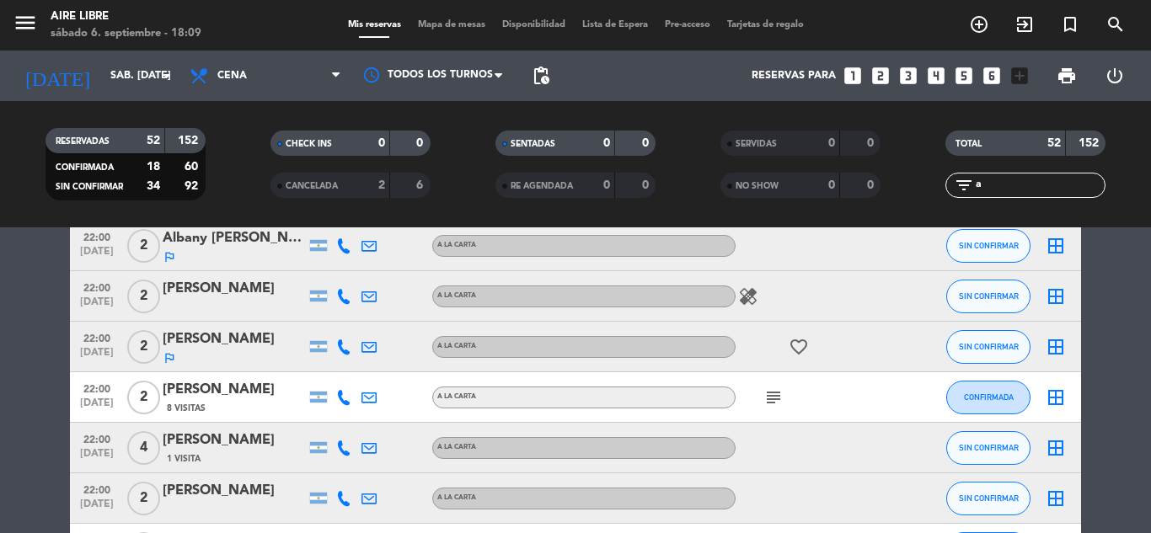
scroll to position [1772, 0]
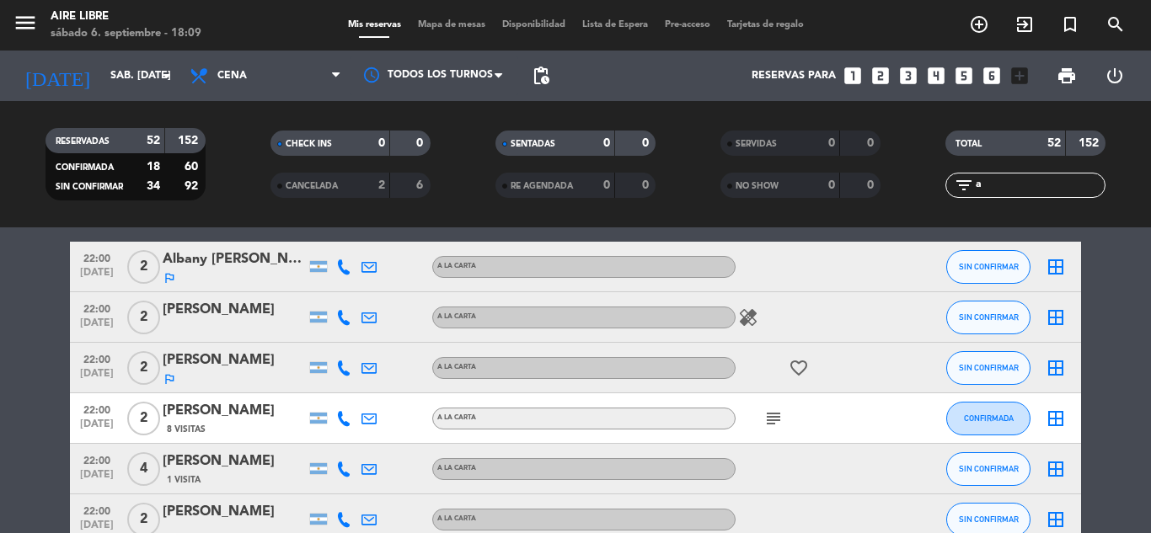
type input "a"
click at [980, 314] on span "SIN CONFIRMAR" at bounding box center [989, 317] width 60 height 9
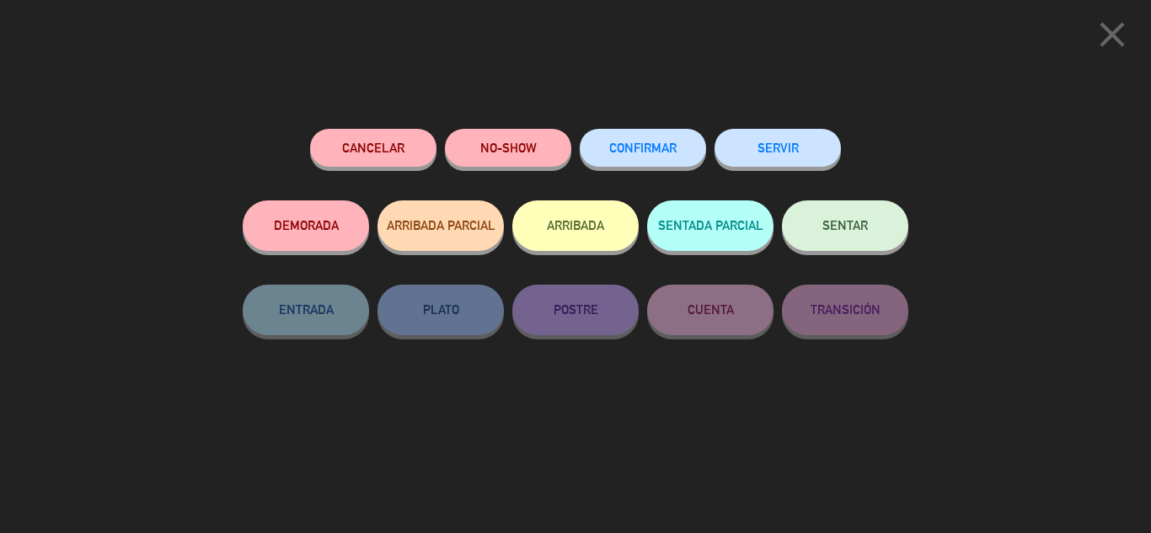
click at [662, 151] on span "CONFIRMAR" at bounding box center [642, 148] width 67 height 14
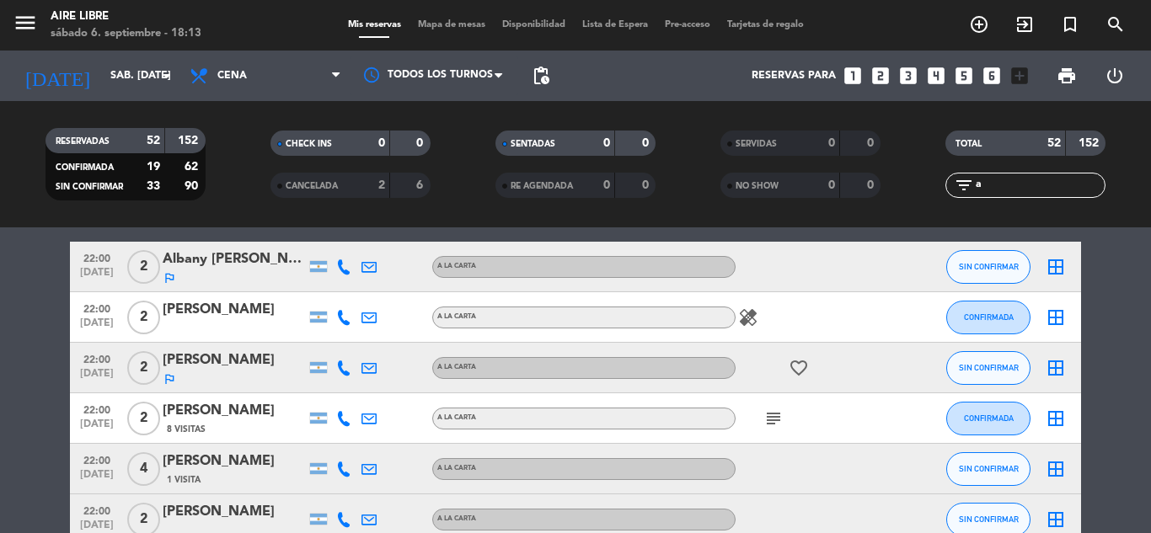
click at [1002, 191] on input "a" at bounding box center [1039, 185] width 131 height 19
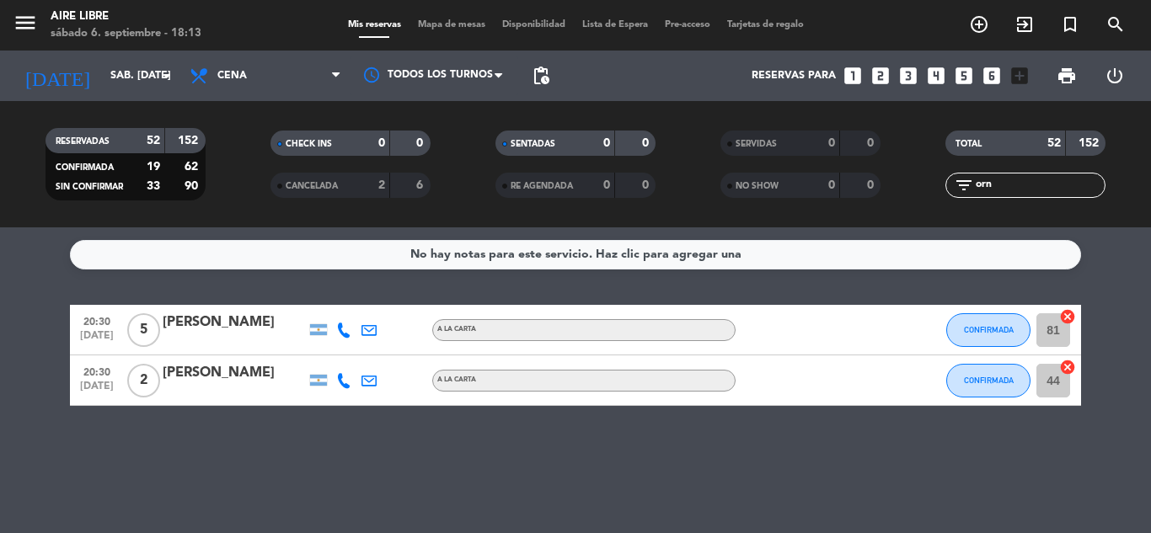
scroll to position [0, 0]
click at [341, 381] on icon at bounding box center [343, 380] width 15 height 15
click at [432, 436] on div "No hay notas para este servicio. Haz clic para agregar una 20:30 [DATE] 5 [PERS…" at bounding box center [575, 380] width 1151 height 306
click at [220, 372] on div "[PERSON_NAME]" at bounding box center [234, 373] width 143 height 22
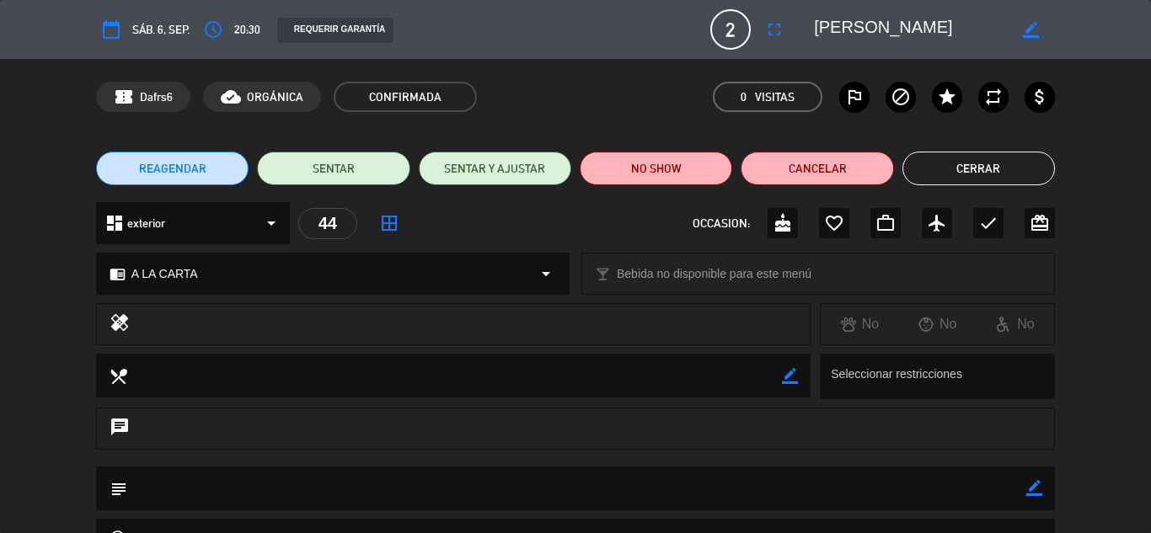
click at [815, 170] on button "Cancelar" at bounding box center [817, 169] width 152 height 34
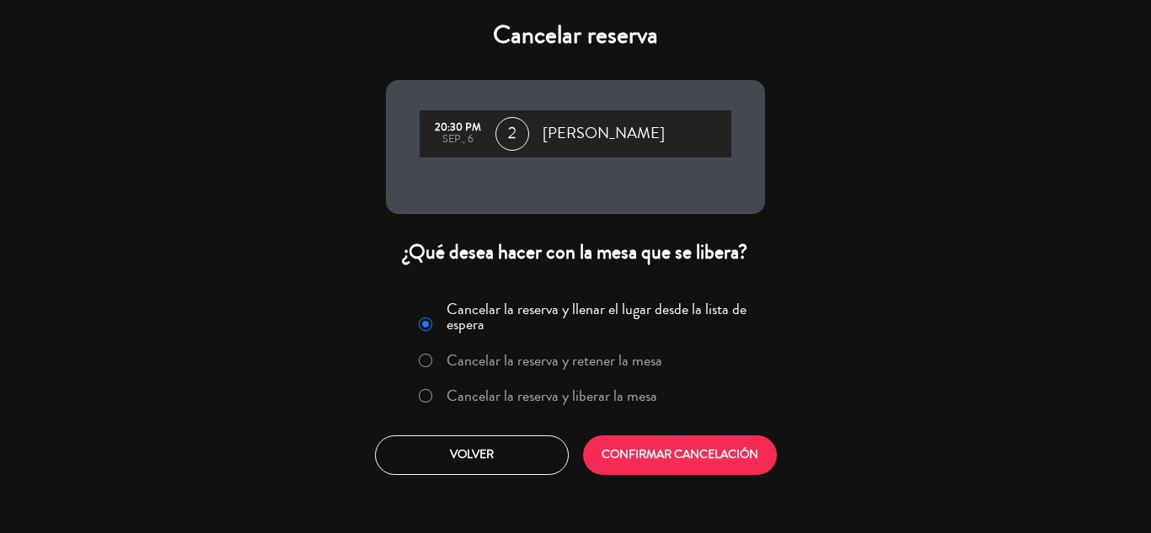
click at [549, 390] on label "Cancelar la reserva y liberar la mesa" at bounding box center [552, 395] width 211 height 15
click at [697, 443] on button "CONFIRMAR CANCELACIÓN" at bounding box center [680, 456] width 194 height 40
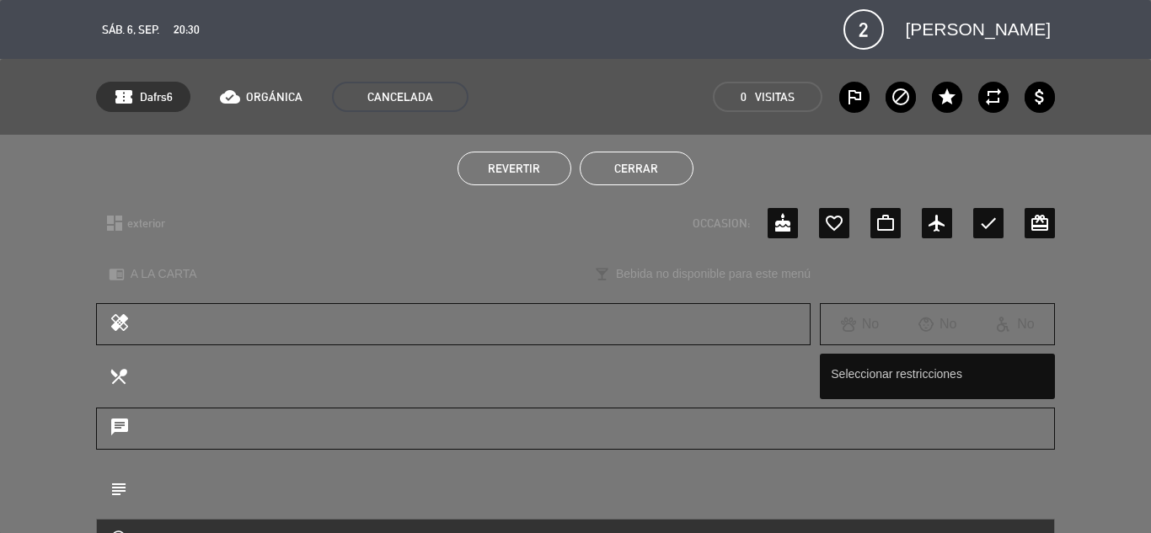
click at [638, 174] on button "Cerrar" at bounding box center [637, 169] width 114 height 34
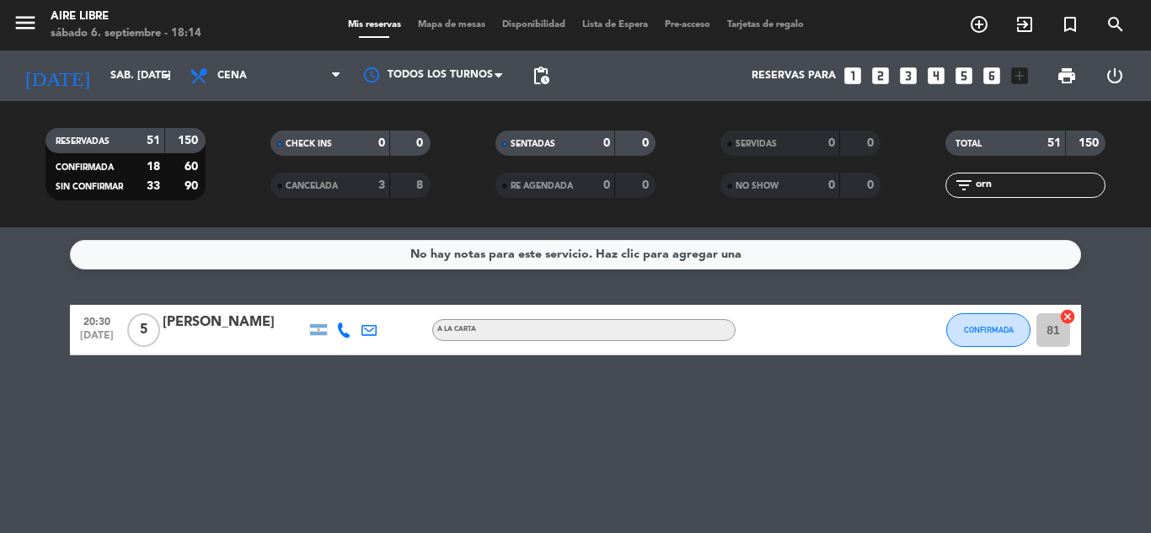
click at [1004, 185] on input "orn" at bounding box center [1039, 185] width 131 height 19
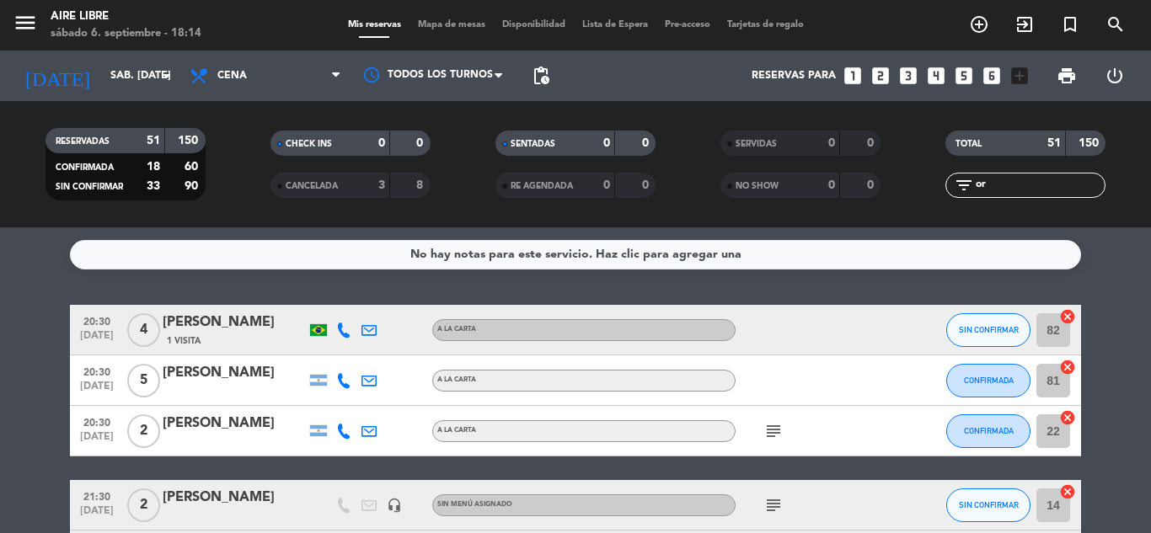
type input "o"
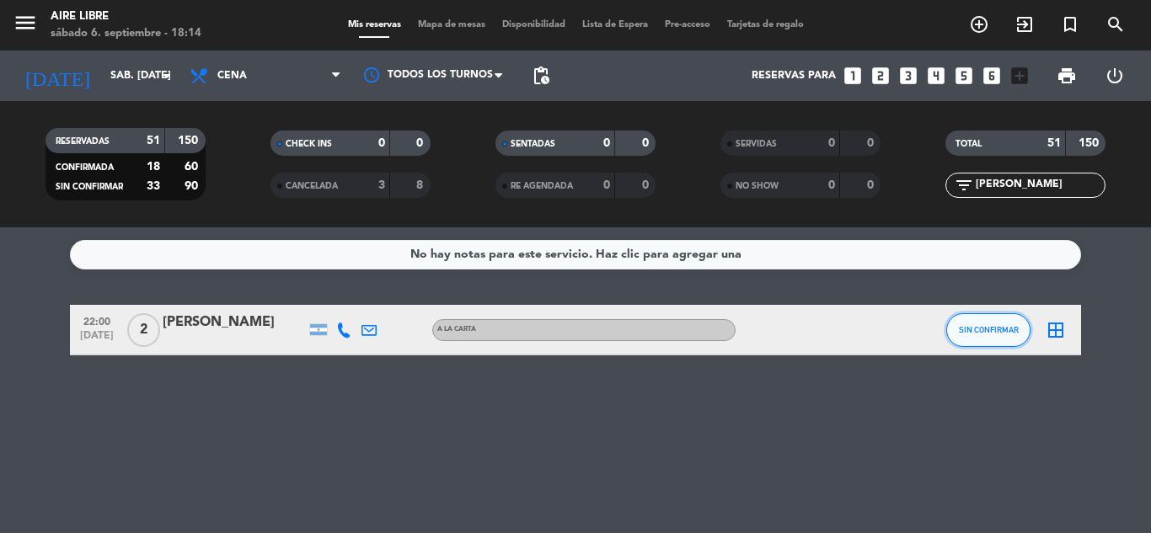
click at [983, 329] on span "SIN CONFIRMAR" at bounding box center [989, 329] width 60 height 9
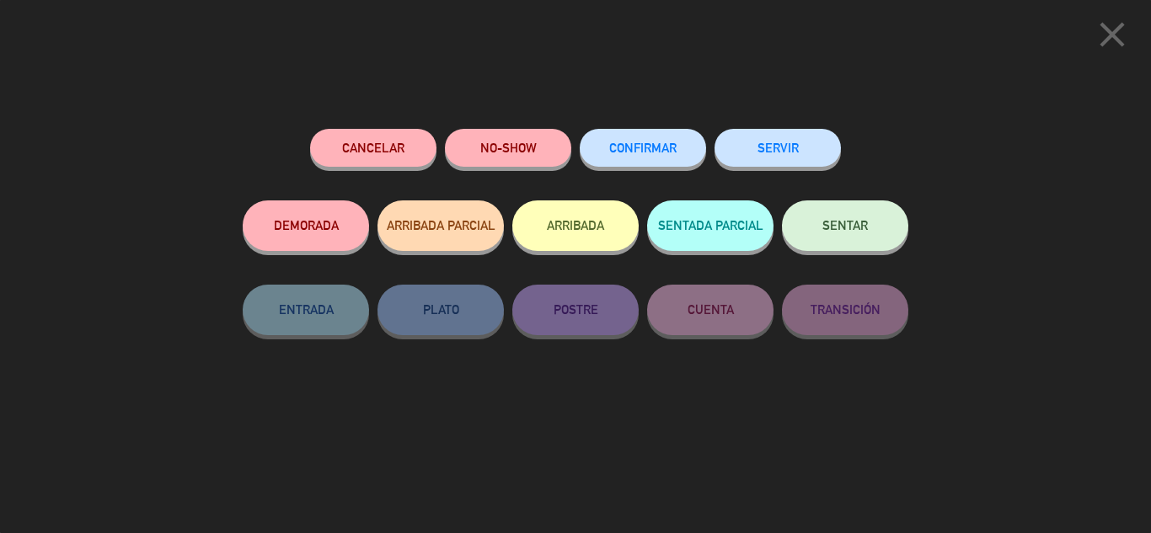
click at [652, 136] on button "CONFIRMAR" at bounding box center [643, 148] width 126 height 38
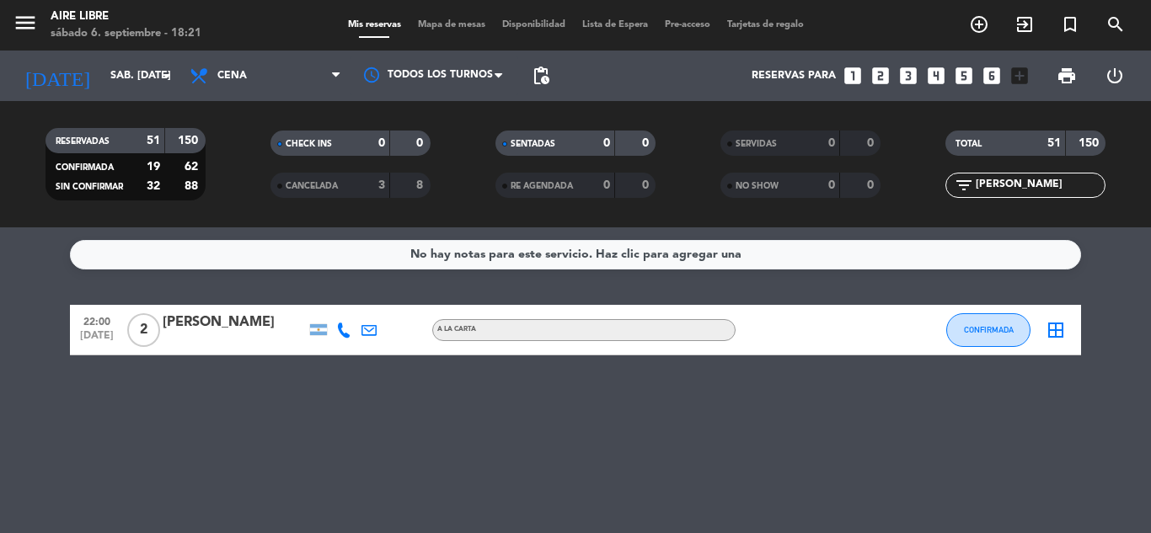
click at [1014, 190] on input "[PERSON_NAME]" at bounding box center [1039, 185] width 131 height 19
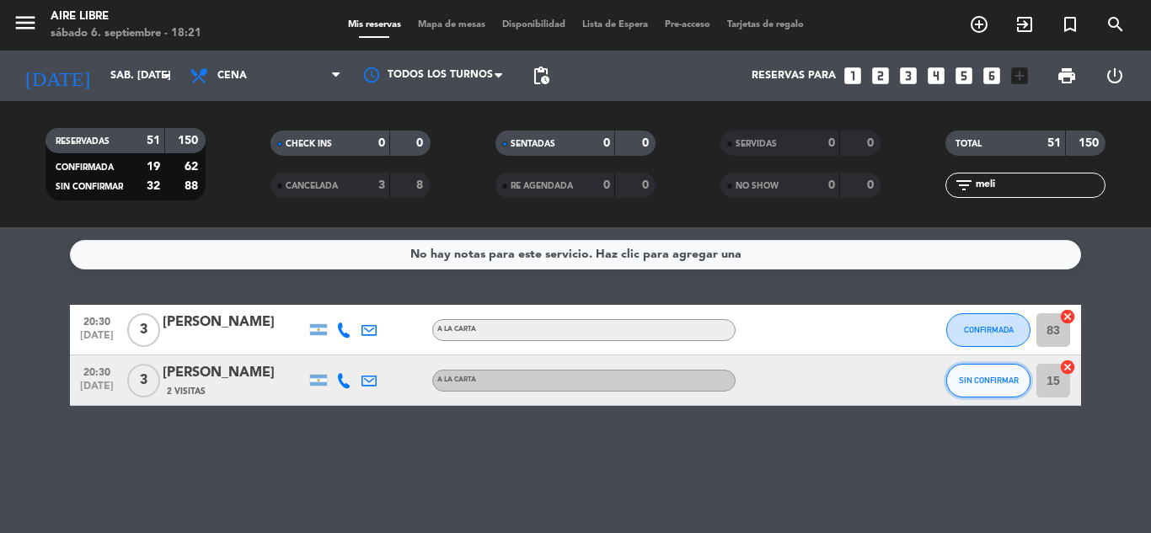
click at [981, 383] on span "SIN CONFIRMAR" at bounding box center [989, 380] width 60 height 9
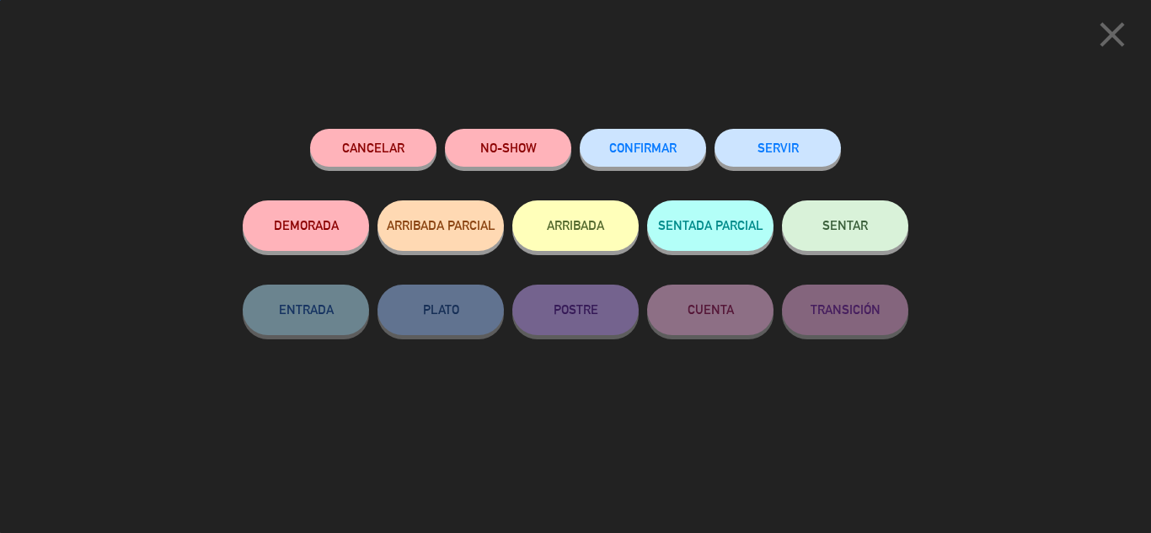
click at [639, 147] on span "CONFIRMAR" at bounding box center [642, 148] width 67 height 14
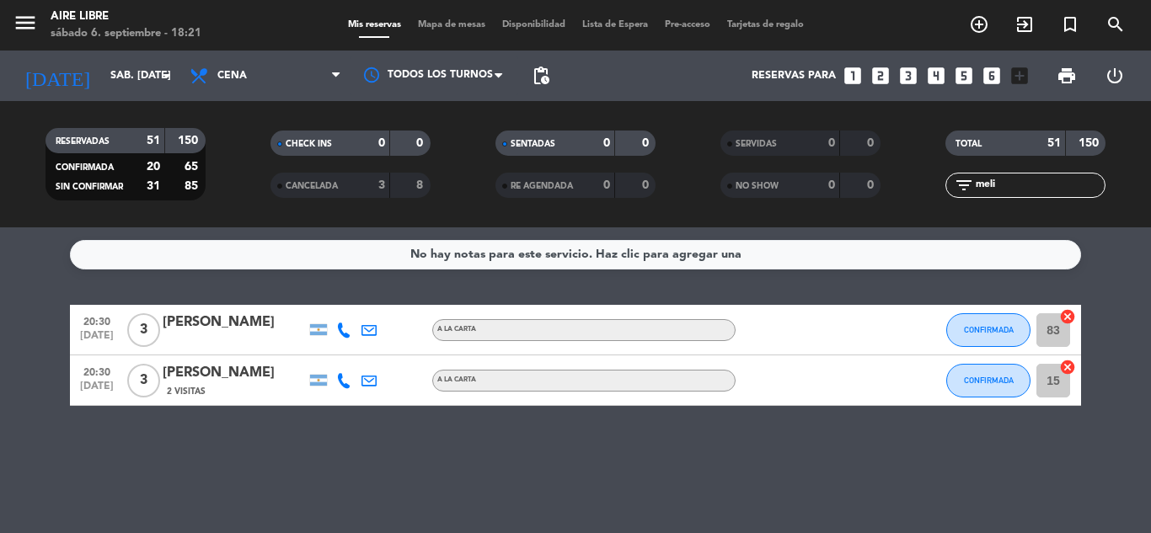
click at [1013, 184] on input "meli" at bounding box center [1039, 185] width 131 height 19
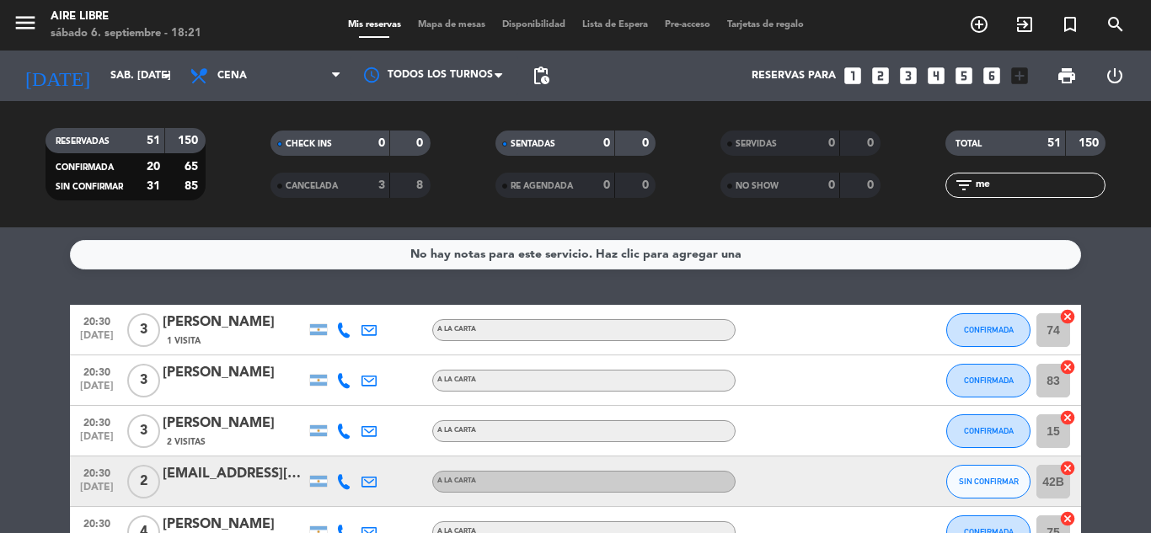
type input "m"
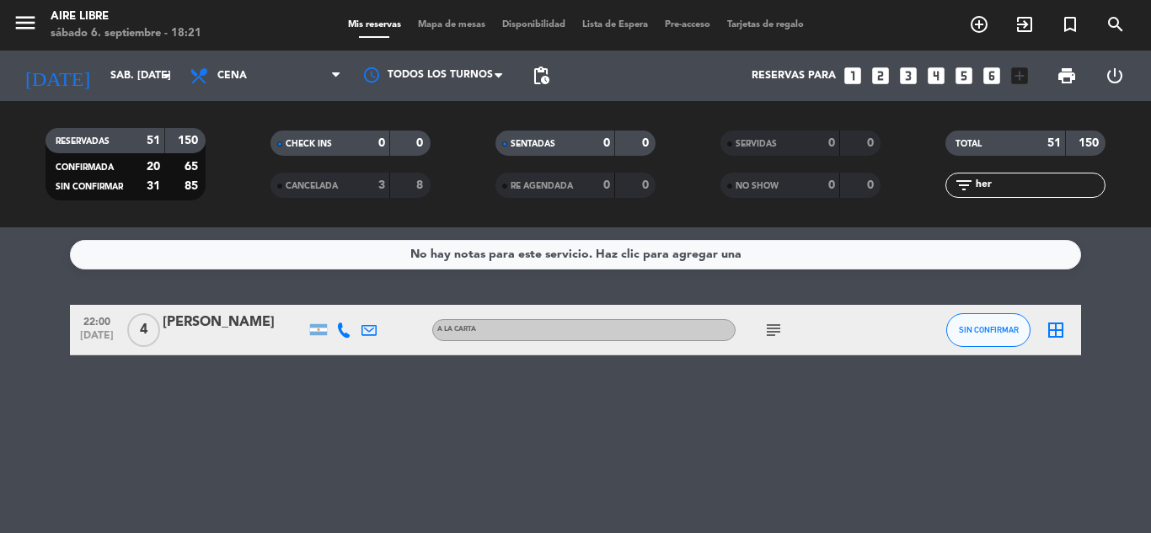
type input "her"
click at [222, 337] on div at bounding box center [234, 340] width 143 height 13
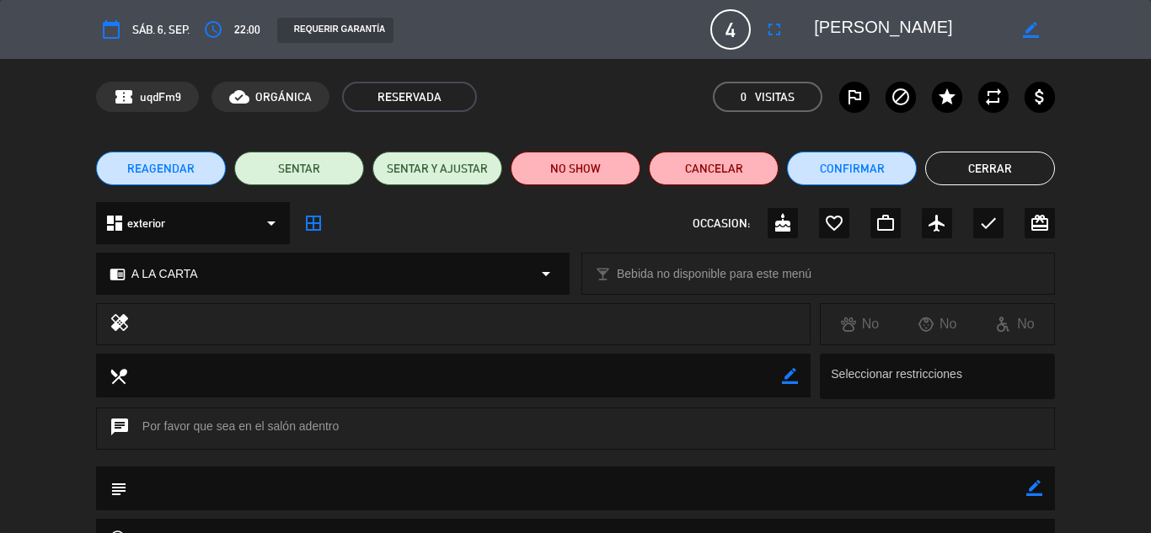
click at [778, 29] on icon "fullscreen" at bounding box center [774, 29] width 20 height 20
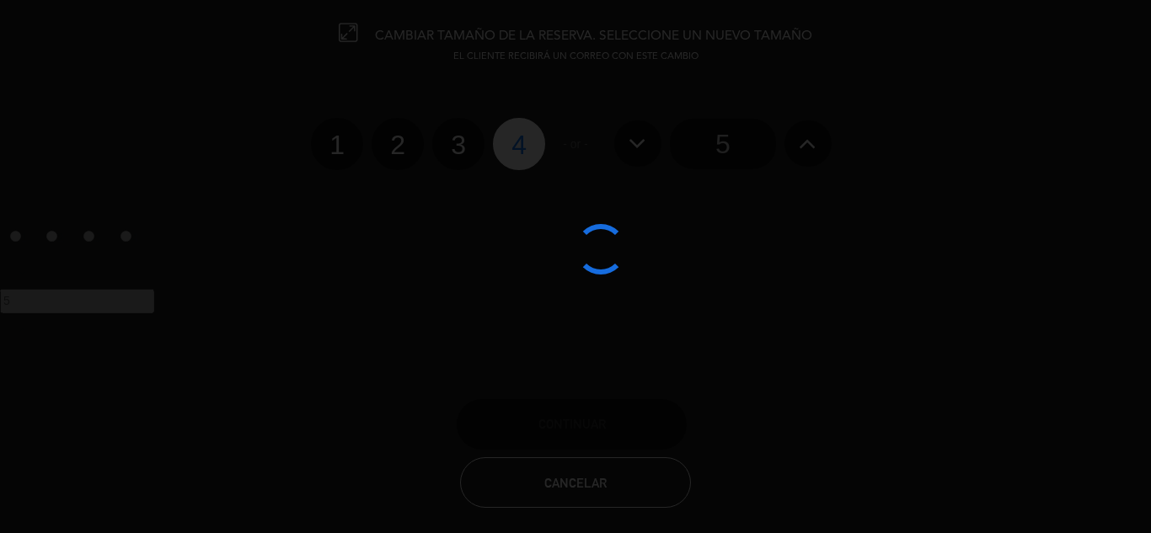
click at [409, 151] on div at bounding box center [575, 266] width 1151 height 533
click at [388, 228] on edit-booking-info-modal "CAMBIAR TAMAÑO DE LA RESERVA. SELECCIONE UN NUEVO TAMAÑO EL CLIENTE RECIBIRÁ UN…" at bounding box center [575, 266] width 1151 height 533
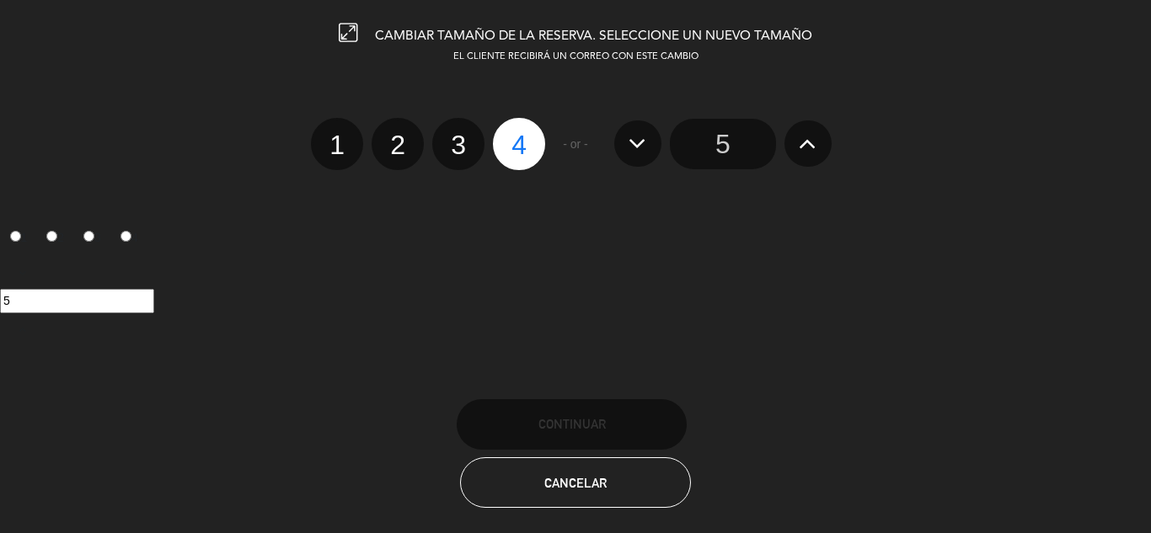
click at [399, 142] on label "2" at bounding box center [398, 144] width 52 height 52
click at [399, 136] on input "2" at bounding box center [395, 130] width 11 height 11
radio input "true"
radio input "false"
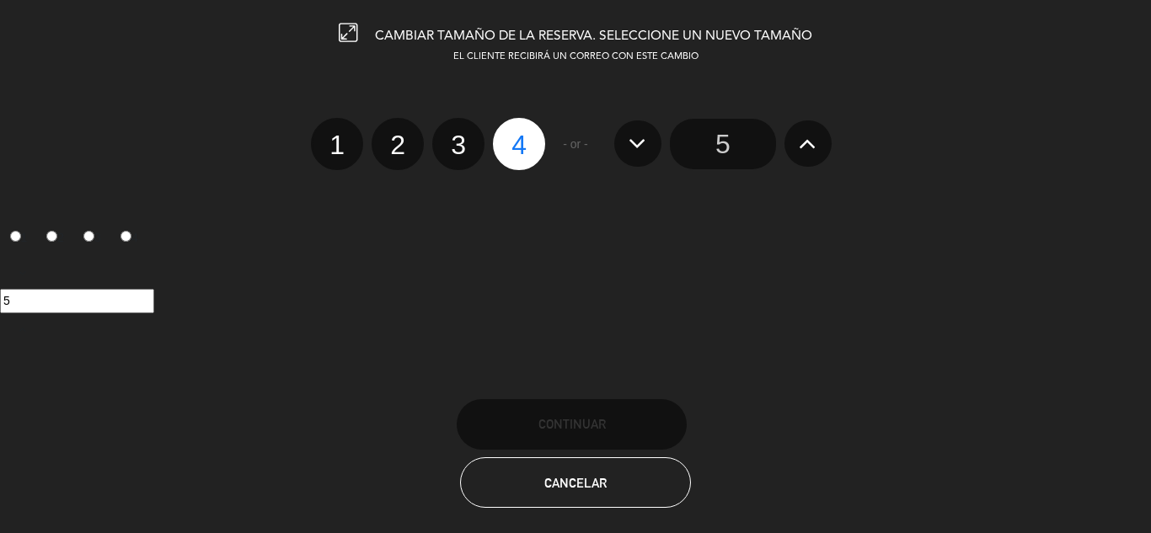
radio input "false"
radio input "true"
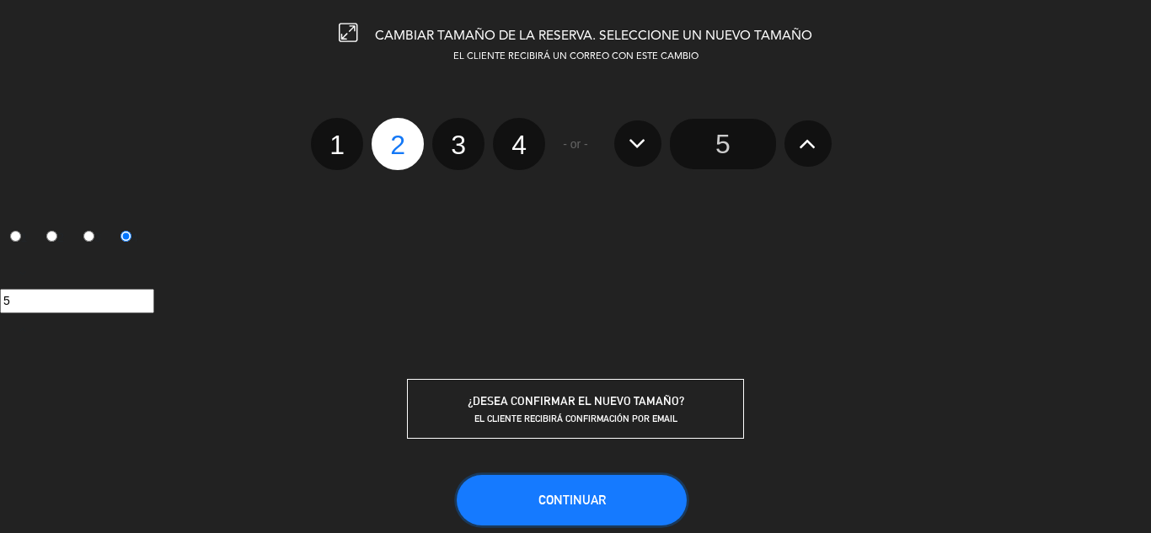
click at [563, 500] on span "Continuar" at bounding box center [571, 500] width 67 height 14
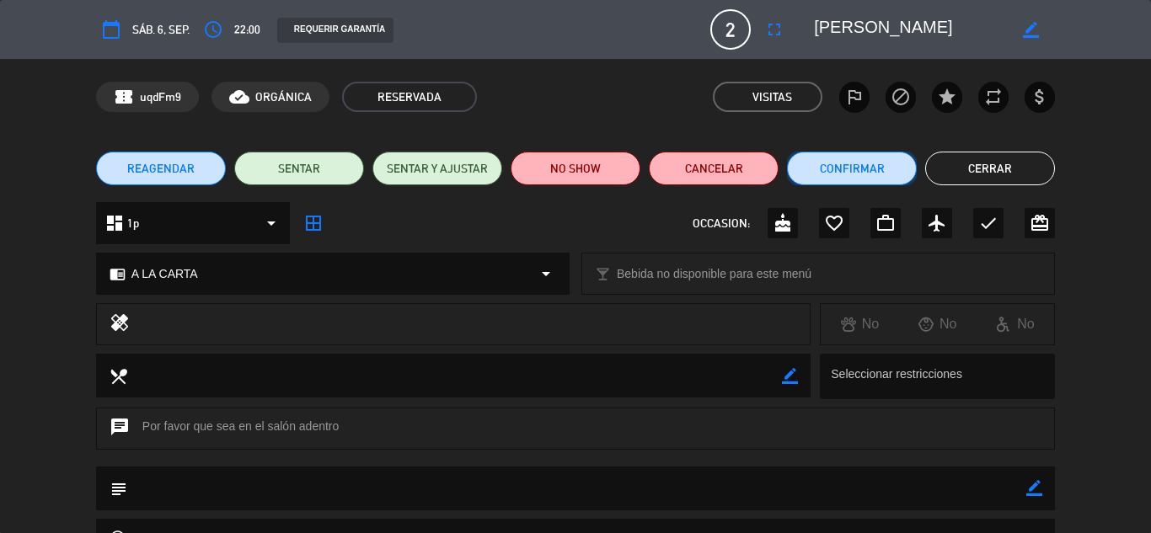
click at [842, 166] on button "Confirmar" at bounding box center [852, 169] width 130 height 34
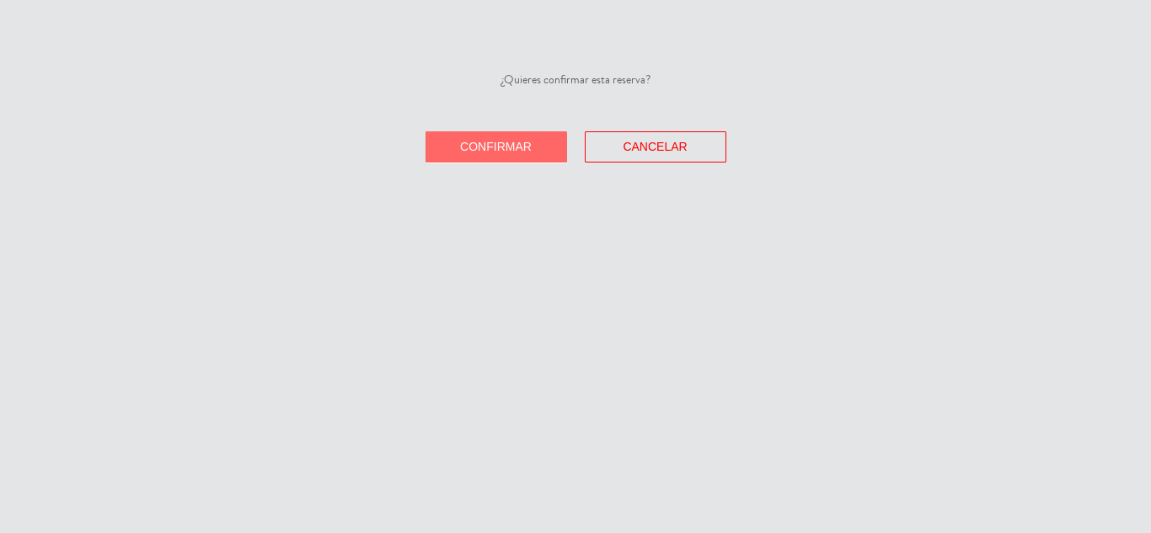
click at [489, 141] on span "Confirmar" at bounding box center [496, 146] width 72 height 13
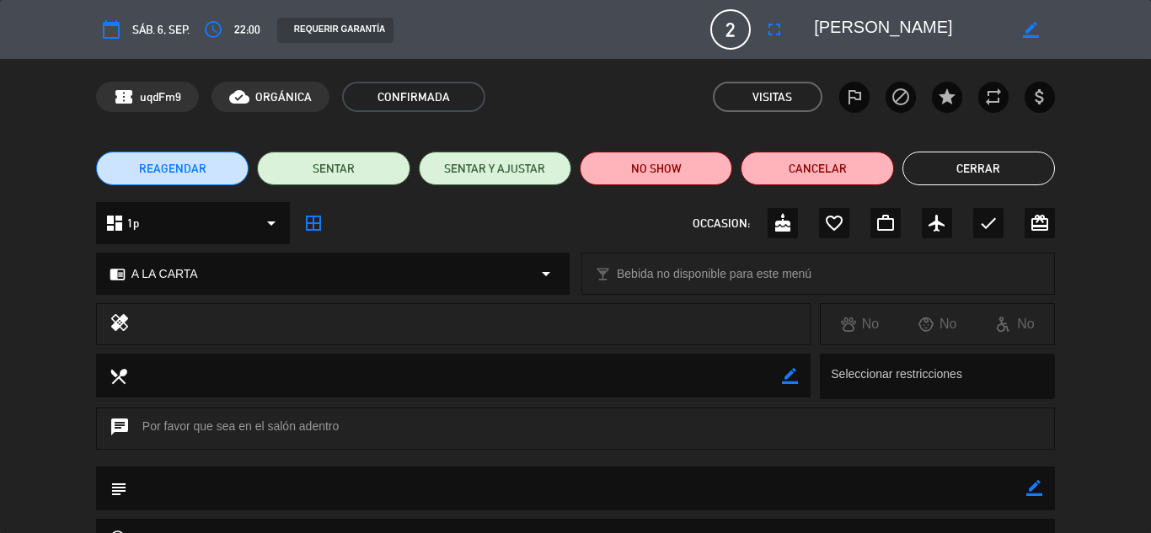
click at [974, 163] on button "Cerrar" at bounding box center [978, 169] width 152 height 34
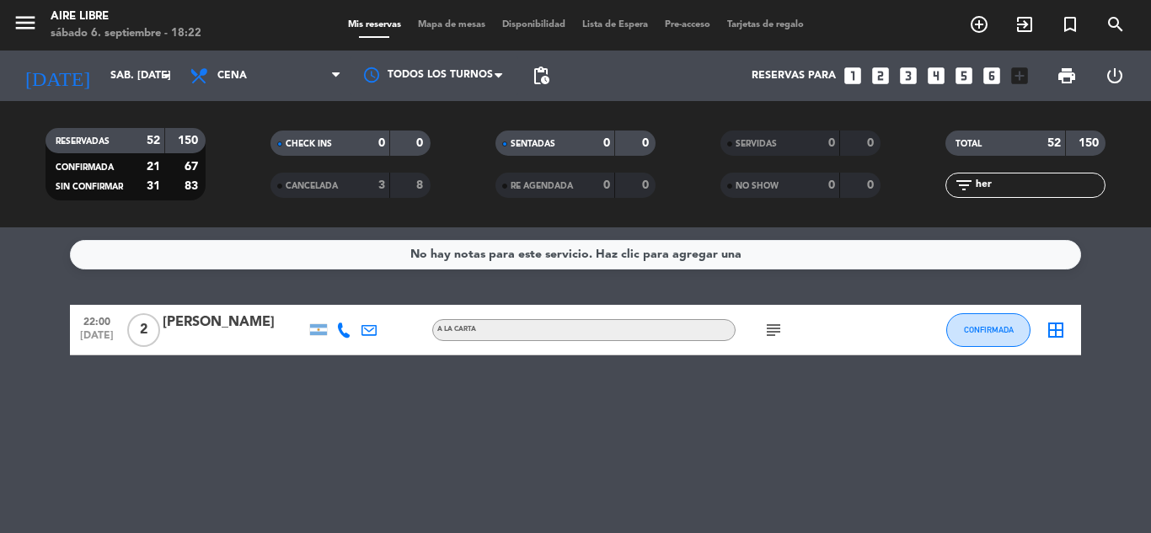
click at [998, 184] on input "her" at bounding box center [1039, 185] width 131 height 19
type input "h"
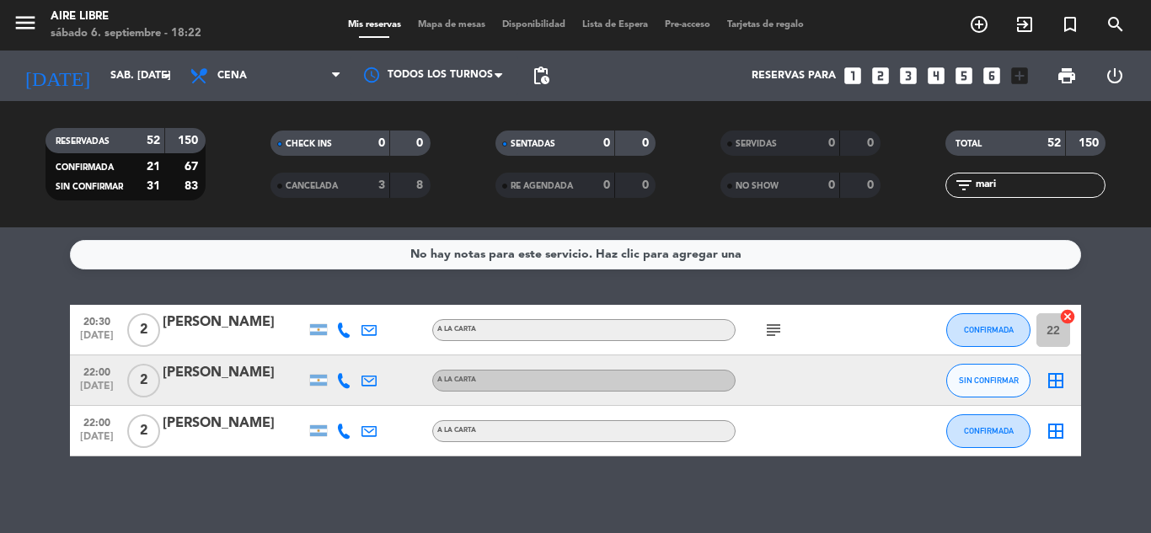
type input "mari"
click at [970, 378] on span "SIN CONFIRMAR" at bounding box center [989, 380] width 60 height 9
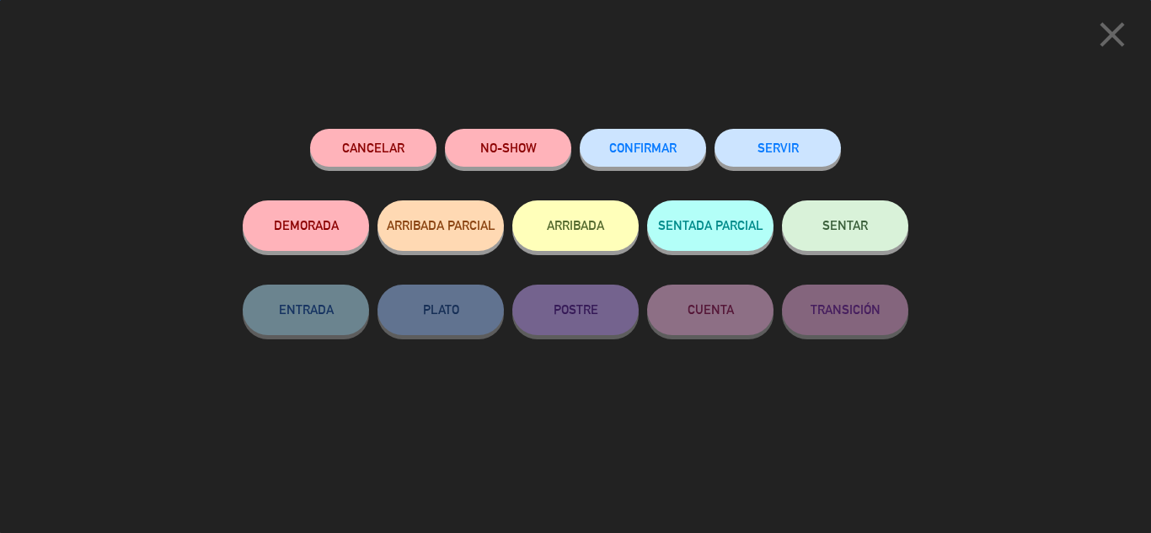
click at [640, 142] on button "CONFIRMAR" at bounding box center [643, 148] width 126 height 38
